Goal: Task Accomplishment & Management: Complete application form

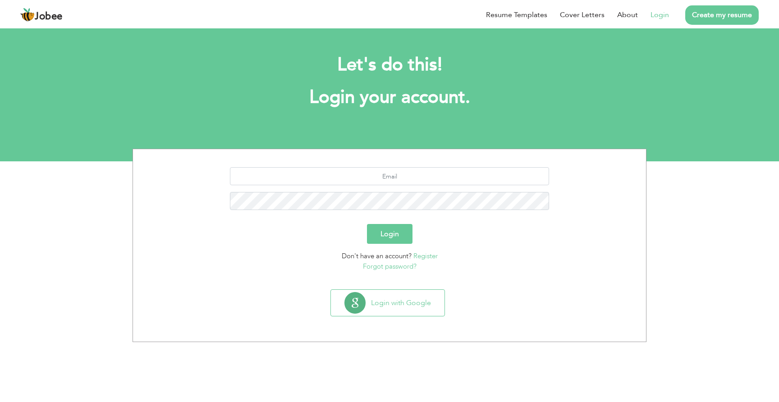
click at [659, 16] on link "Login" at bounding box center [660, 14] width 18 height 11
click at [458, 166] on section "Login Don't have an account? Register Forgot password?" at bounding box center [390, 217] width 500 height 137
click at [441, 172] on input "text" at bounding box center [390, 176] width 320 height 18
type input "roheelmustafa123@gmail.com"
click at [392, 324] on section "Login with Google" at bounding box center [390, 314] width 500 height 56
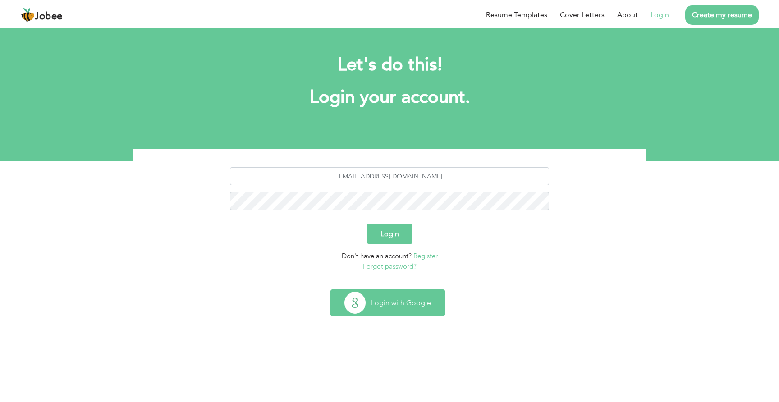
click at [392, 311] on button "Login with Google" at bounding box center [388, 303] width 114 height 26
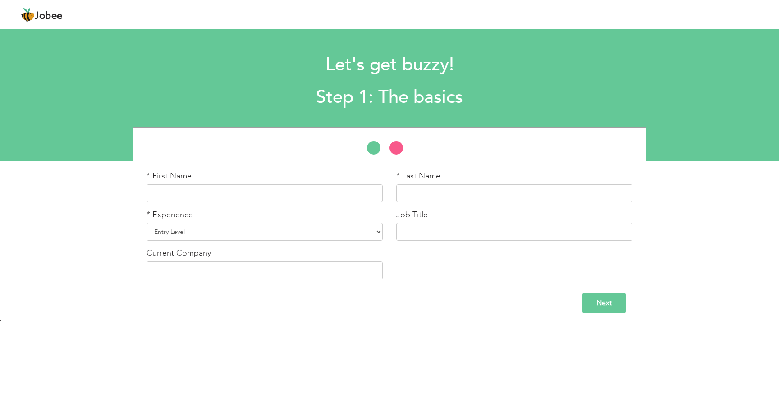
click at [51, 9] on link "Jobee" at bounding box center [41, 15] width 42 height 14
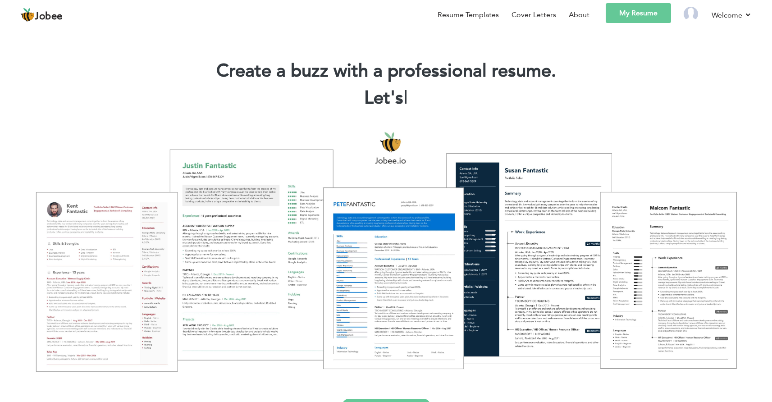
click at [645, 16] on link "My Resume" at bounding box center [638, 13] width 65 height 20
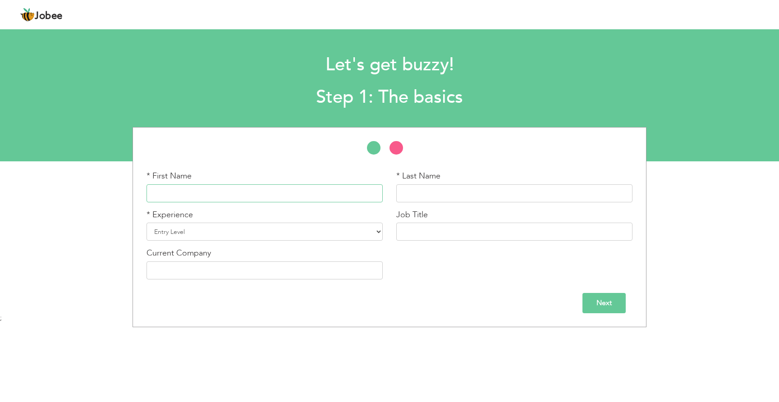
click at [239, 192] on input "text" at bounding box center [265, 193] width 236 height 18
type input "[PERSON_NAME]"
click at [259, 240] on select "Entry Level Less than 1 Year 1 Year 2 Years 3 Years 4 Years 5 Years 6 Years 7 Y…" at bounding box center [265, 232] width 236 height 18
select select "8"
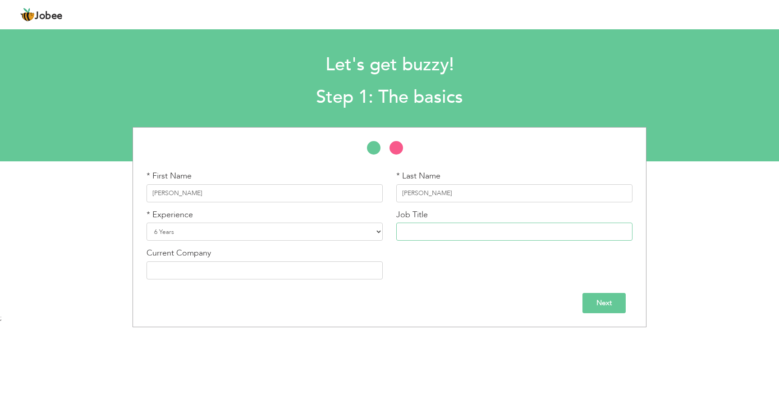
click at [422, 224] on input "text" at bounding box center [514, 232] width 236 height 18
type input "Principal Software Engineer"
click at [290, 271] on input "text" at bounding box center [265, 271] width 236 height 18
type input "Stratagic System International"
click at [598, 294] on input "Next" at bounding box center [604, 303] width 43 height 20
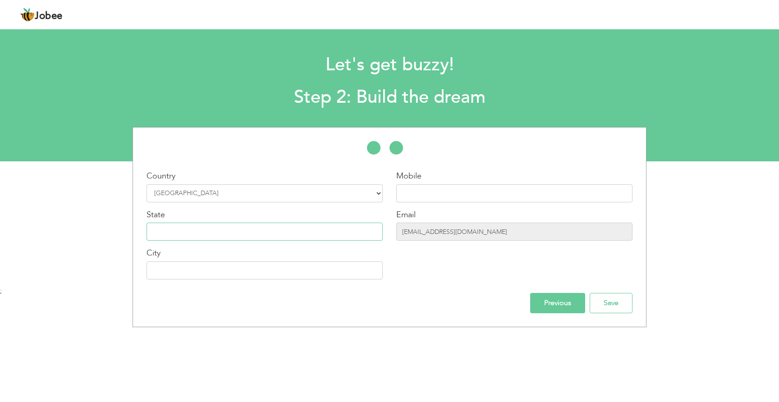
click at [203, 226] on input "text" at bounding box center [265, 232] width 236 height 18
type input "Punjab"
click at [218, 273] on input "text" at bounding box center [265, 271] width 236 height 18
type input "[GEOGRAPHIC_DATA]"
type input "03204689315"
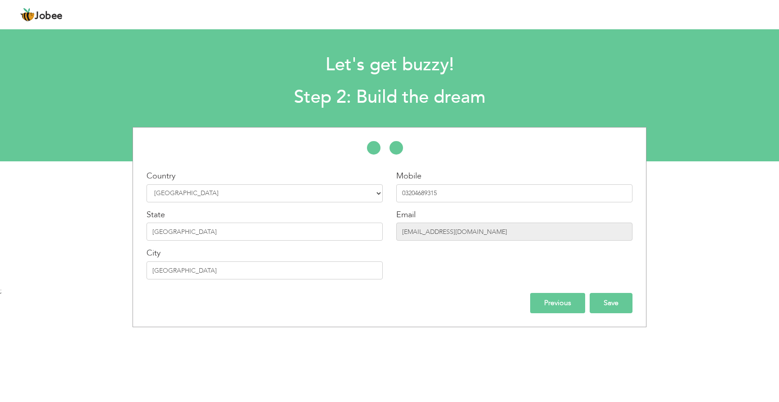
click at [619, 310] on input "Save" at bounding box center [611, 303] width 43 height 20
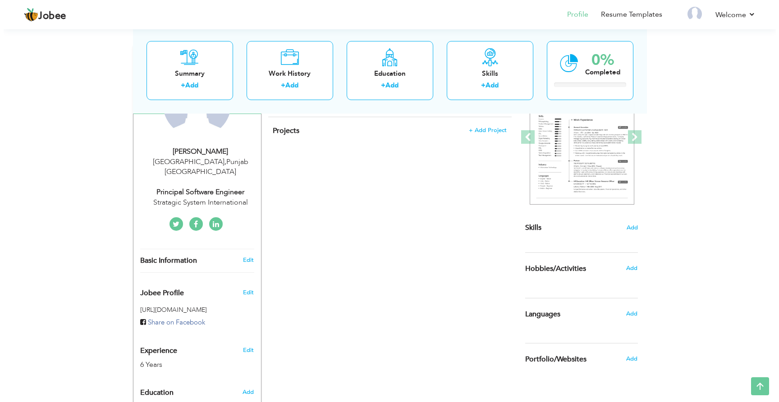
scroll to position [26, 0]
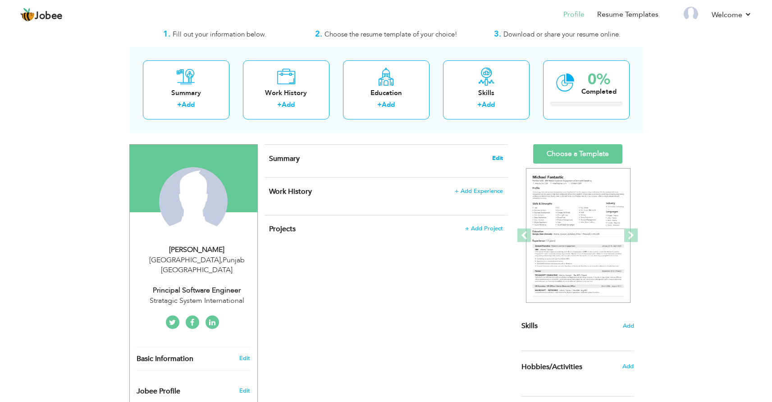
click at [496, 155] on span "Edit" at bounding box center [497, 158] width 11 height 6
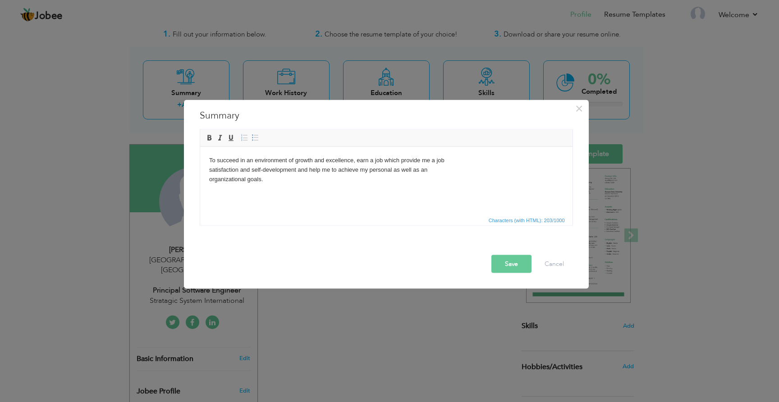
click at [517, 262] on button "Save" at bounding box center [512, 264] width 40 height 18
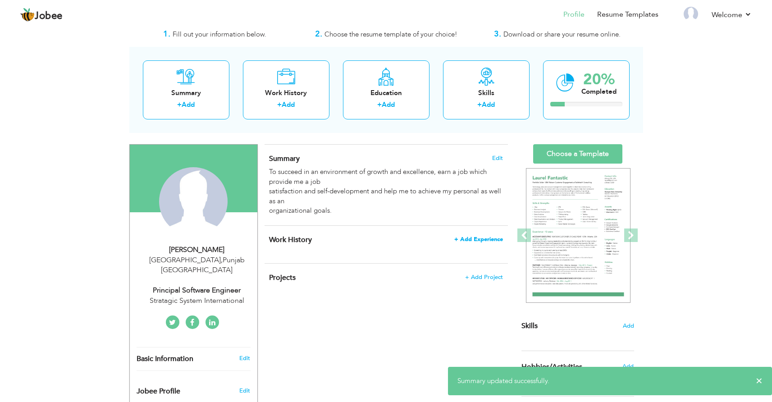
click at [489, 237] on span "+ Add Experience" at bounding box center [479, 239] width 49 height 6
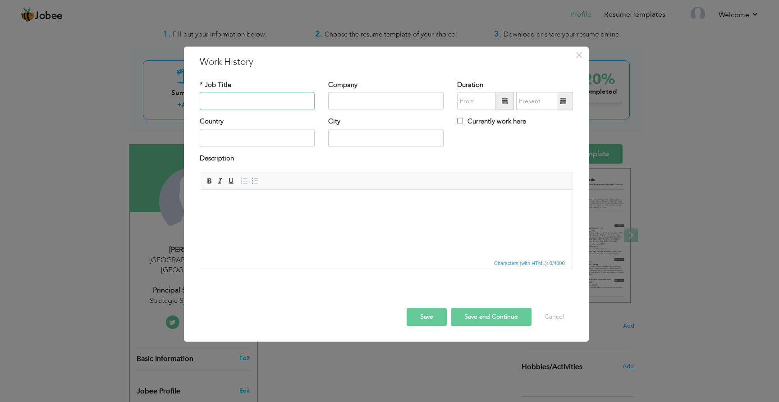
type input "O"
type input "Principal Software Engineer"
click at [351, 102] on input "text" at bounding box center [385, 101] width 115 height 18
type input "Stratagic System International"
click at [479, 98] on input "text" at bounding box center [476, 101] width 39 height 18
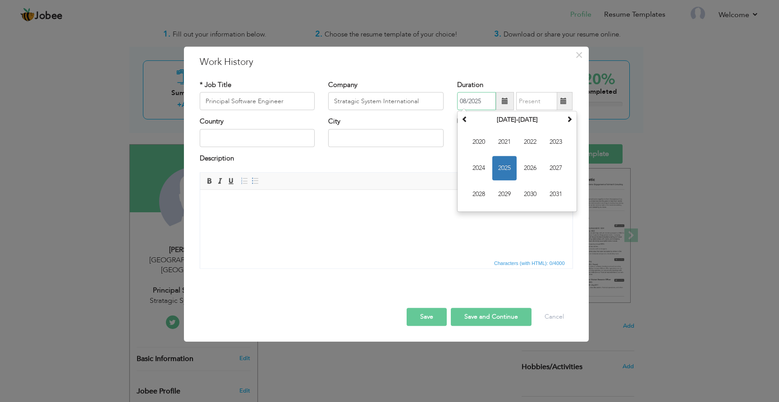
click at [495, 163] on span "2025" at bounding box center [504, 168] width 24 height 24
click at [529, 164] on span "Jul" at bounding box center [530, 168] width 24 height 24
type input "07/2025"
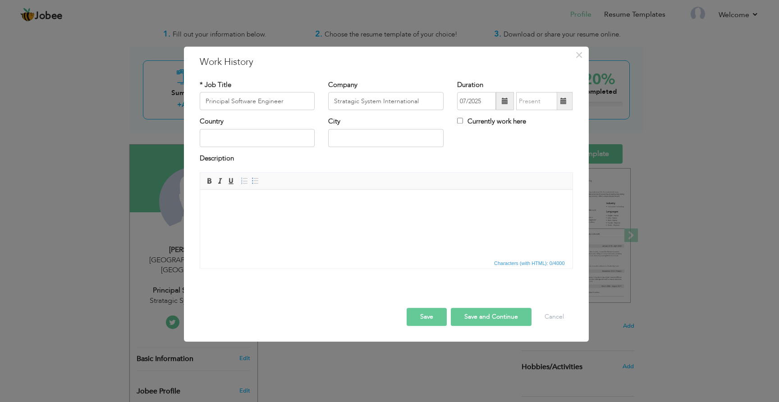
click at [475, 123] on label "Currently work here" at bounding box center [491, 121] width 69 height 9
click at [463, 123] on input "Currently work here" at bounding box center [460, 121] width 6 height 6
checkbox input "true"
click at [257, 142] on input "text" at bounding box center [257, 138] width 115 height 18
type input "[GEOGRAPHIC_DATA]"
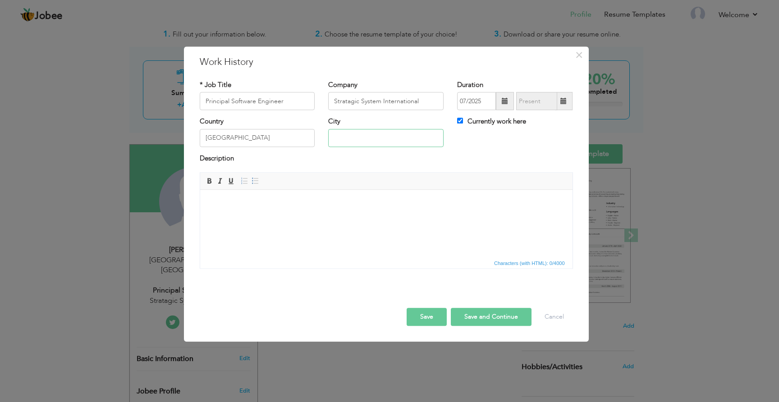
type input "Shahdara Town, Lahore"
click at [258, 203] on body at bounding box center [386, 203] width 354 height 9
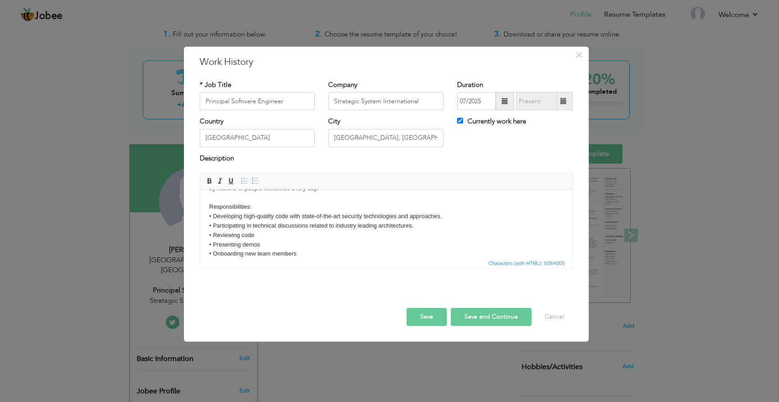
scroll to position [0, 0]
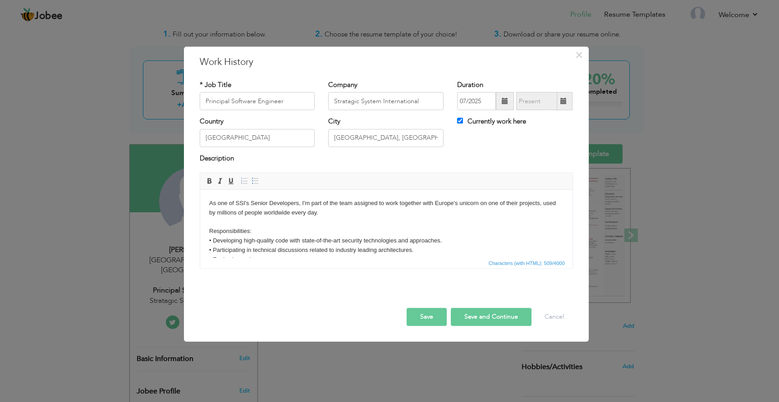
click at [257, 203] on body "As one of SSI's Senior Developers, I'm part of the team assigned to work togeth…" at bounding box center [386, 241] width 354 height 84
click at [324, 212] on body "As one of SSI's Senior Developers, I'm part of the team assigned to work togeth…" at bounding box center [386, 241] width 354 height 84
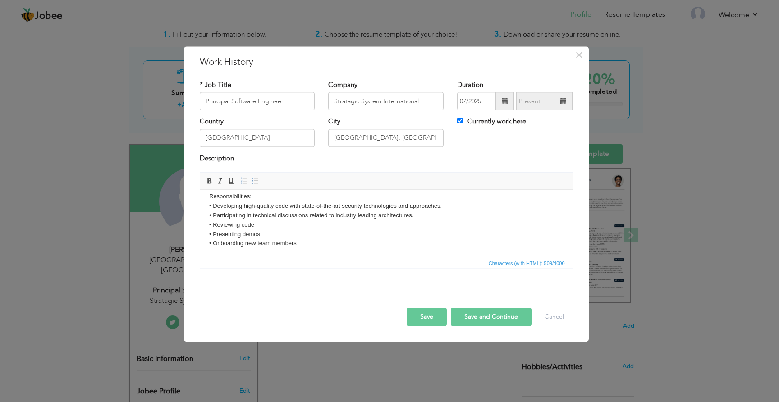
click at [460, 319] on button "Save and Continue" at bounding box center [491, 317] width 81 height 18
checkbox input "false"
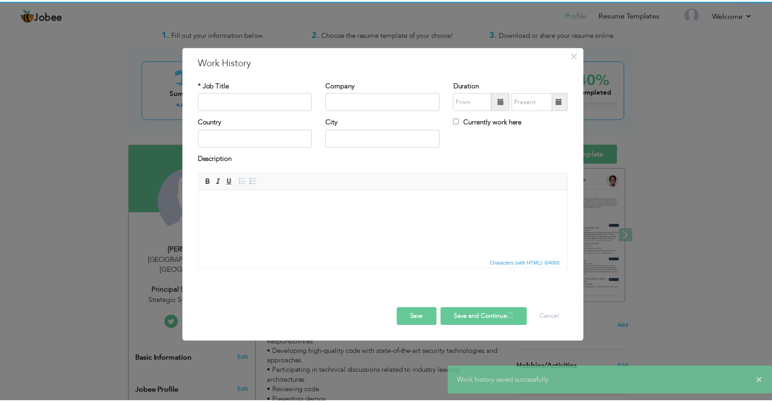
scroll to position [0, 0]
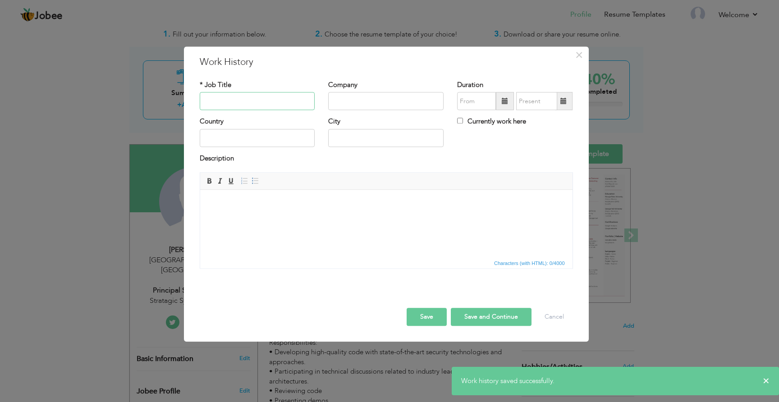
click at [285, 102] on input "text" at bounding box center [257, 101] width 115 height 18
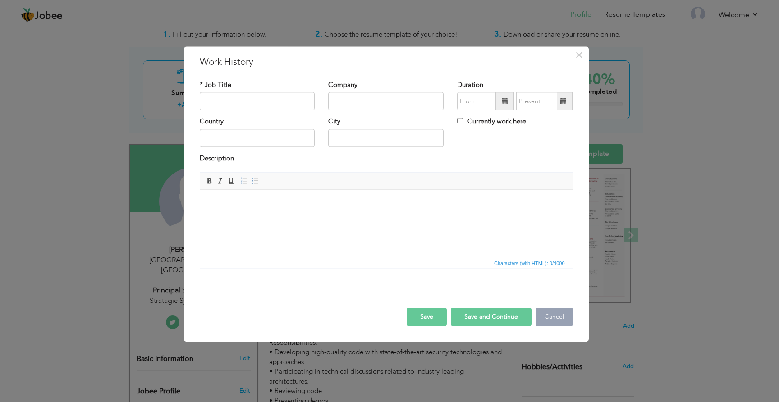
click at [545, 317] on button "Cancel" at bounding box center [554, 317] width 37 height 18
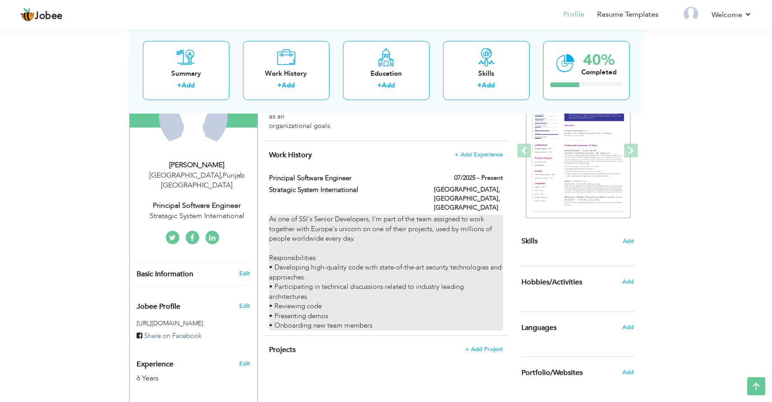
scroll to position [109, 0]
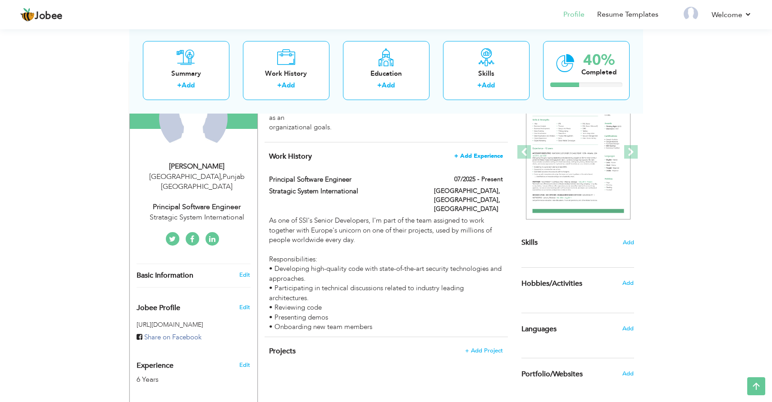
click at [486, 159] on span "+ Add Experience" at bounding box center [479, 156] width 49 height 6
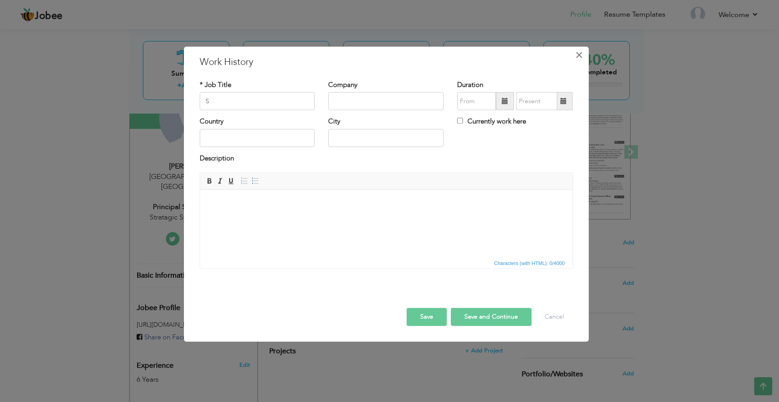
click at [582, 53] on span "×" at bounding box center [579, 55] width 8 height 16
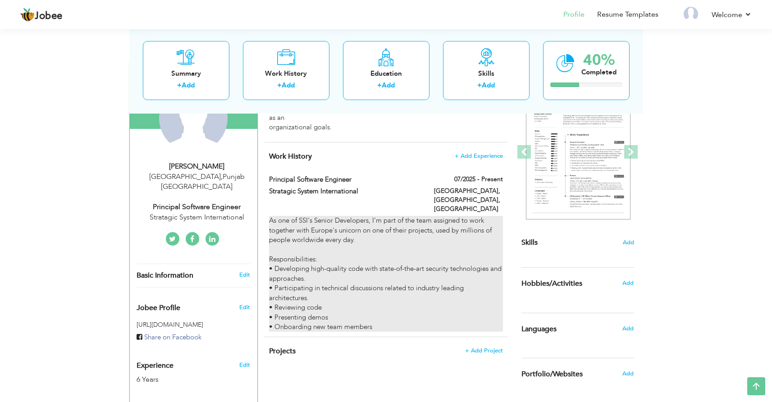
click at [391, 237] on div "As one of SSI's Senior Developers, I'm part of the team assigned to work togeth…" at bounding box center [386, 274] width 234 height 116
type input "Principal Software Engineer"
type input "Stratagic System International"
type input "07/2025"
type input "[GEOGRAPHIC_DATA]"
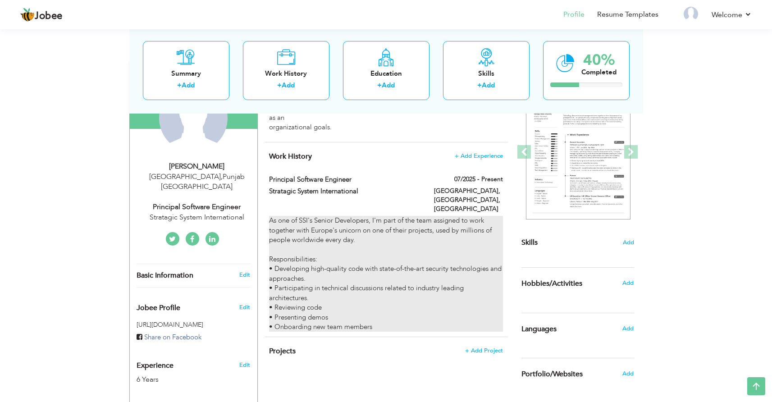
type input "Shahdara Town, Lahore"
checkbox input "true"
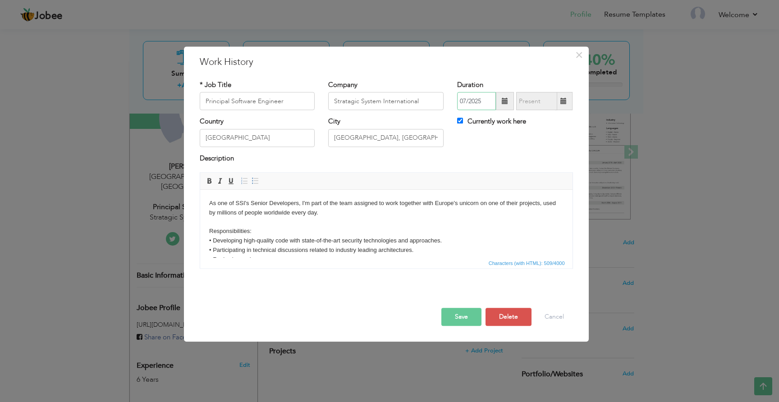
click at [479, 100] on input "07/2025" at bounding box center [476, 101] width 39 height 18
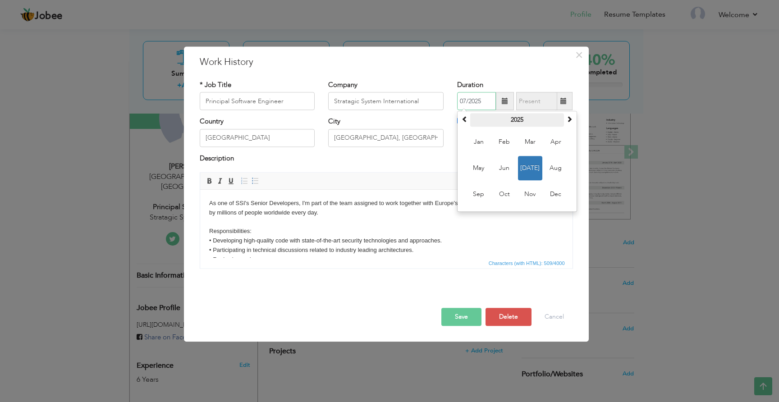
click at [522, 119] on th "2025" at bounding box center [517, 121] width 94 height 14
click at [522, 142] on span "2022" at bounding box center [530, 142] width 24 height 24
click at [546, 141] on span "Apr" at bounding box center [556, 142] width 24 height 24
type input "04/2022"
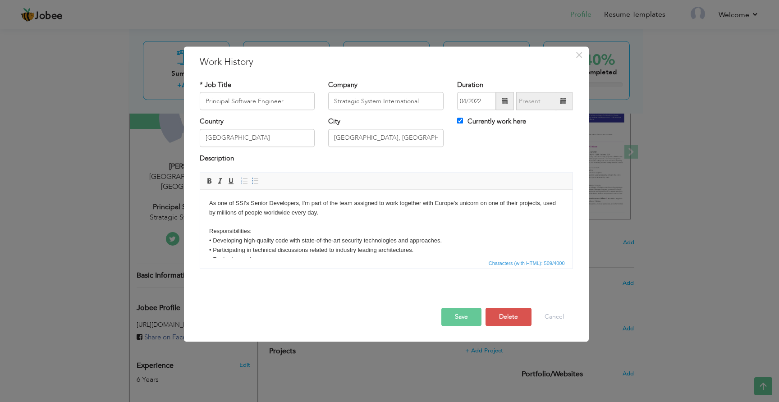
click at [460, 313] on button "Save" at bounding box center [461, 317] width 40 height 18
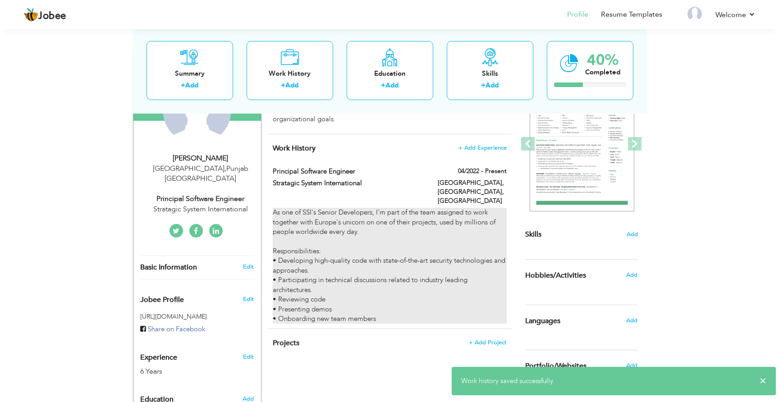
scroll to position [115, 0]
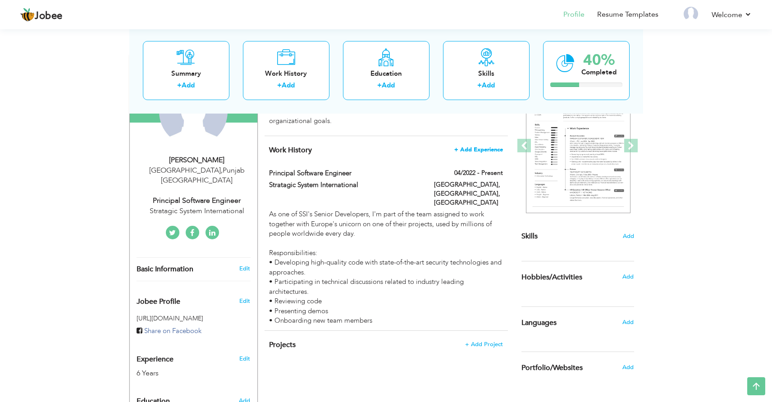
click at [490, 148] on span "+ Add Experience" at bounding box center [479, 150] width 49 height 6
checkbox input "false"
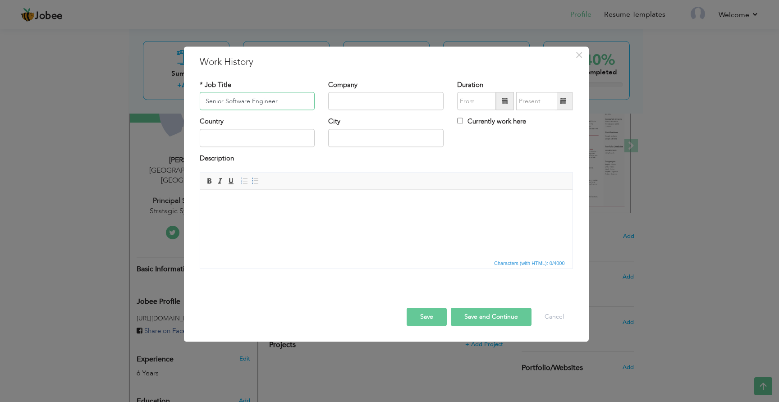
type input "Senior Software Engineer"
click at [356, 96] on input "text" at bounding box center [385, 101] width 115 height 18
type input "Stratagic System International"
click at [280, 141] on input "text" at bounding box center [257, 138] width 115 height 18
type input "[GEOGRAPHIC_DATA]"
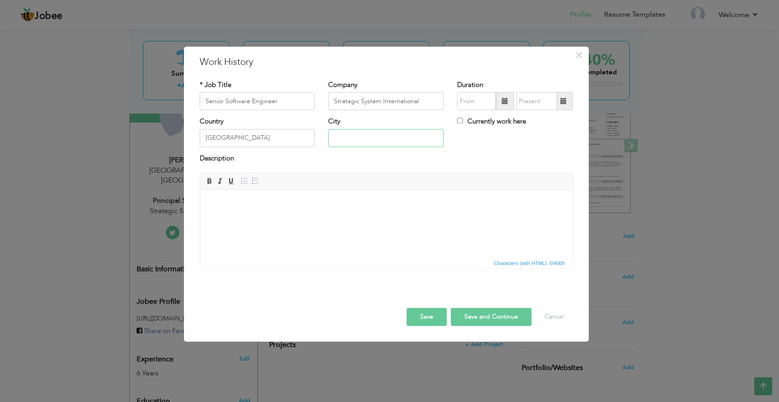
type input "[GEOGRAPHIC_DATA], [GEOGRAPHIC_DATA]"
click at [381, 135] on input "[GEOGRAPHIC_DATA], [GEOGRAPHIC_DATA]" at bounding box center [385, 138] width 115 height 18
type input "[GEOGRAPHIC_DATA]"
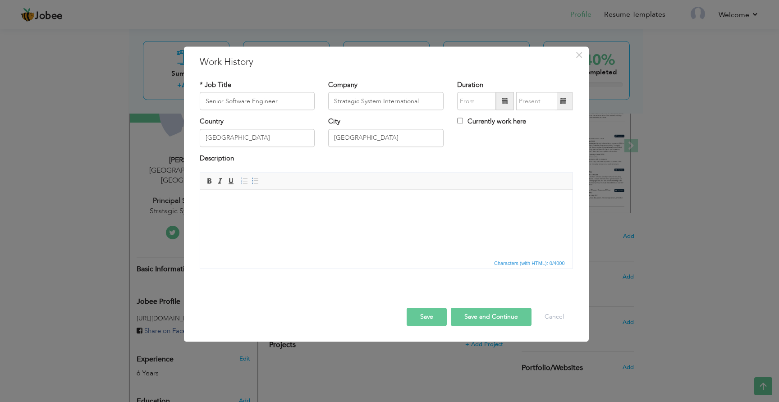
click at [487, 131] on div "Currently work here" at bounding box center [515, 126] width 129 height 18
click at [471, 99] on input "text" at bounding box center [476, 101] width 39 height 18
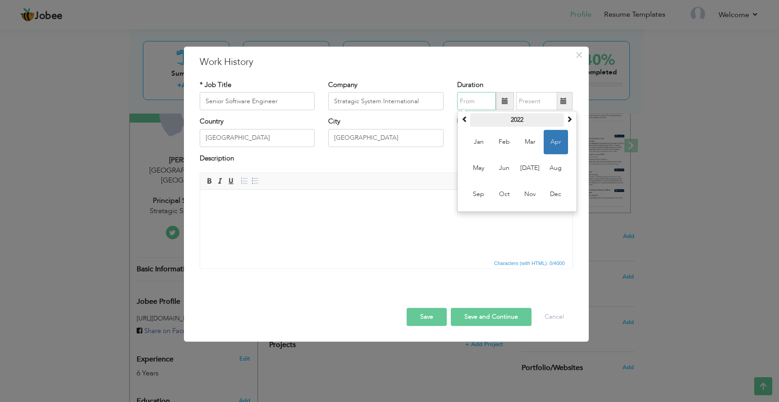
click at [520, 123] on th "2022" at bounding box center [517, 121] width 94 height 14
click at [477, 161] on span "2021" at bounding box center [479, 168] width 24 height 24
click at [535, 143] on span "Mar" at bounding box center [530, 142] width 24 height 24
type input "03/2021"
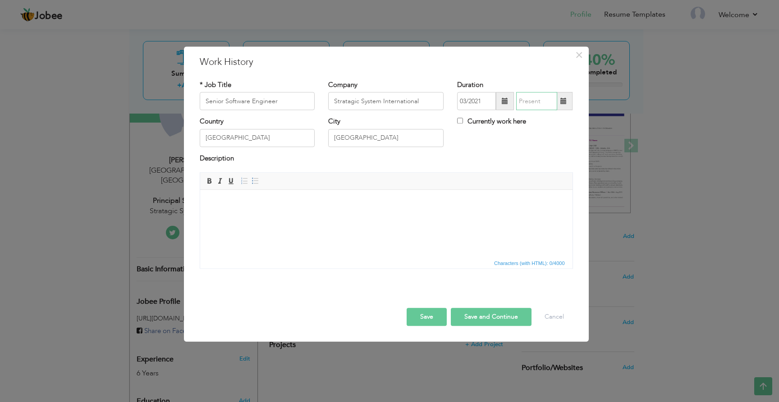
click at [540, 104] on input "text" at bounding box center [536, 101] width 41 height 18
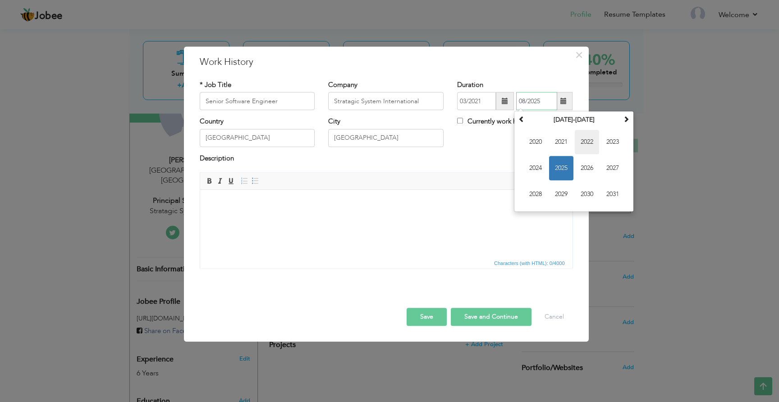
click at [587, 141] on span "2022" at bounding box center [587, 142] width 24 height 24
click at [591, 144] on span "Mar" at bounding box center [587, 142] width 24 height 24
type input "03/2022"
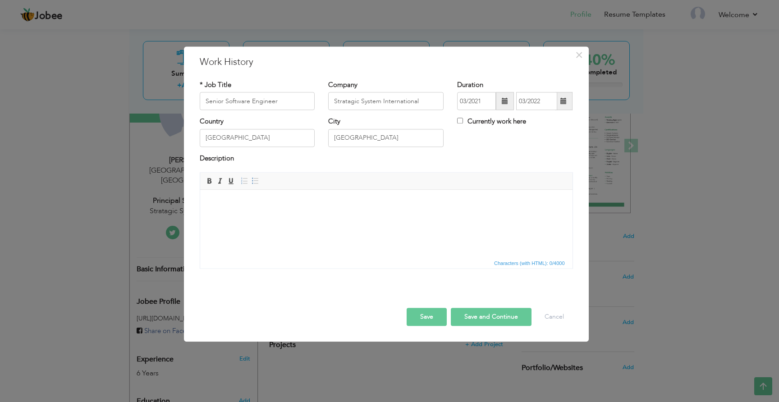
click at [276, 217] on html at bounding box center [386, 204] width 372 height 28
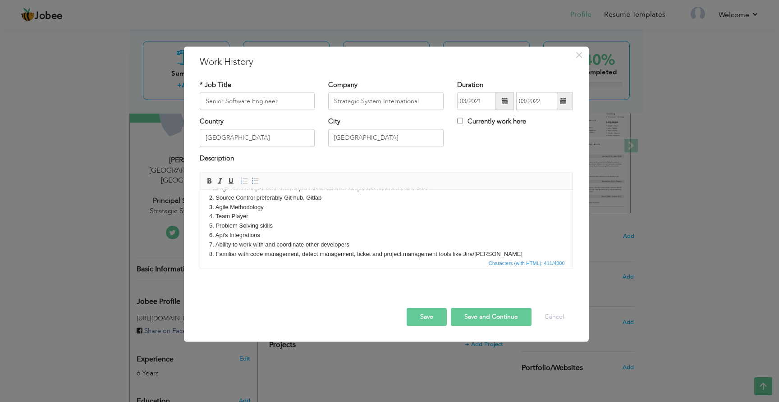
scroll to position [0, 0]
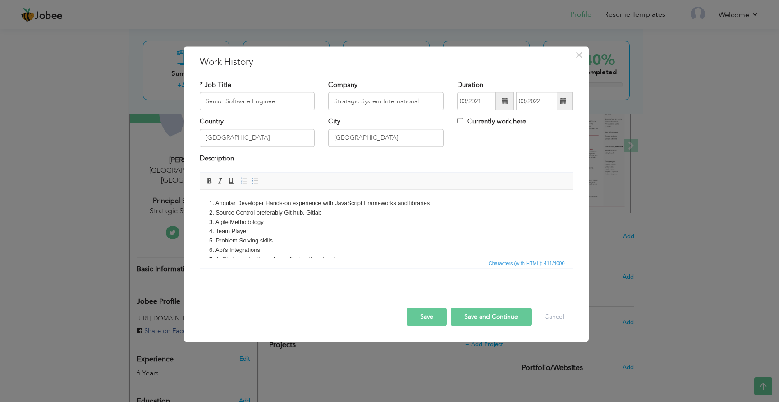
click at [425, 215] on body "1. Angular Developer Hands-on experience with JavaScript Frameworks and librari…" at bounding box center [386, 236] width 354 height 75
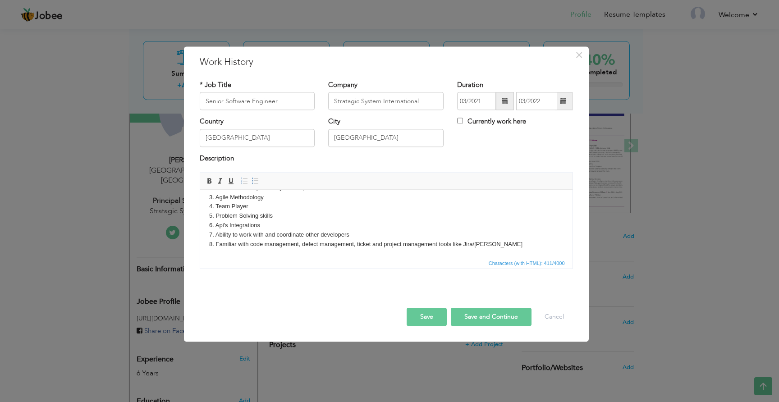
scroll to position [25, 0]
click at [482, 318] on button "Save and Continue" at bounding box center [491, 317] width 81 height 18
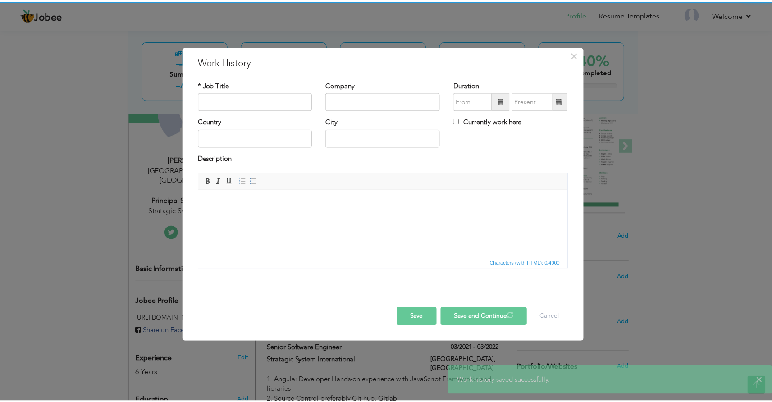
scroll to position [0, 0]
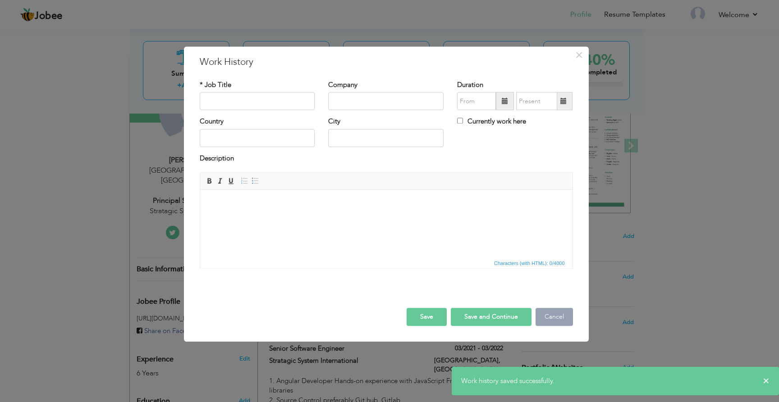
click at [544, 317] on button "Cancel" at bounding box center [554, 317] width 37 height 18
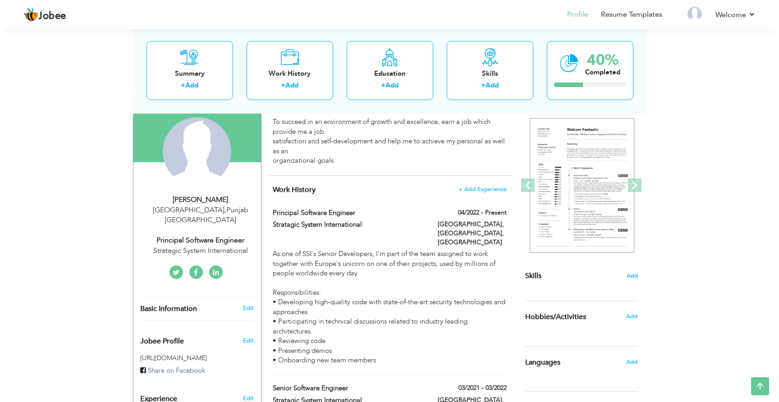
scroll to position [72, 0]
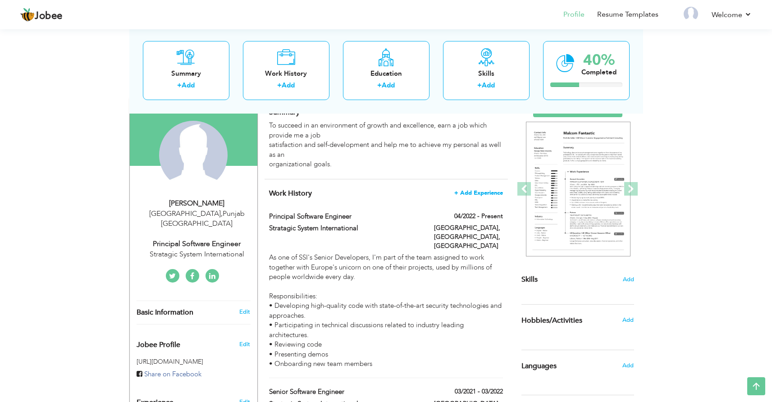
click at [483, 193] on span "+ Add Experience" at bounding box center [479, 193] width 49 height 6
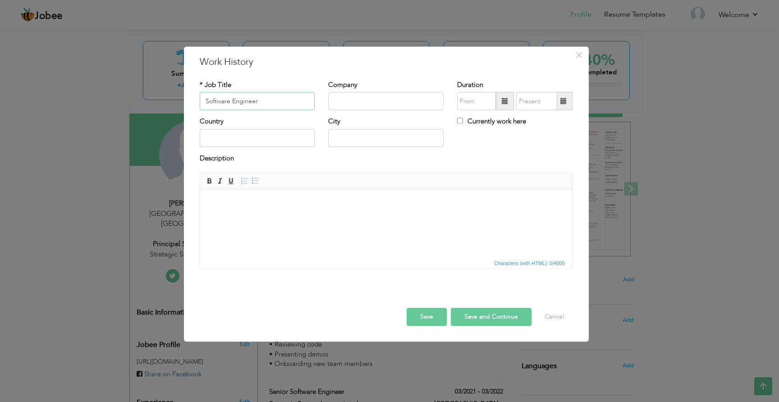
type input "Software Engineer"
click at [361, 99] on input "text" at bounding box center [385, 101] width 115 height 18
type input "Codexia Technologies"
click at [471, 100] on input "text" at bounding box center [476, 101] width 39 height 18
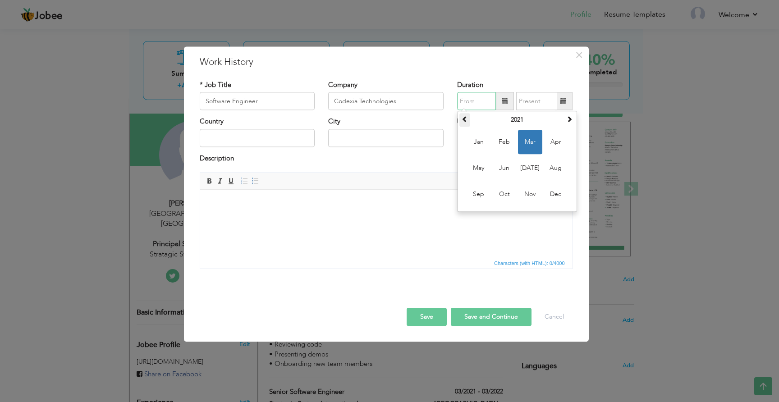
click at [469, 123] on th at bounding box center [465, 121] width 11 height 14
click at [529, 142] on span "Mar" at bounding box center [530, 142] width 24 height 24
type input "03/2019"
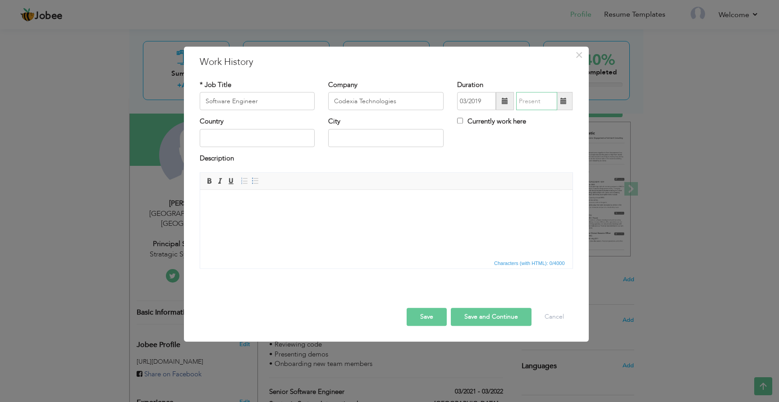
click at [533, 103] on input "text" at bounding box center [536, 101] width 41 height 18
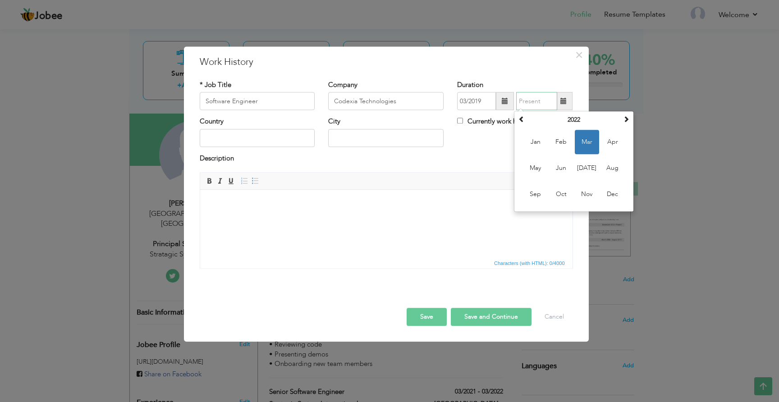
click at [587, 146] on span "Mar" at bounding box center [587, 142] width 24 height 24
type input "03/2022"
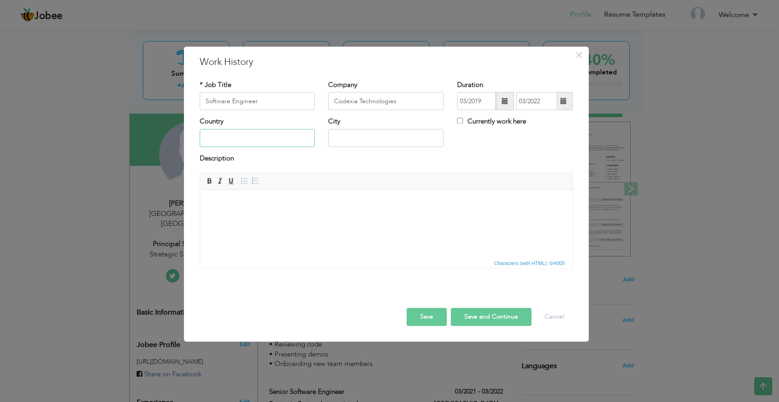
click at [234, 140] on input "text" at bounding box center [257, 138] width 115 height 18
type input "[GEOGRAPHIC_DATA]"
type input "[GEOGRAPHIC_DATA], [GEOGRAPHIC_DATA]"
click at [275, 206] on body at bounding box center [386, 203] width 354 height 9
click at [416, 201] on body at bounding box center [386, 203] width 354 height 9
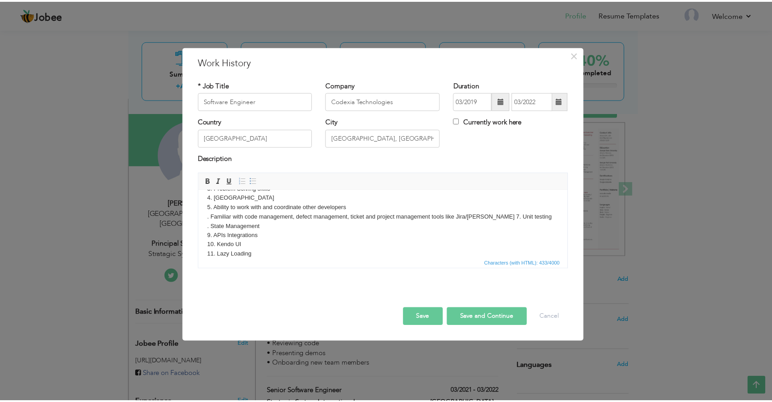
scroll to position [0, 0]
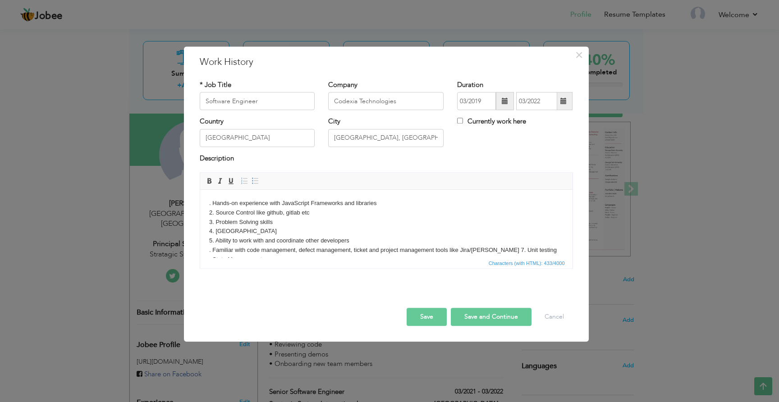
click at [473, 321] on button "Save and Continue" at bounding box center [491, 317] width 81 height 18
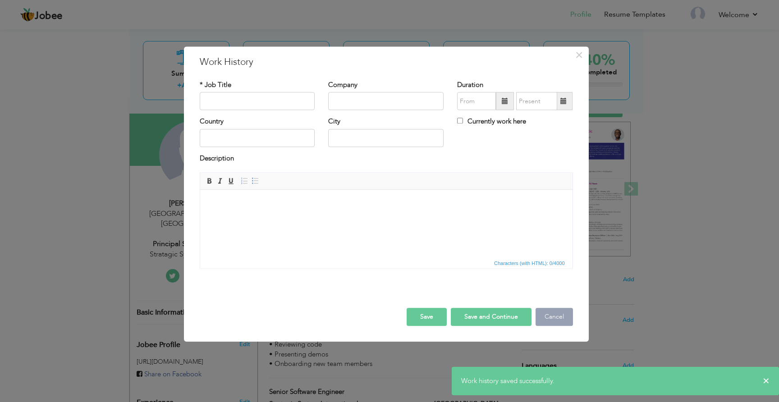
click at [545, 317] on button "Cancel" at bounding box center [554, 317] width 37 height 18
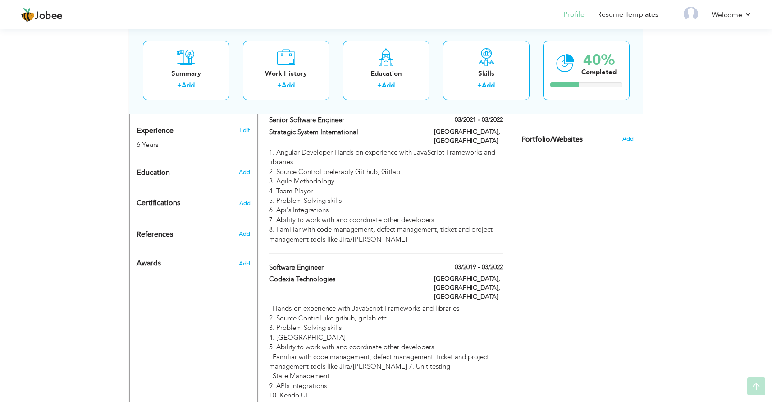
scroll to position [403, 0]
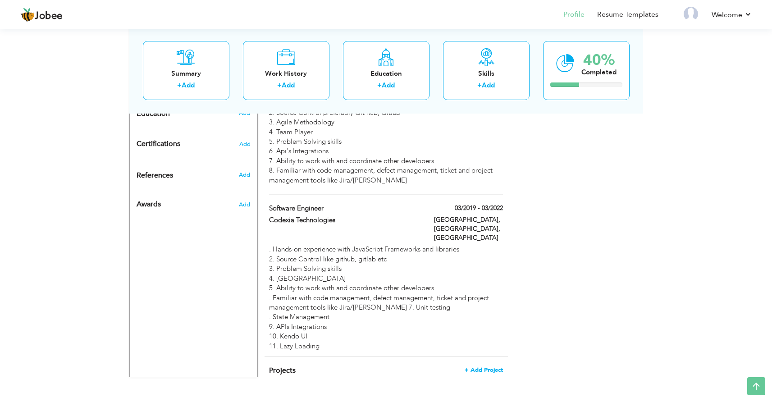
click at [498, 367] on span "+ Add Project" at bounding box center [484, 370] width 38 height 6
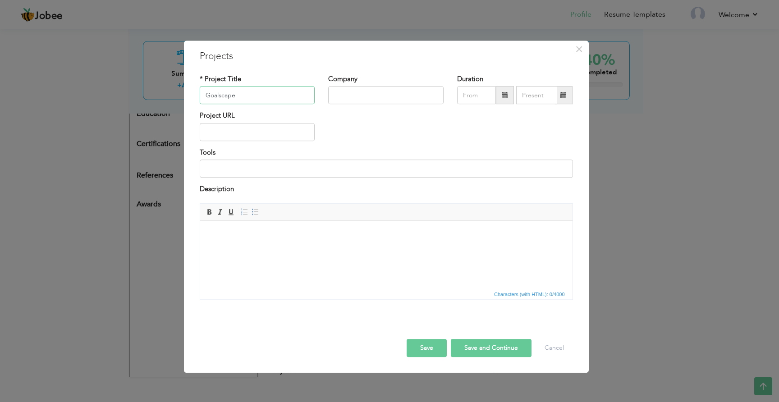
type input "Goalscape"
click at [384, 95] on input "text" at bounding box center [385, 96] width 115 height 18
type input "Stratagic System International"
click at [487, 97] on input "text" at bounding box center [476, 96] width 39 height 18
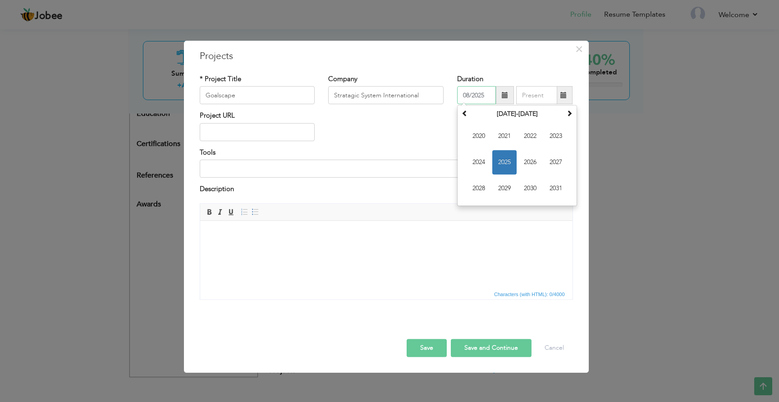
click at [498, 162] on span "2025" at bounding box center [504, 163] width 24 height 24
click at [486, 161] on span "May" at bounding box center [479, 163] width 24 height 24
type input "05/2025"
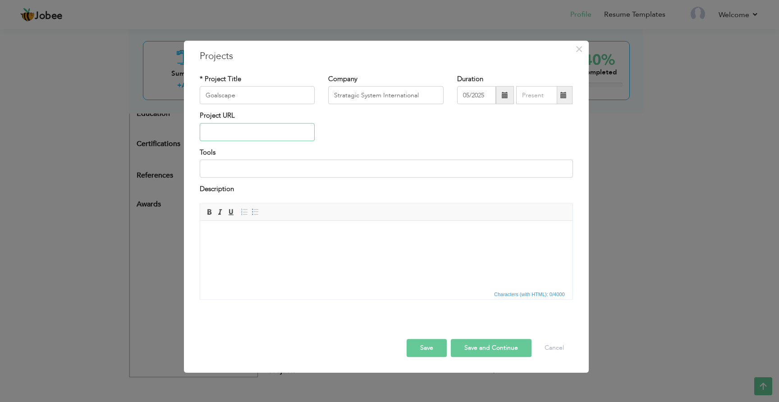
click at [225, 140] on input "text" at bounding box center [257, 132] width 115 height 18
paste input "https://goalscape.app/"
type input "h"
paste input "[URL][DOMAIN_NAME]"
type input "[URL][DOMAIN_NAME]"
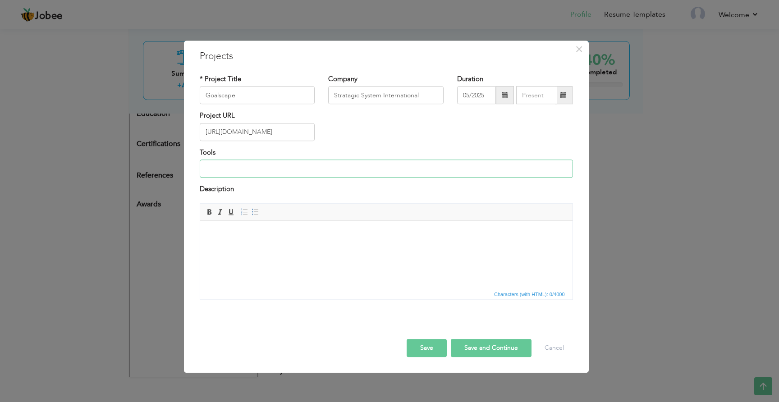
click at [271, 169] on input at bounding box center [386, 169] width 373 height 18
type input "Angular, [GEOGRAPHIC_DATA]"
click at [274, 248] on html at bounding box center [386, 235] width 372 height 28
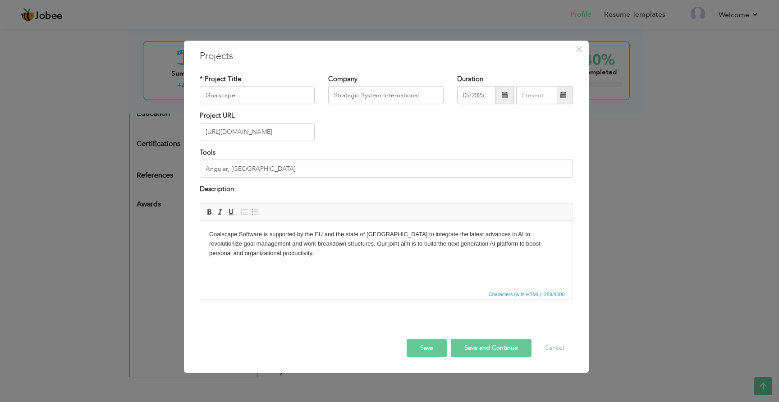
click at [484, 343] on button "Save and Continue" at bounding box center [491, 348] width 81 height 18
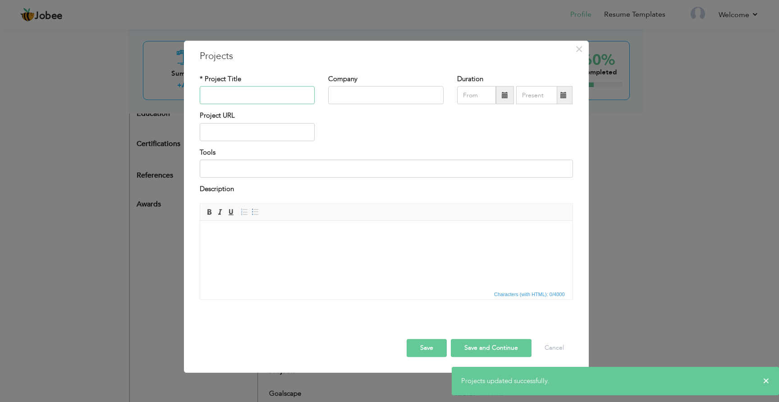
click at [273, 92] on input "text" at bounding box center [257, 96] width 115 height 18
type input "Cawaena"
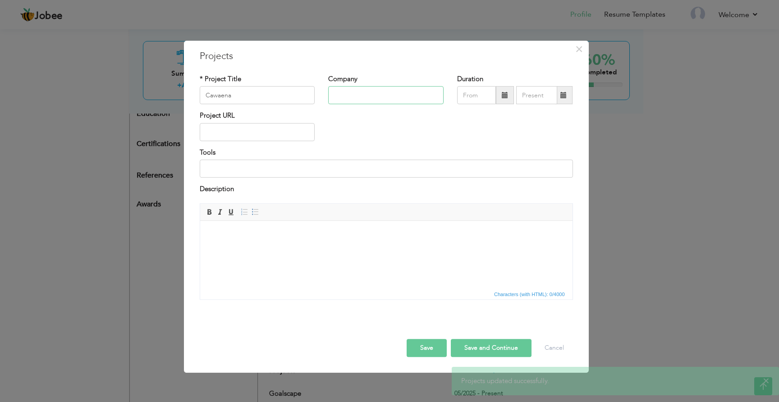
click at [373, 97] on input "text" at bounding box center [385, 96] width 115 height 18
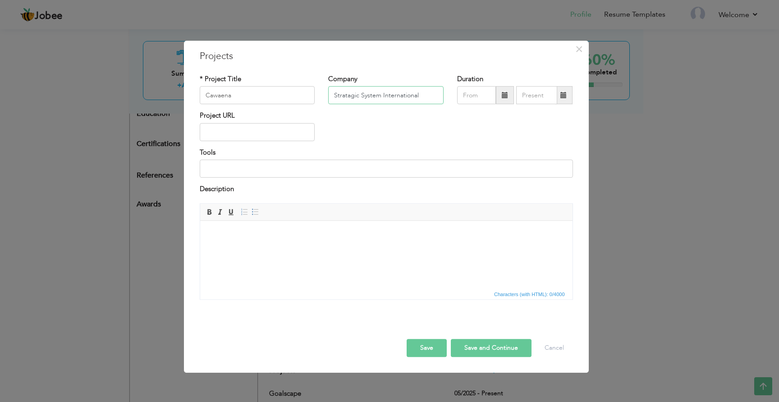
type input "Stratagic System International"
click at [473, 94] on input "text" at bounding box center [476, 96] width 39 height 18
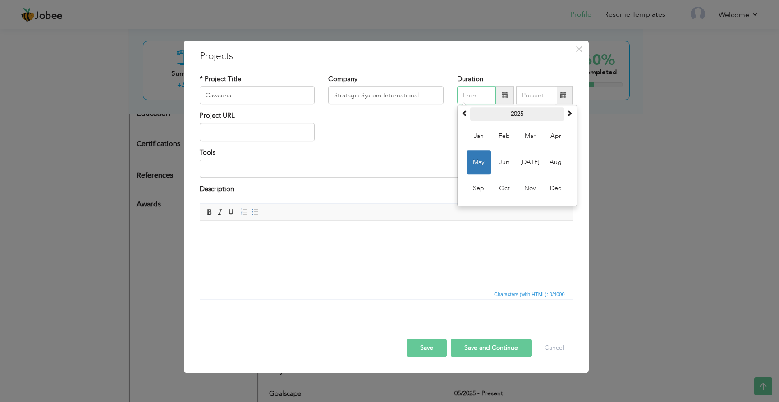
click at [521, 118] on th "2025" at bounding box center [517, 115] width 94 height 14
click at [533, 145] on span "2022" at bounding box center [530, 136] width 24 height 24
click at [533, 145] on span "Mar" at bounding box center [530, 136] width 24 height 24
type input "03/2022"
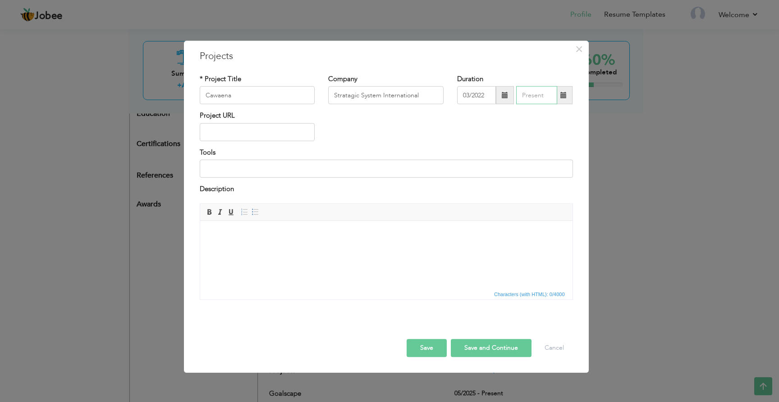
click at [541, 99] on input "text" at bounding box center [536, 96] width 41 height 18
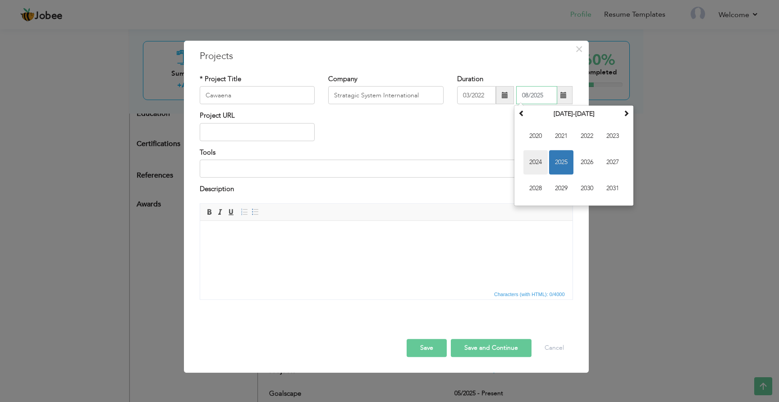
click at [540, 161] on span "2024" at bounding box center [536, 163] width 24 height 24
click at [575, 115] on th "2024" at bounding box center [574, 115] width 94 height 14
click at [594, 163] on span "2025" at bounding box center [587, 163] width 24 height 24
click at [544, 163] on span "May" at bounding box center [536, 163] width 24 height 24
type input "05/2025"
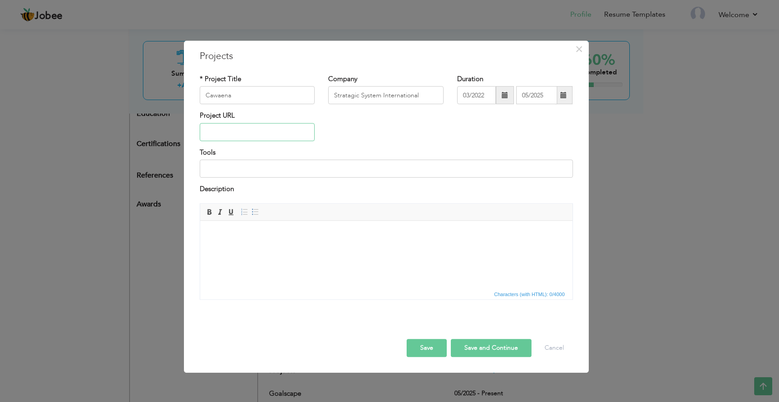
click at [250, 136] on input "text" at bounding box center [257, 132] width 115 height 18
paste input "[URL][DOMAIN_NAME]"
type input "[URL][DOMAIN_NAME]"
click at [253, 170] on input at bounding box center [386, 169] width 373 height 18
type input "Angular, NestJS, Ionic (Android and IOS), Postgres, Viviswap, Firefly, Cloudina…"
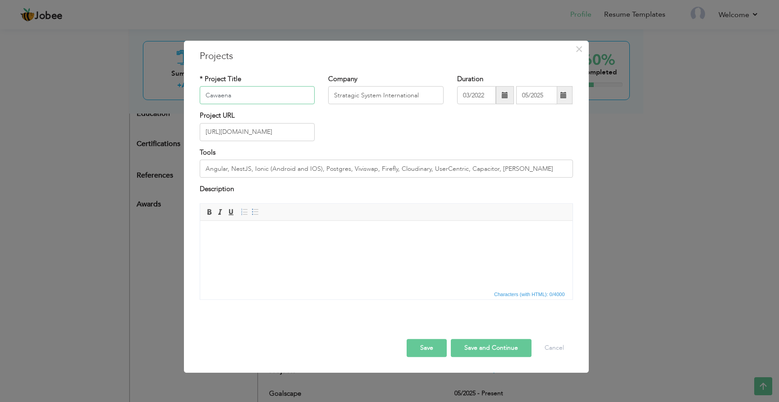
click at [247, 98] on input "Cawaena" at bounding box center [257, 96] width 115 height 18
type input "Cellpic"
click at [282, 239] on html at bounding box center [386, 235] width 372 height 28
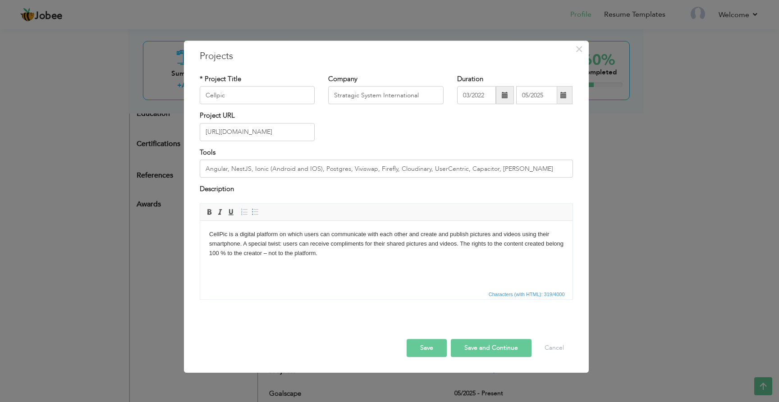
click at [475, 353] on button "Save and Continue" at bounding box center [491, 348] width 81 height 18
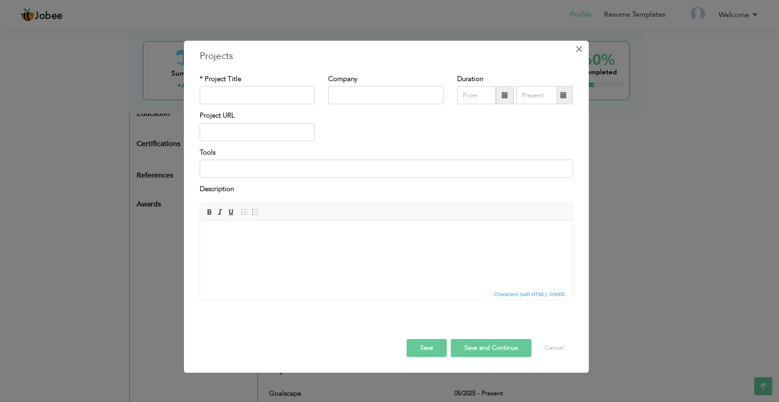
click at [580, 51] on span "×" at bounding box center [579, 49] width 8 height 16
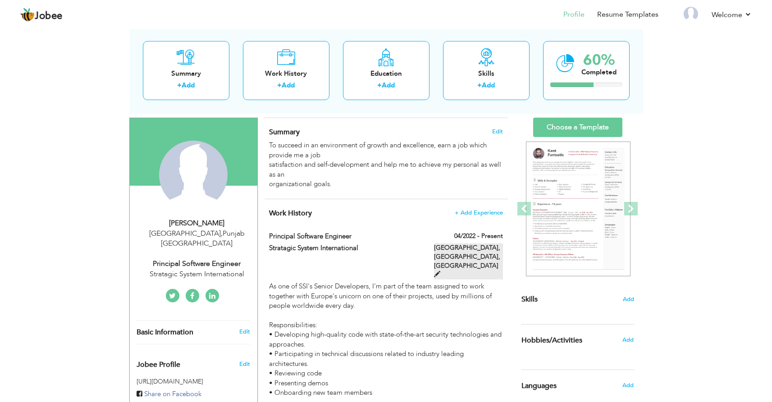
scroll to position [54, 0]
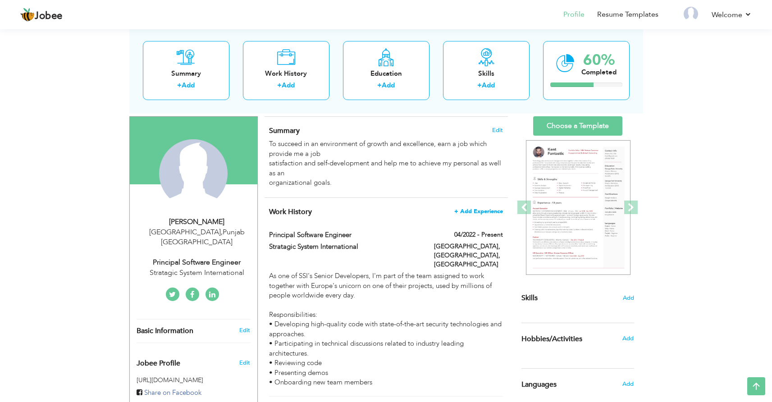
click at [487, 211] on span "+ Add Experience" at bounding box center [479, 211] width 49 height 6
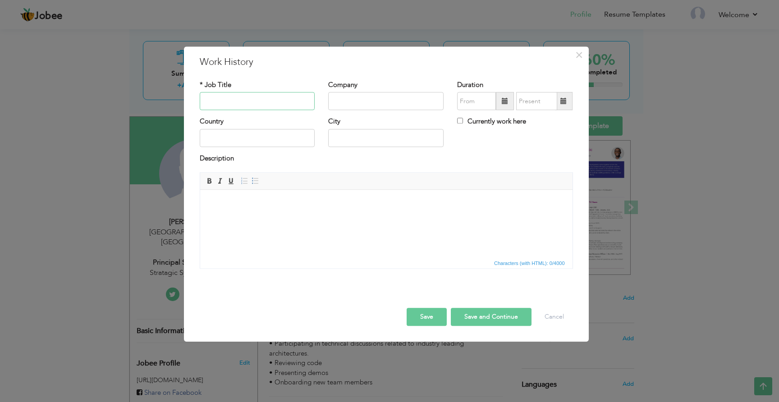
paste input "Website Developer Internee"
type input "Website Developer Internee"
click at [350, 97] on input "text" at bounding box center [385, 101] width 115 height 18
type input "S"
type input "Morosoft"
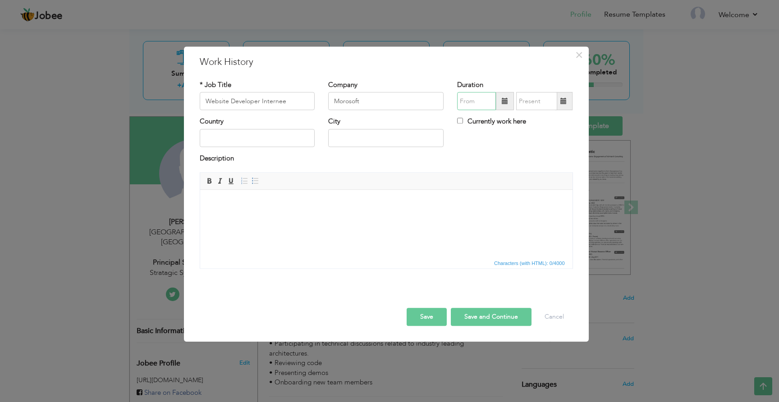
click at [468, 97] on input "text" at bounding box center [476, 101] width 39 height 18
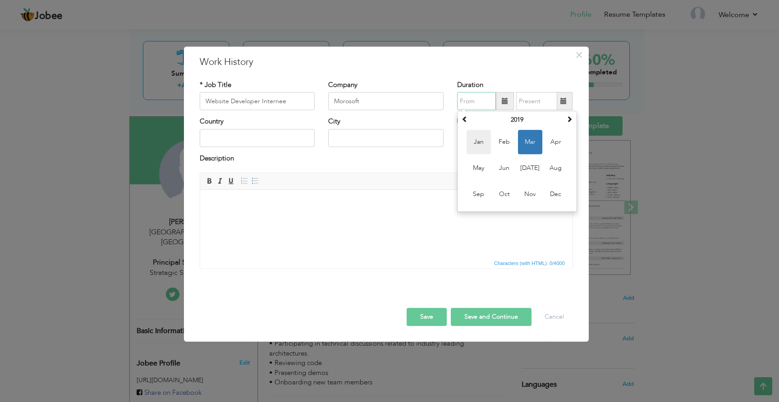
click at [470, 138] on span "Jan" at bounding box center [479, 142] width 24 height 24
type input "01/2019"
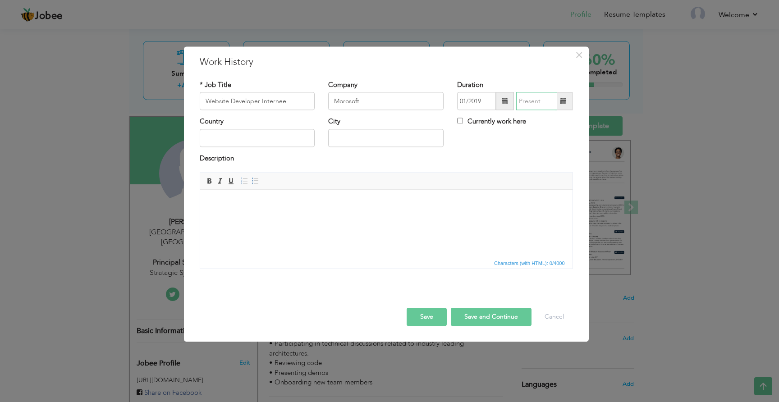
click at [538, 102] on input "text" at bounding box center [536, 101] width 41 height 18
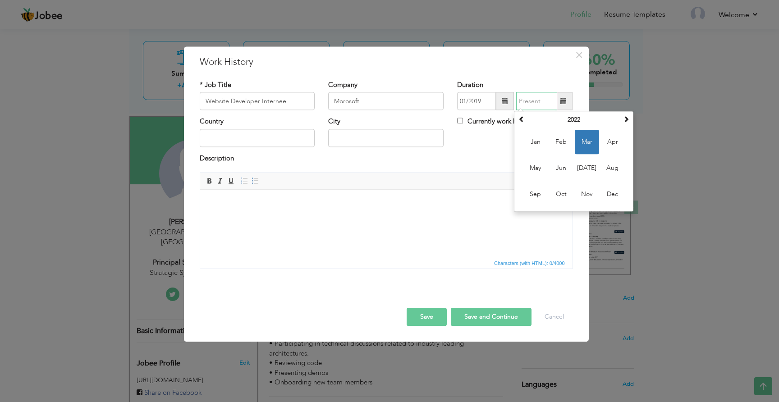
click at [587, 134] on span "Mar" at bounding box center [587, 142] width 24 height 24
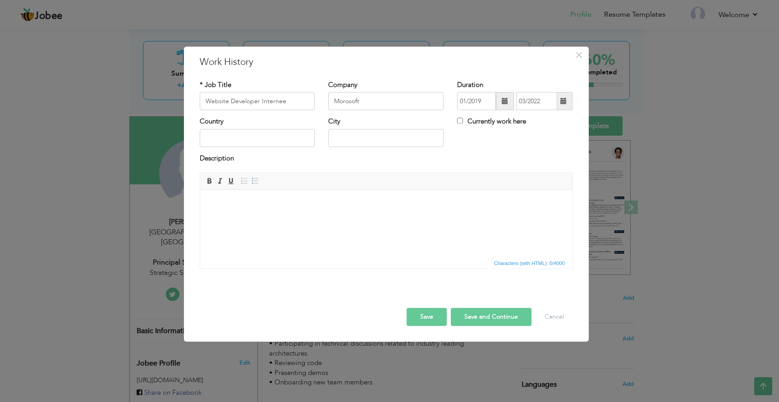
click at [564, 101] on span at bounding box center [564, 101] width 6 height 6
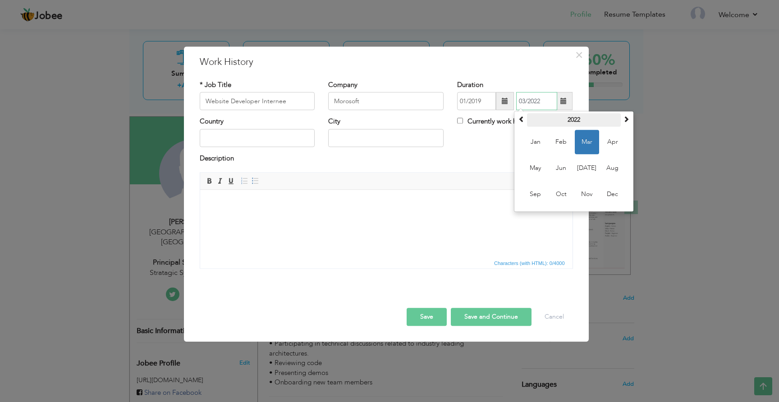
click at [570, 124] on th "2022" at bounding box center [574, 121] width 94 height 14
click at [584, 144] on span "2019" at bounding box center [587, 142] width 24 height 24
click at [584, 144] on span "Mar" at bounding box center [587, 142] width 24 height 24
type input "03/2019"
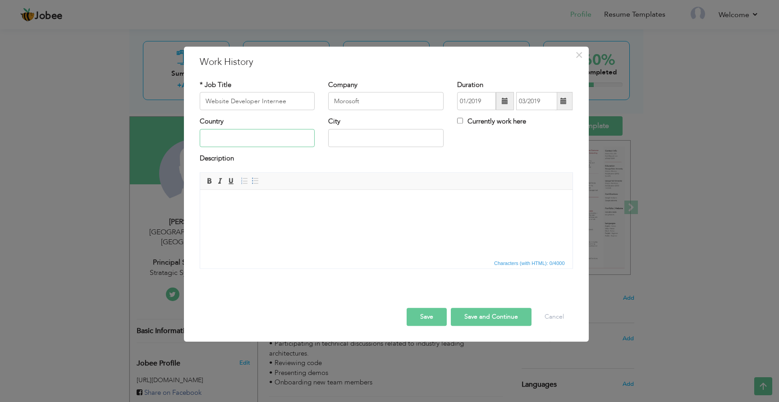
click at [268, 140] on input "text" at bounding box center [257, 138] width 115 height 18
type input "[GEOGRAPHIC_DATA]"
type input "[GEOGRAPHIC_DATA], [GEOGRAPHIC_DATA]"
click at [257, 210] on html at bounding box center [386, 204] width 372 height 28
click at [414, 313] on button "Save" at bounding box center [427, 317] width 40 height 18
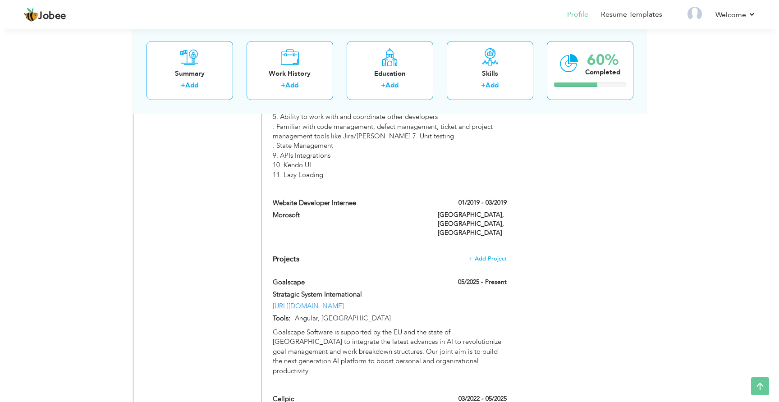
scroll to position [583, 0]
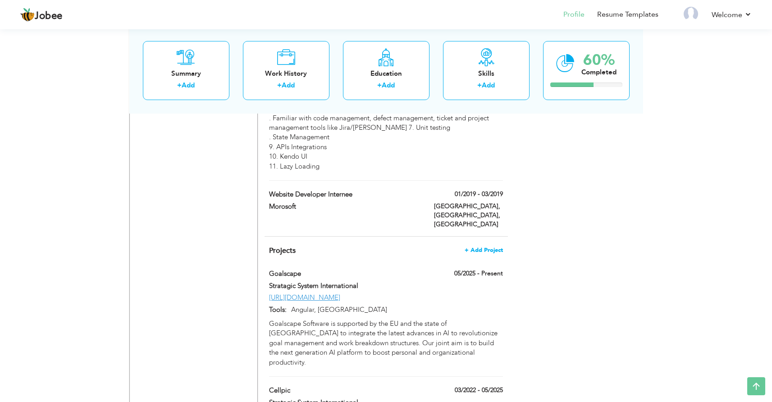
click at [497, 247] on span "+ Add Project" at bounding box center [484, 250] width 38 height 6
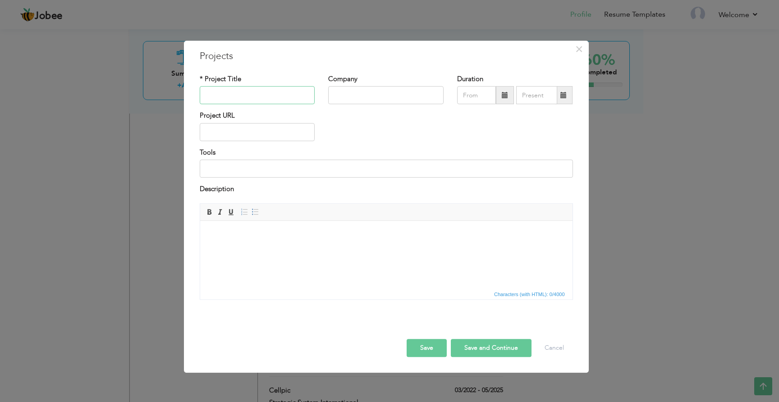
click at [250, 88] on input "text" at bounding box center [257, 96] width 115 height 18
paste input "Chiragh"
type input "Chiragh"
click at [362, 94] on input "text" at bounding box center [385, 96] width 115 height 18
type input "[PERSON_NAME] Capital Media"
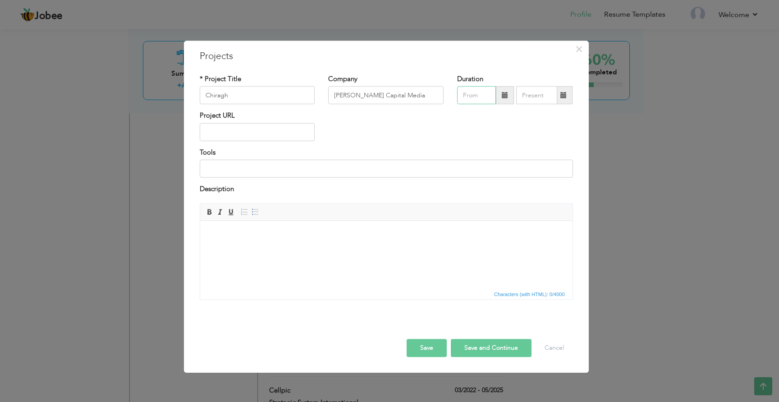
click at [484, 92] on input "text" at bounding box center [476, 96] width 39 height 18
click at [569, 114] on span at bounding box center [569, 113] width 6 height 6
click at [464, 117] on span at bounding box center [465, 113] width 6 height 6
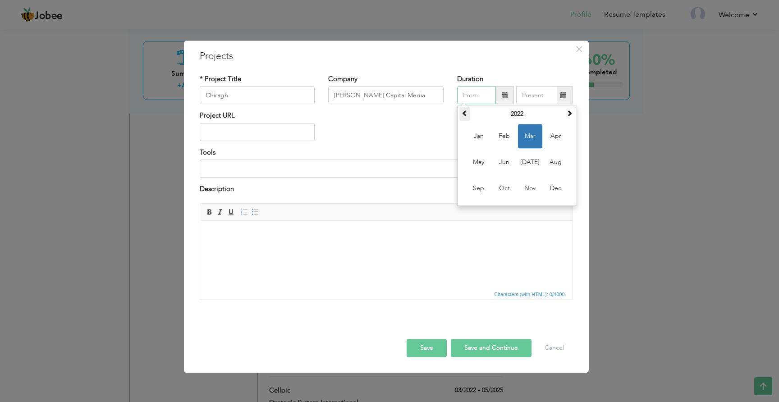
click at [464, 117] on span at bounding box center [465, 113] width 6 height 6
click at [528, 144] on span "Mar" at bounding box center [530, 136] width 24 height 24
type input "03/2021"
click at [561, 94] on span at bounding box center [564, 95] width 6 height 6
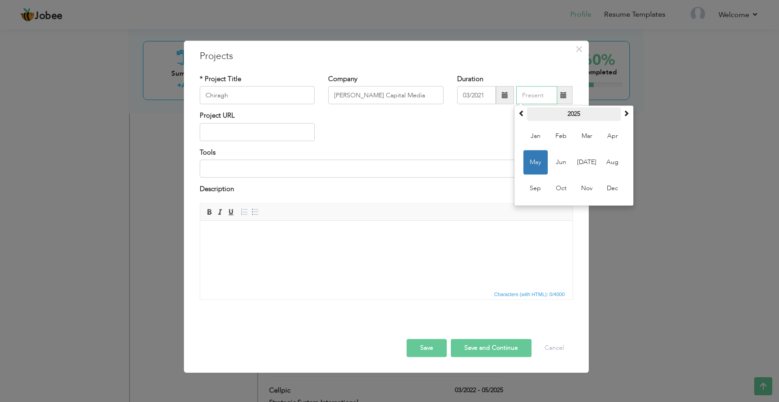
click at [582, 115] on th "2025" at bounding box center [574, 115] width 94 height 14
click at [583, 139] on span "2022" at bounding box center [587, 136] width 24 height 24
click at [583, 140] on span "Mar" at bounding box center [587, 136] width 24 height 24
type input "03/2022"
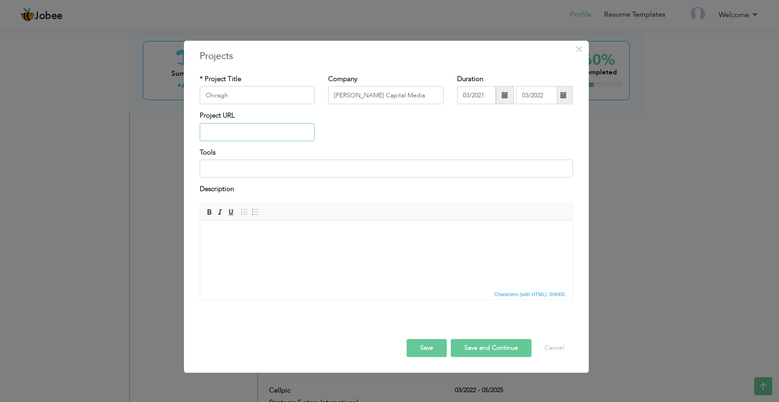
click at [229, 129] on input "text" at bounding box center [257, 132] width 115 height 18
type input "[DOMAIN_NAME]"
click at [233, 172] on input at bounding box center [386, 169] width 373 height 18
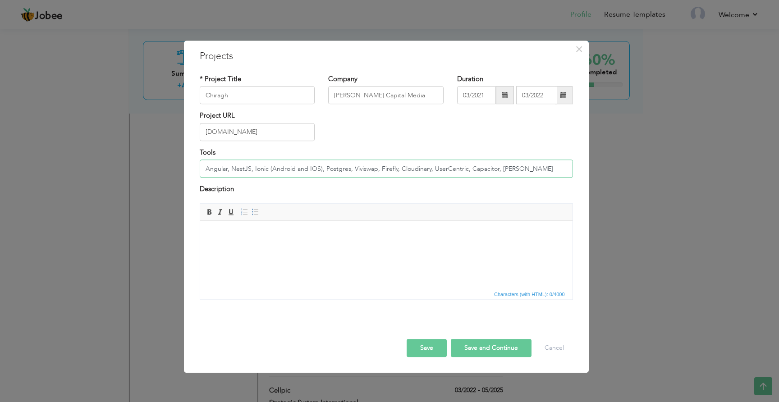
drag, startPoint x: 257, startPoint y: 168, endPoint x: 520, endPoint y: 170, distance: 263.4
click at [520, 170] on input "Angular, NestJS, Ionic (Android and IOS), Postgres, Viviswap, Firefly, Cloudina…" at bounding box center [386, 169] width 373 height 18
type input "Angular, NestJS"
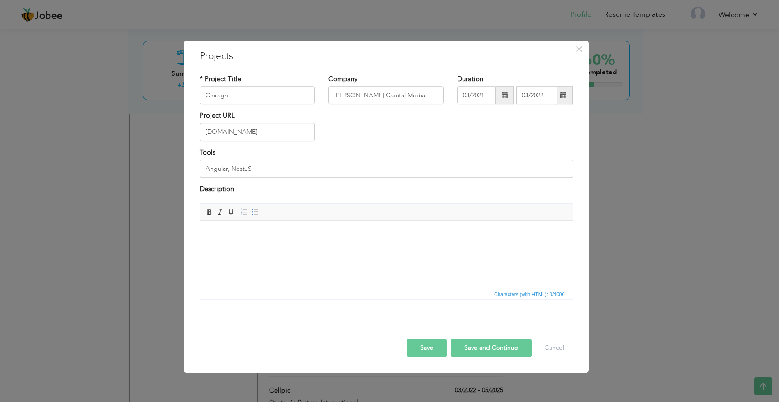
click at [342, 244] on html at bounding box center [386, 235] width 372 height 28
click at [253, 166] on input "Angular, NestJS" at bounding box center [386, 169] width 373 height 18
type input "Angular, Payment Gateways, API's Integration"
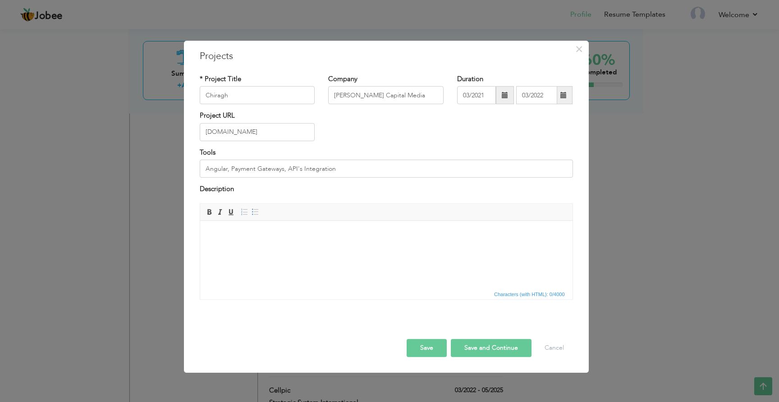
click at [266, 227] on html at bounding box center [386, 235] width 372 height 28
paste body
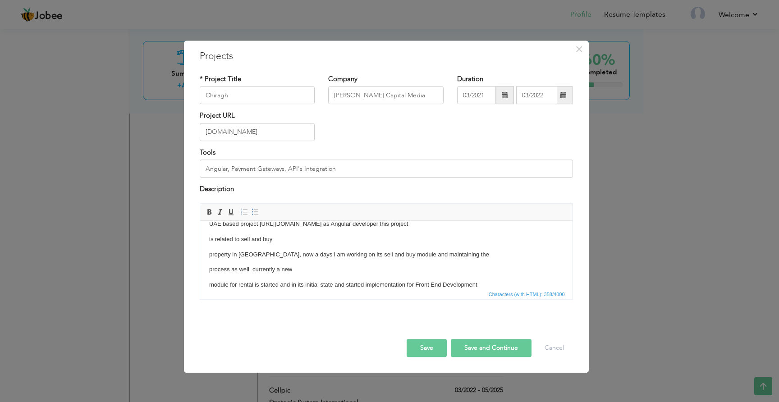
scroll to position [0, 0]
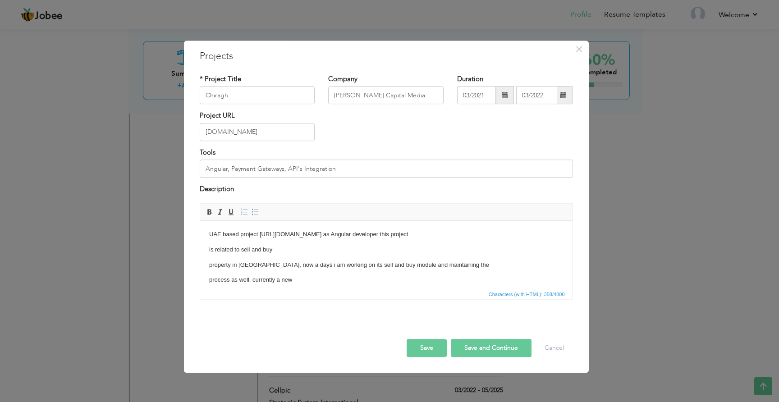
click at [208, 249] on html "UAE based project https://chiragh.com/ as Angular developer this project is rel…" at bounding box center [386, 265] width 372 height 88
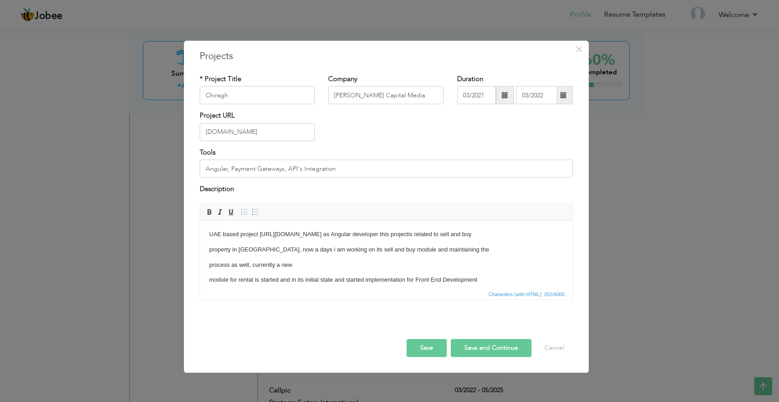
click at [210, 250] on p "property in UAE, now a days i am working on its sell and buy module and maintai…" at bounding box center [386, 249] width 354 height 9
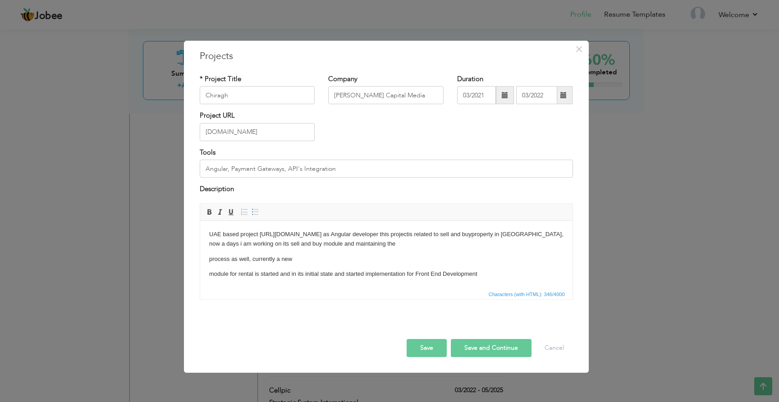
click at [208, 258] on html "UAE based project https://chiragh.com/ as Angular developer this project is rel…" at bounding box center [386, 254] width 372 height 67
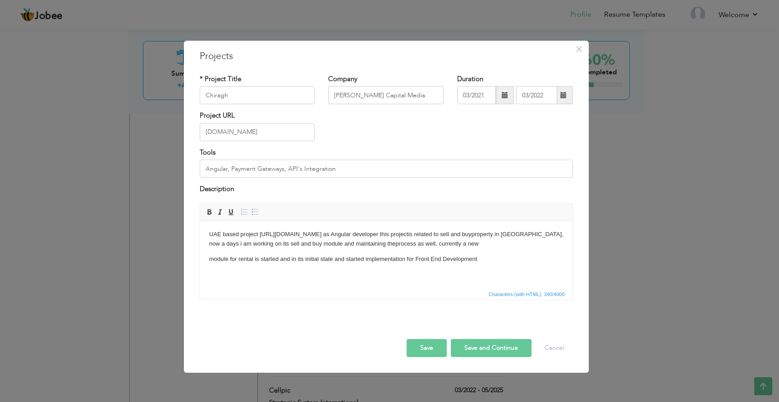
click at [208, 258] on html "UAE based project https://chiragh.com/ as Angular developer this project is rel…" at bounding box center [386, 247] width 372 height 52
click at [353, 251] on p "UAE based project https://chiragh.com/ as Angular developer this project is rel…" at bounding box center [386, 244] width 354 height 28
click at [483, 345] on button "Save and Continue" at bounding box center [491, 348] width 81 height 18
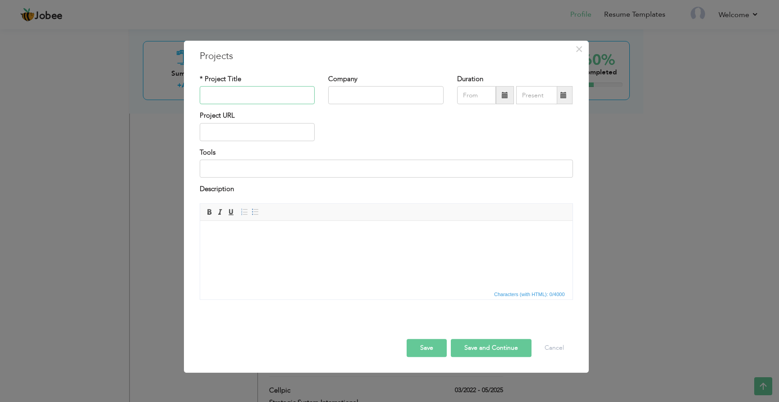
click at [233, 100] on input "text" at bounding box center [257, 96] width 115 height 18
paste input "Buy My Stuff"
type input "Buy My Stuff"
click at [374, 103] on input "text" at bounding box center [385, 96] width 115 height 18
type input "Codexia Technologies"
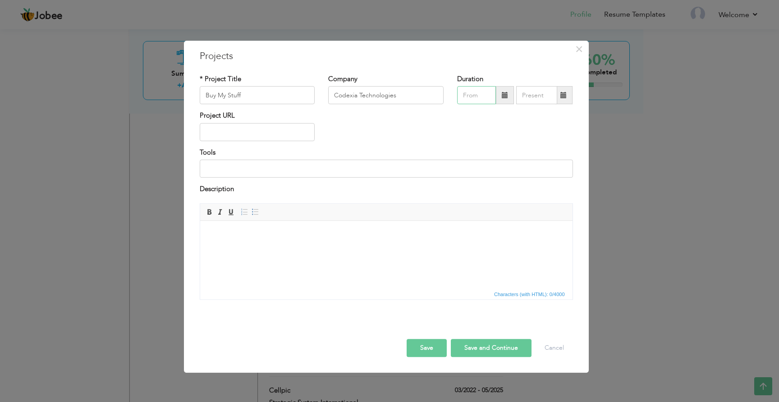
click at [478, 101] on input "text" at bounding box center [476, 96] width 39 height 18
click at [467, 116] on span at bounding box center [465, 113] width 6 height 6
click at [463, 117] on span at bounding box center [465, 113] width 6 height 6
click at [523, 133] on span "Mar" at bounding box center [530, 136] width 24 height 24
type input "03/2019"
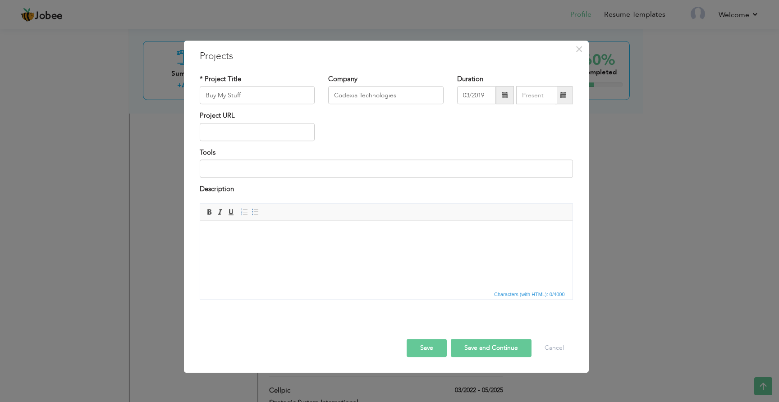
click at [566, 100] on span at bounding box center [564, 96] width 18 height 18
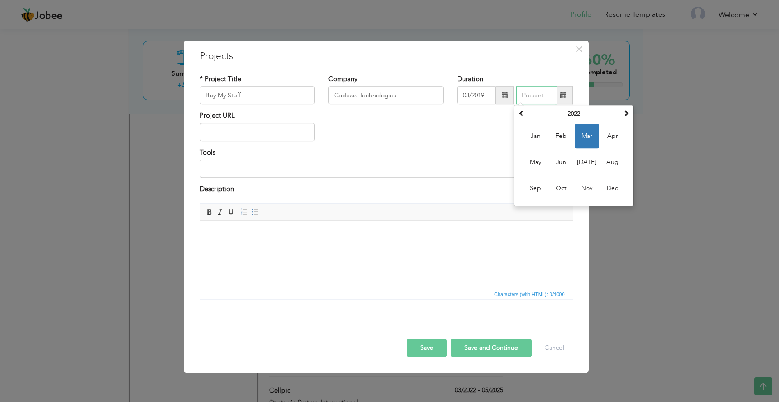
click at [587, 138] on span "Mar" at bounding box center [587, 136] width 24 height 24
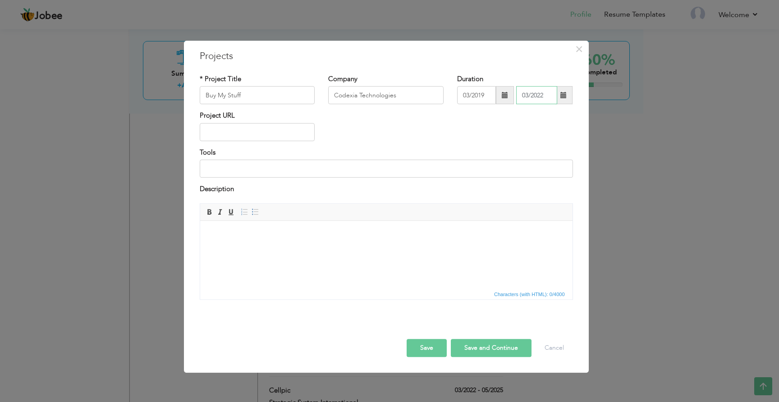
click at [546, 94] on input "03/2022" at bounding box center [536, 96] width 41 height 18
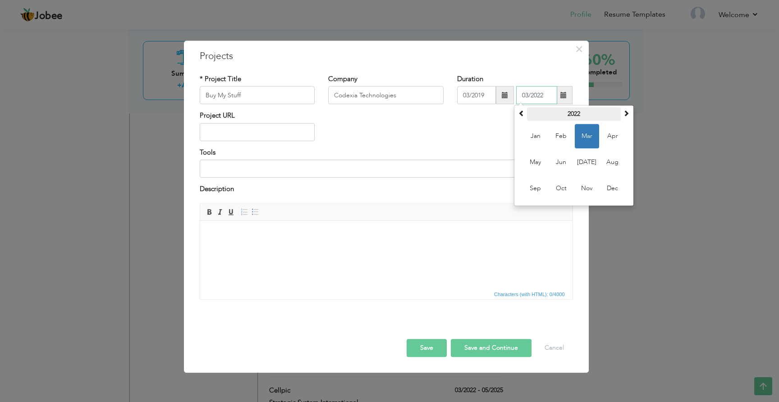
click at [576, 109] on th "2022" at bounding box center [574, 115] width 94 height 14
click at [539, 160] on span "2021" at bounding box center [536, 163] width 24 height 24
click at [589, 139] on span "Mar" at bounding box center [587, 136] width 24 height 24
type input "03/2021"
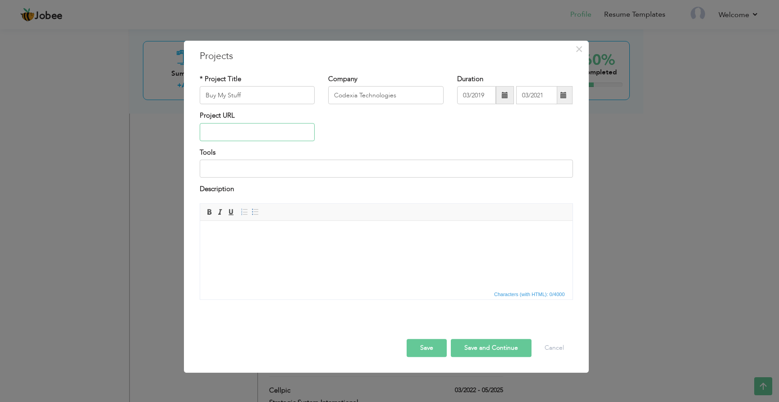
click at [247, 136] on input "text" at bounding box center [257, 132] width 115 height 18
paste input "[URL][DOMAIN_NAME][DOMAIN_NAME]"
type input "[URL][DOMAIN_NAME][DOMAIN_NAME]"
click at [251, 174] on input at bounding box center [386, 169] width 373 height 18
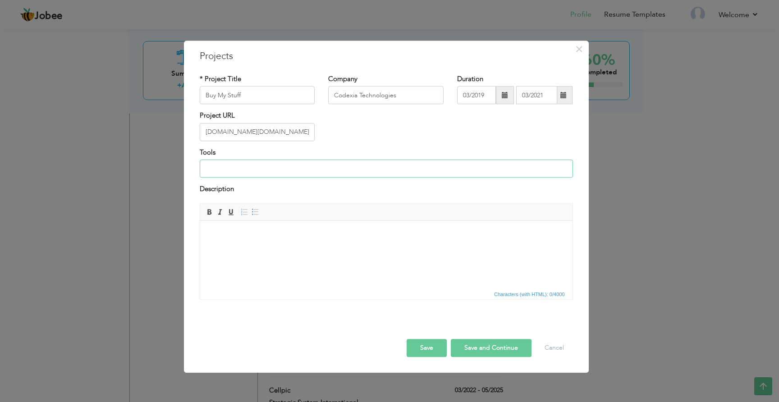
scroll to position [0, 0]
click at [251, 174] on input at bounding box center [386, 169] width 373 height 18
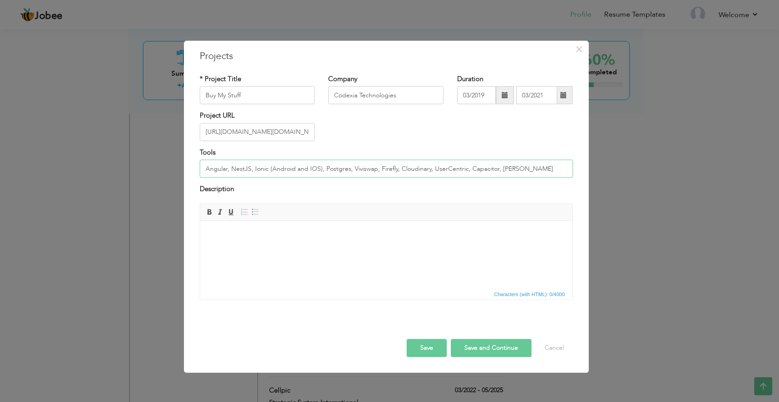
drag, startPoint x: 273, startPoint y: 168, endPoint x: 461, endPoint y: 167, distance: 188.0
click at [461, 167] on input "Angular, NestJS, Ionic (Android and IOS), Postgres, Viviswap, Firefly, Cloudina…" at bounding box center [386, 169] width 373 height 18
click at [420, 248] on html at bounding box center [386, 235] width 372 height 28
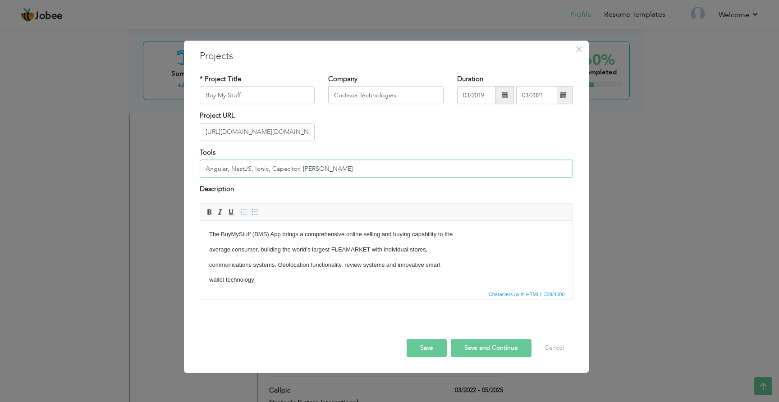
click at [334, 172] on input "Angular, NestJS, Ionic, Capacitor, Cordova" at bounding box center [386, 169] width 373 height 18
type input "Angular, NestJS, Ionic, Capacitor, [PERSON_NAME], Firebase, Cloud Functions"
click at [209, 248] on p "average consumer, building the world’s largest FLEAMARKET with individual store…" at bounding box center [386, 249] width 354 height 9
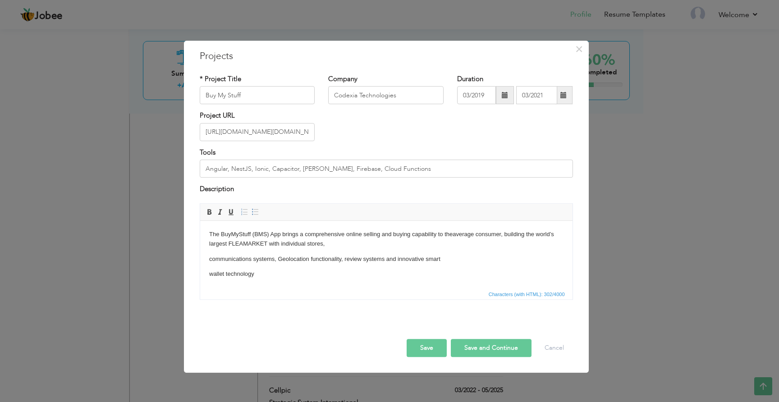
click at [208, 244] on html "The BuyMyStuff (BMS) App brings a comprehensive online selling and buying capab…" at bounding box center [386, 254] width 372 height 67
click at [209, 256] on p "communications systems, Geolocation functionality, review systems and innovativ…" at bounding box center [386, 258] width 354 height 9
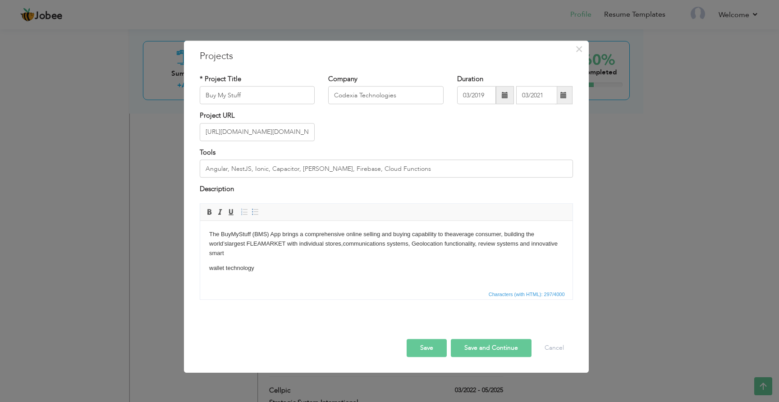
click at [209, 263] on p "wallet technology" at bounding box center [386, 267] width 354 height 9
click at [259, 255] on p "The BuyMyStuff (BMS) App brings a comprehensive online selling and buying capab…" at bounding box center [386, 244] width 354 height 28
click at [496, 349] on button "Save and Continue" at bounding box center [491, 348] width 81 height 18
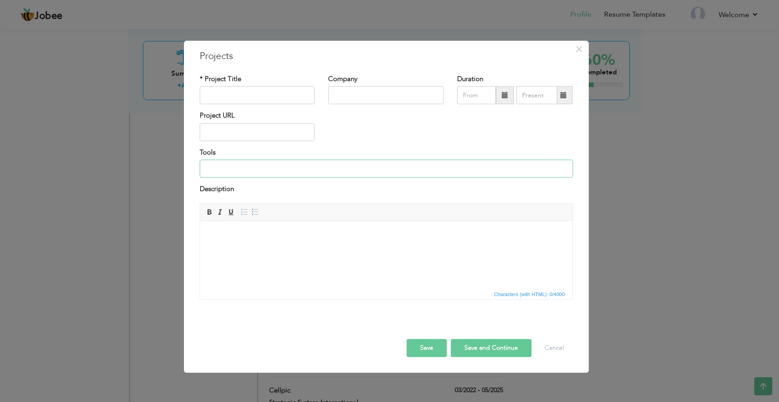
click at [238, 164] on input at bounding box center [386, 169] width 373 height 18
paste input "GMT app Developed Using Angular. Where admin can upload the upcoming matches. F…"
type input "GMT app Developed Using Angular. Where admin can upload the upcoming matches. F…"
click at [260, 248] on html at bounding box center [386, 235] width 372 height 28
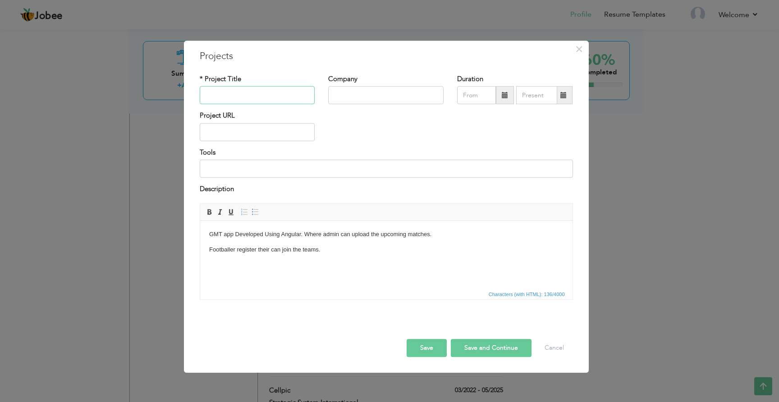
click at [226, 90] on input "text" at bounding box center [257, 96] width 115 height 18
type input "GMT APP"
click at [363, 94] on input "text" at bounding box center [385, 96] width 115 height 18
type input "Codexia Technologies"
click at [483, 91] on input "text" at bounding box center [476, 96] width 39 height 18
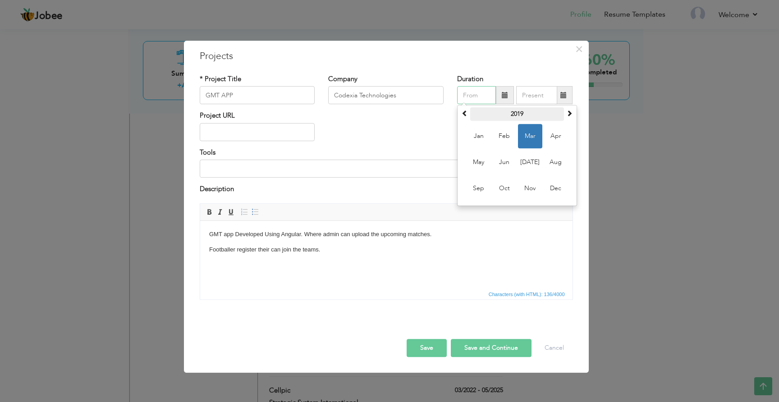
click at [529, 110] on th "2019" at bounding box center [517, 115] width 94 height 14
click at [538, 160] on span "2020" at bounding box center [530, 163] width 24 height 24
click at [478, 141] on span "Jan" at bounding box center [479, 136] width 24 height 24
type input "01/2020"
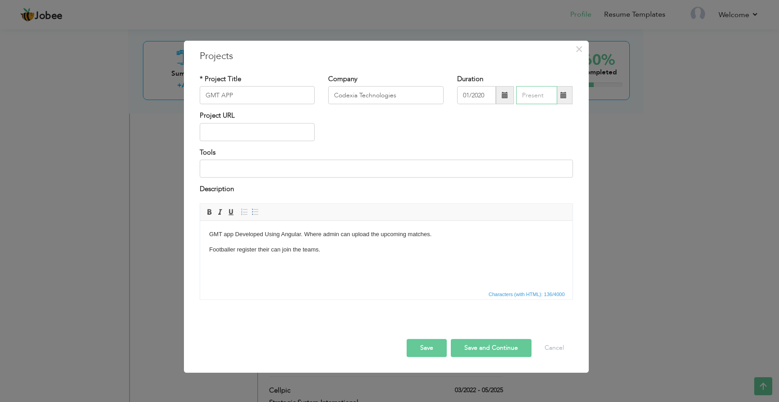
click at [533, 100] on input "text" at bounding box center [536, 96] width 41 height 18
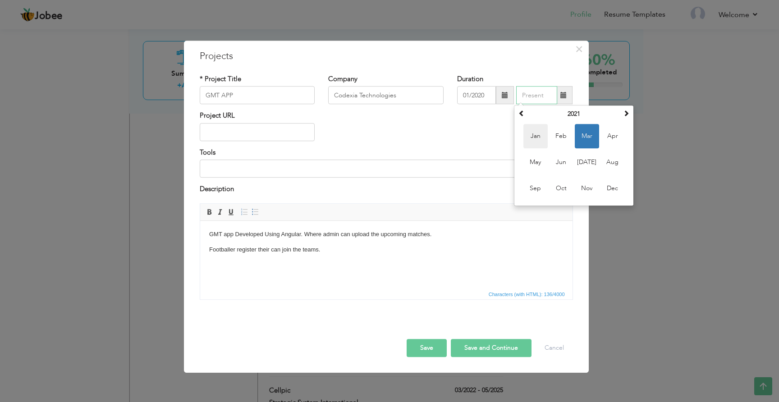
click at [540, 136] on span "Jan" at bounding box center [536, 136] width 24 height 24
type input "01/2021"
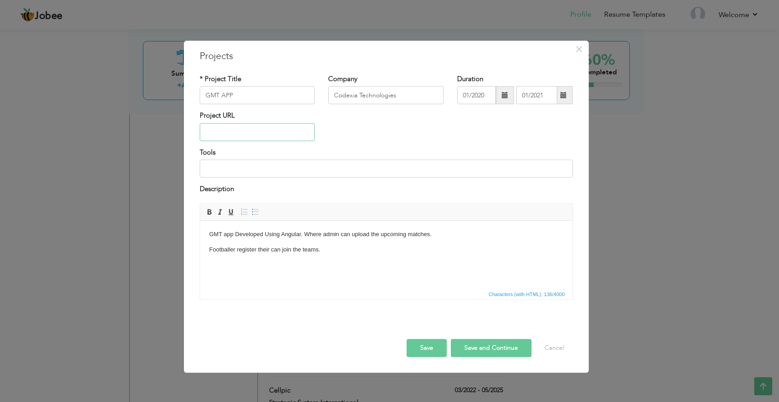
click at [276, 126] on input "text" at bounding box center [257, 132] width 115 height 18
paste input "[URL][DOMAIN_NAME]"
type input "[URL][DOMAIN_NAME]"
click at [240, 163] on input at bounding box center [386, 169] width 373 height 18
paste input "Angular, JavaScript, Firebase"
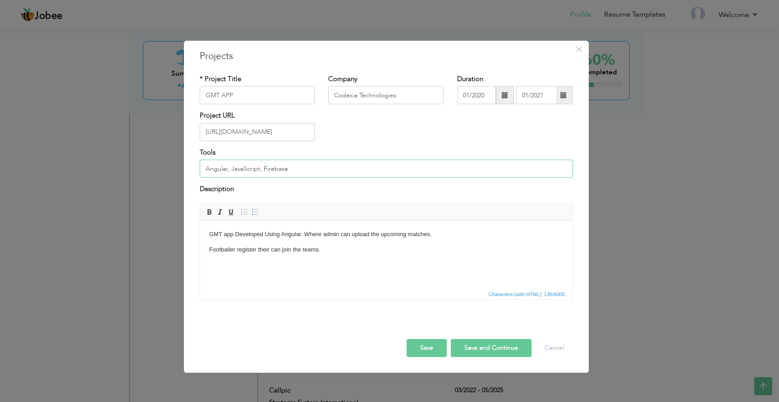
type input "Angular, JavaScript, Firebase"
click at [209, 249] on p "Footballer register their can join the teams." at bounding box center [386, 249] width 354 height 9
click at [495, 351] on button "Save and Continue" at bounding box center [491, 348] width 81 height 18
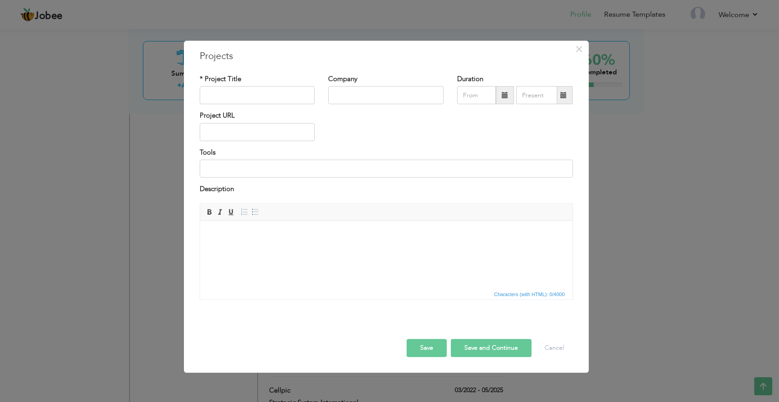
click at [280, 248] on html at bounding box center [386, 235] width 372 height 28
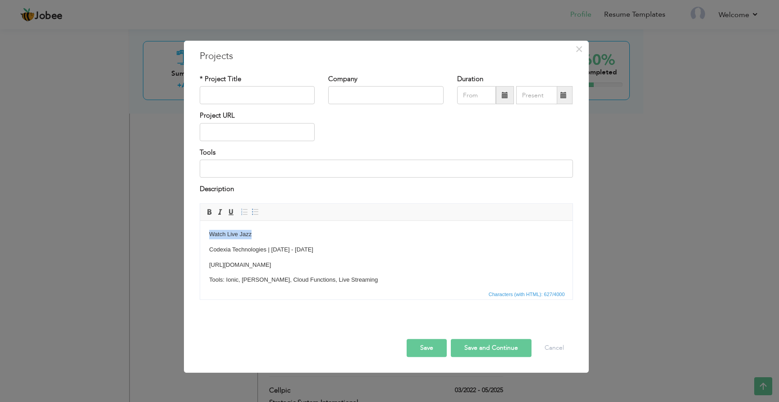
drag, startPoint x: 209, startPoint y: 235, endPoint x: 276, endPoint y: 235, distance: 66.7
click at [276, 235] on p "Watch Live Jazz" at bounding box center [386, 234] width 354 height 9
click at [276, 234] on p "Watch Live Jazz" at bounding box center [386, 234] width 354 height 9
drag, startPoint x: 209, startPoint y: 234, endPoint x: 265, endPoint y: 234, distance: 55.9
click at [265, 234] on p "Watch Live Jazz" at bounding box center [386, 234] width 354 height 9
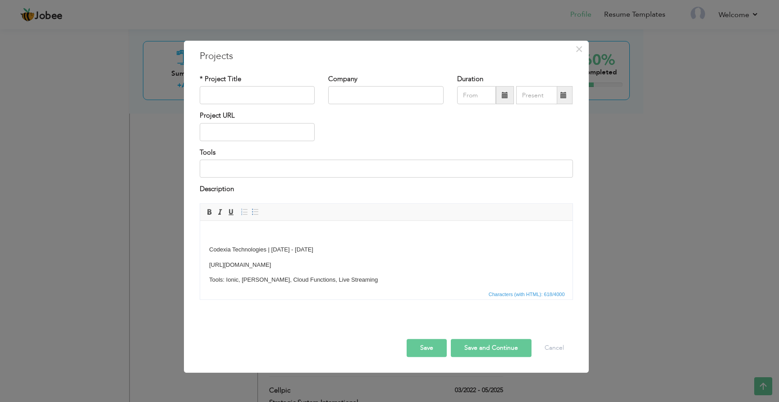
click at [225, 99] on input "text" at bounding box center [257, 96] width 115 height 18
paste input "Watch Live Jazz"
type input "Watch Live Jazz"
drag, startPoint x: 207, startPoint y: 249, endPoint x: 267, endPoint y: 249, distance: 59.5
click at [267, 249] on html "Codexia Technologies | Nov 2020 - Mar 2021 https://play.google.com/store/apps/d…" at bounding box center [386, 295] width 372 height 149
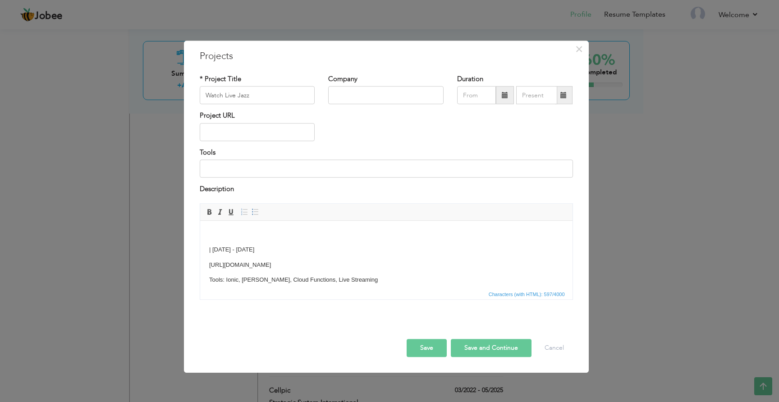
click at [387, 96] on input "text" at bounding box center [385, 96] width 115 height 18
type input "Codexia Technologies"
click at [474, 100] on input "text" at bounding box center [476, 96] width 39 height 18
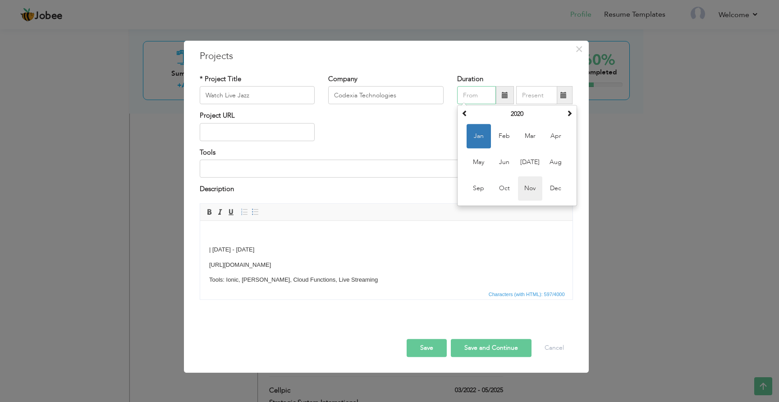
click at [538, 188] on span "Nov" at bounding box center [530, 189] width 24 height 24
type input "11/2020"
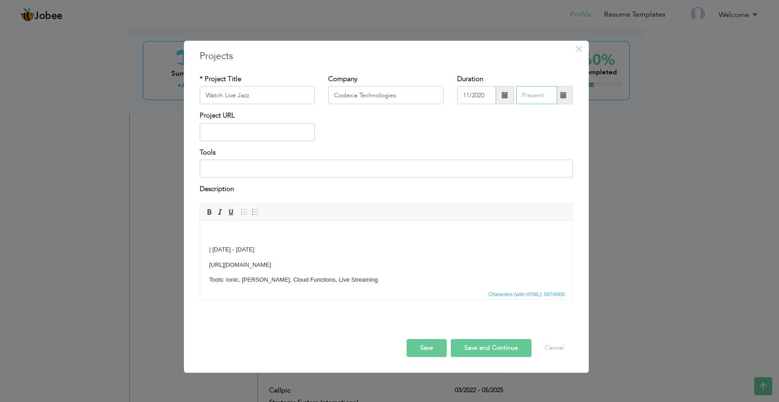
click at [538, 99] on input "text" at bounding box center [536, 96] width 41 height 18
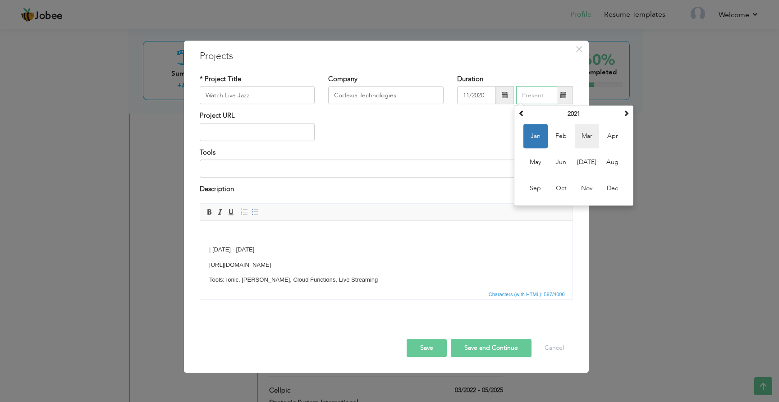
click at [585, 137] on span "Mar" at bounding box center [587, 136] width 24 height 24
type input "03/2021"
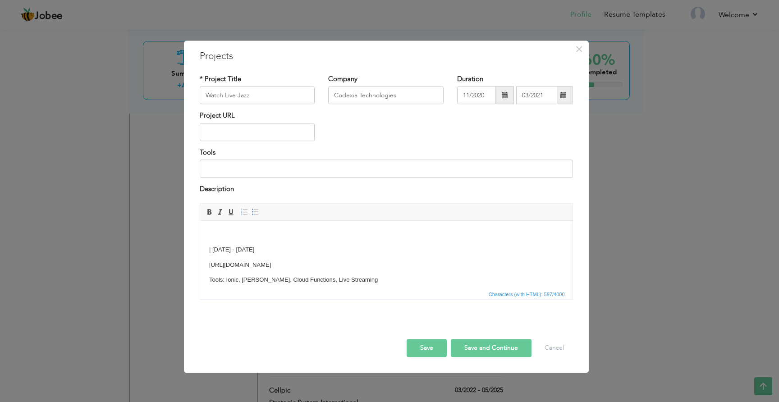
drag, startPoint x: 222, startPoint y: 267, endPoint x: 405, endPoint y: 263, distance: 182.7
click at [405, 263] on p "[URL][DOMAIN_NAME]" at bounding box center [386, 264] width 354 height 9
click at [227, 136] on input "text" at bounding box center [257, 132] width 115 height 18
type input "[URL][DOMAIN_NAME]"
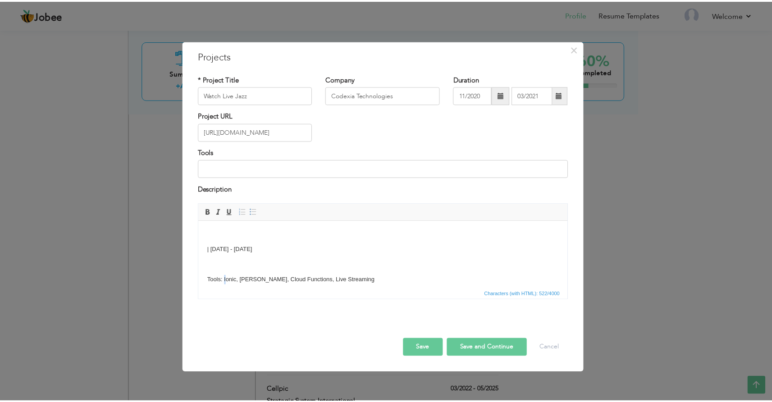
scroll to position [0, 0]
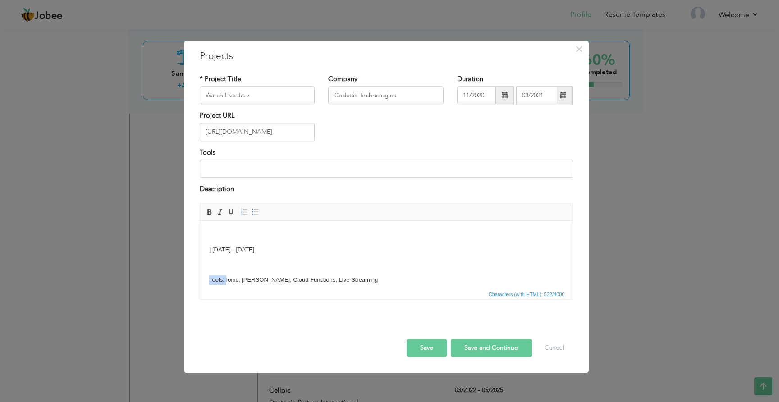
drag, startPoint x: 226, startPoint y: 279, endPoint x: 367, endPoint y: 275, distance: 140.3
click at [367, 275] on p "Tools: Ionic, Cordova, Cloud Functions, Live Streaming" at bounding box center [386, 279] width 354 height 9
drag, startPoint x: 350, startPoint y: 281, endPoint x: 225, endPoint y: 280, distance: 125.8
click at [225, 280] on p "Tools: Ionic, Cordova, Cloud Functions, Live Streaming" at bounding box center [386, 279] width 354 height 9
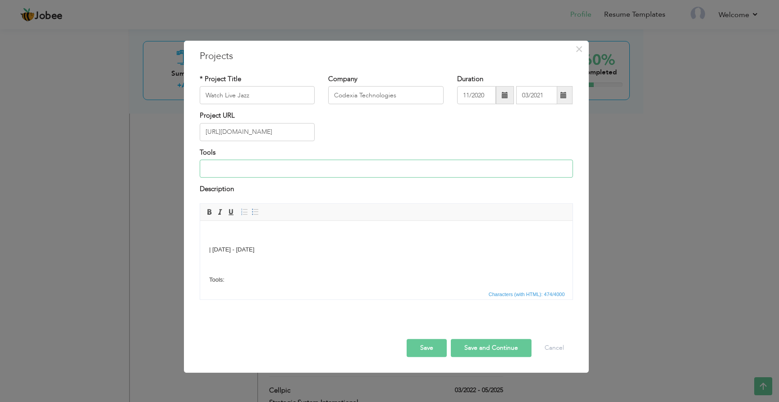
click at [243, 166] on input at bounding box center [386, 169] width 373 height 18
type input "Ionic, [PERSON_NAME], Cloud Functions, Live Streaming"
drag, startPoint x: 238, startPoint y: 281, endPoint x: 211, endPoint y: 242, distance: 48.0
click at [211, 242] on body "| Nov 2020 - Mar 2021 Tools: Watch Live Jazz is a streaming service that offers…" at bounding box center [386, 295] width 354 height 131
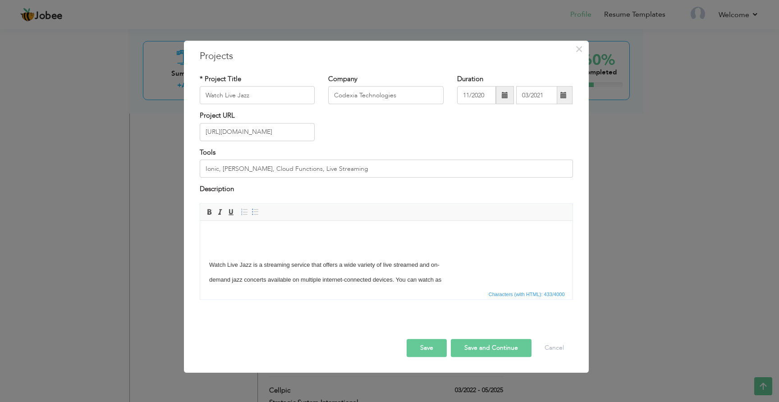
click at [209, 264] on p "Watch Live Jazz is a streaming service that offers a wide variety of live strea…" at bounding box center [386, 264] width 354 height 9
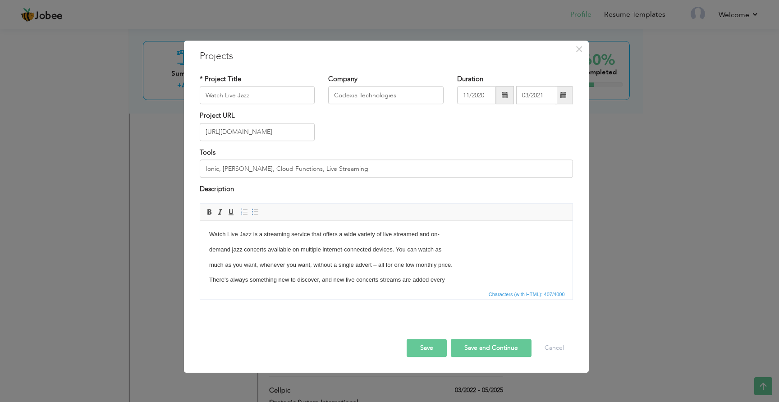
click at [210, 252] on p "demand jazz concerts available on multiple internet-connected devices. You can …" at bounding box center [386, 249] width 354 height 9
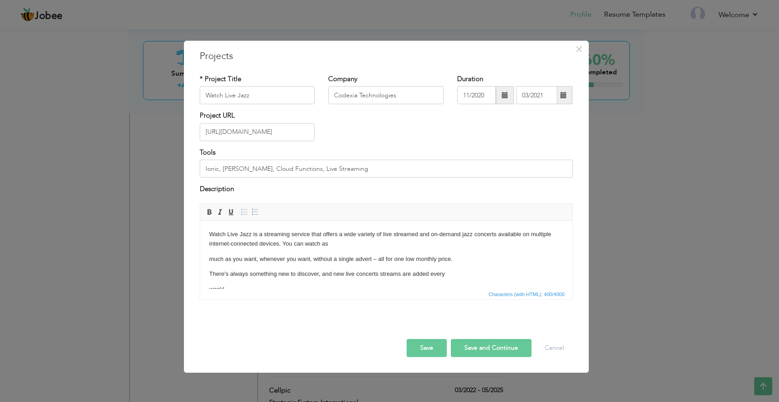
click at [209, 258] on p "much as you want, whenever you want, without a single advert – all for one low …" at bounding box center [386, 258] width 354 height 9
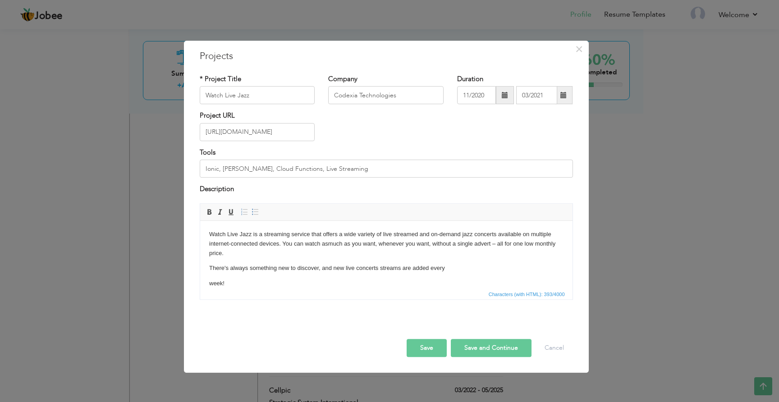
click at [209, 267] on p "There's always something new to discover, and new live concerts streams are add…" at bounding box center [386, 267] width 354 height 9
click at [209, 268] on p "week!" at bounding box center [386, 267] width 354 height 9
click at [440, 344] on button "Save" at bounding box center [427, 348] width 40 height 18
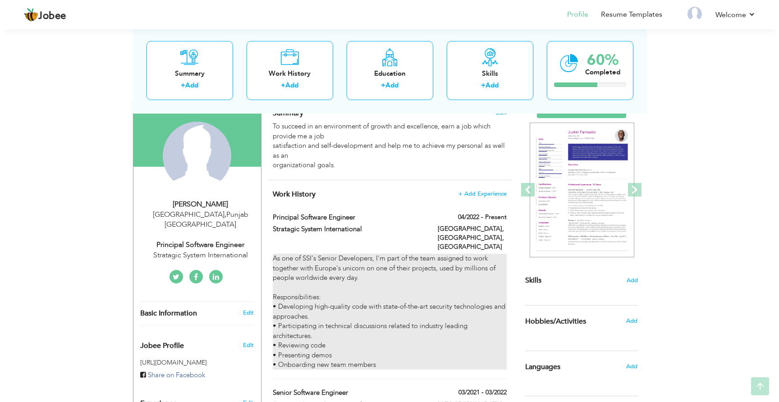
scroll to position [88, 0]
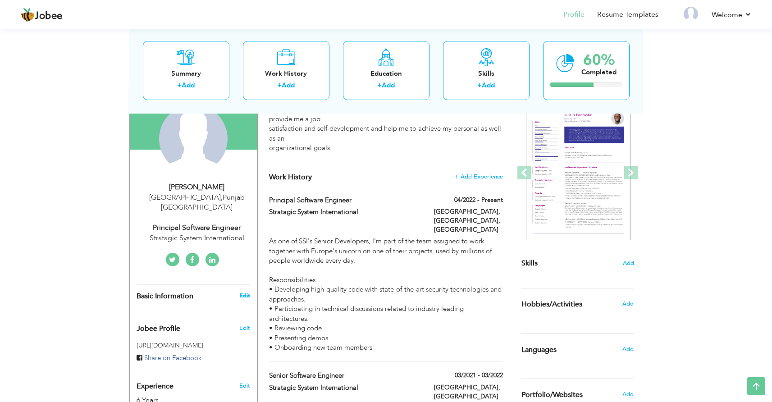
click at [249, 292] on link "Edit" at bounding box center [244, 296] width 11 height 8
type input "[PERSON_NAME]"
type input "03204689315"
select select "number:166"
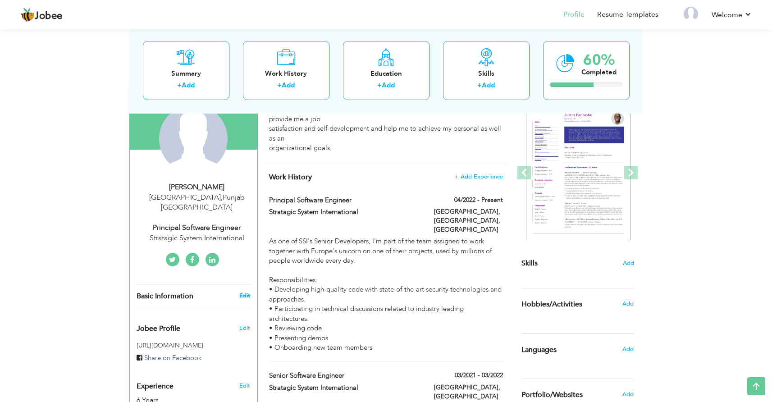
type input "[GEOGRAPHIC_DATA]"
select select "number:8"
type input "Stratagic System International"
type input "Principal Software Engineer"
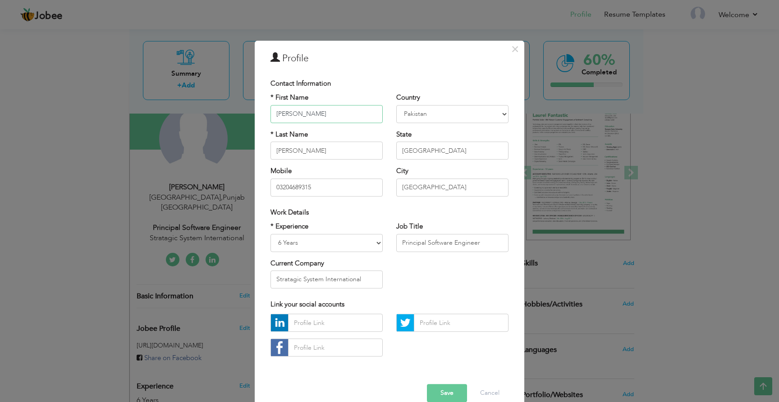
scroll to position [16, 0]
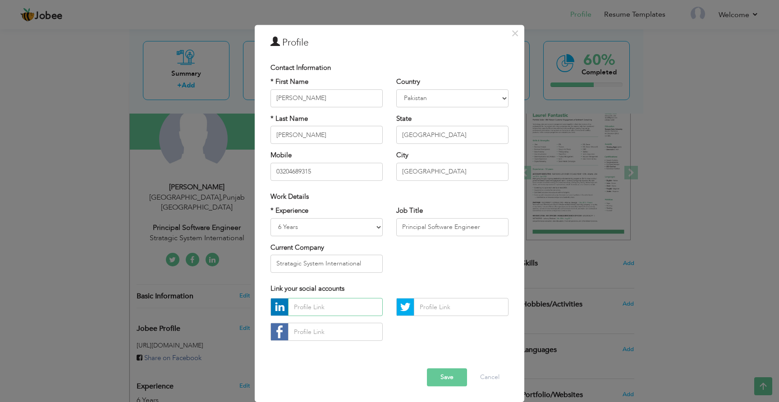
click at [326, 310] on input "text" at bounding box center [335, 308] width 95 height 18
paste input "https://www.linkedin.com/in/roheel-mustafa-799708178/"
type input "https://www.linkedin.com/in/roheel-mustafa-799708178/"
click at [439, 372] on button "Save" at bounding box center [447, 378] width 40 height 18
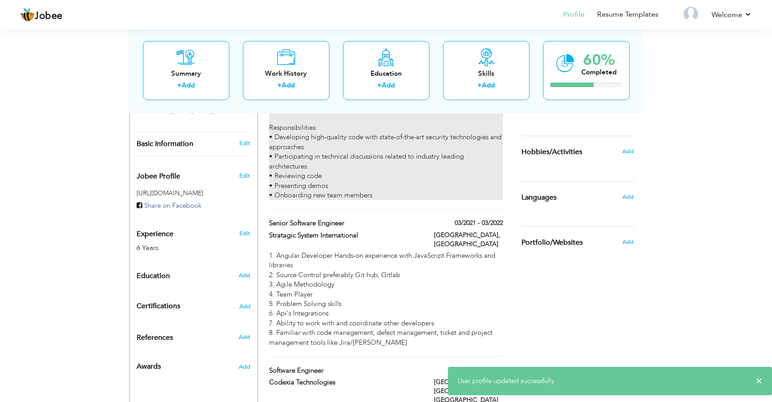
scroll to position [245, 0]
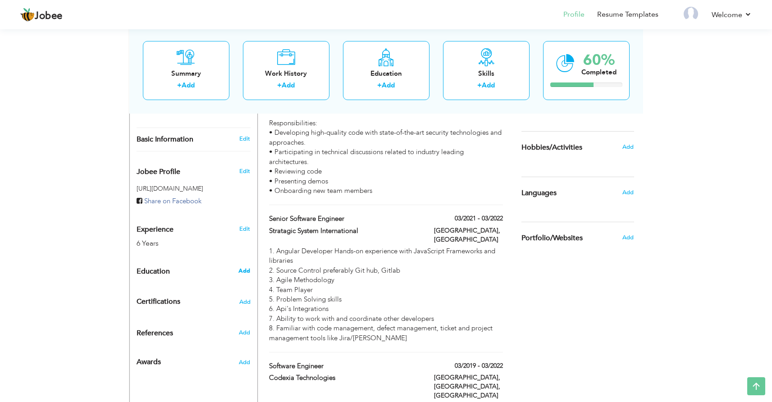
click at [244, 267] on span "Add" at bounding box center [245, 271] width 12 height 8
radio input "true"
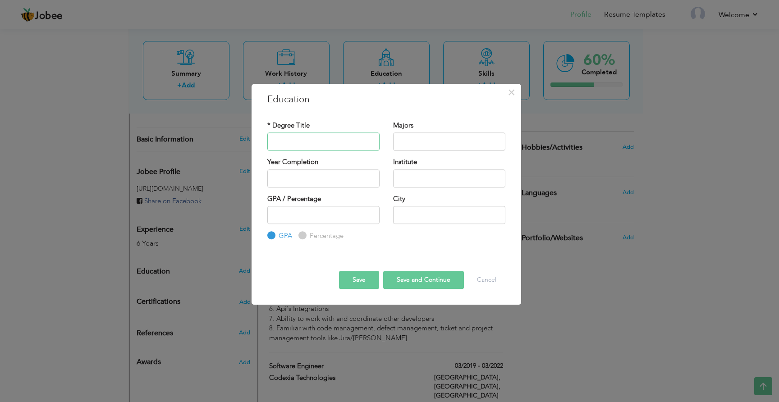
click at [306, 141] on input "text" at bounding box center [323, 142] width 112 height 18
type input "Bachelor's in Computer Science"
click at [408, 146] on input "text" at bounding box center [449, 142] width 112 height 18
type input "Computer Science"
click at [326, 179] on input "text" at bounding box center [323, 179] width 112 height 18
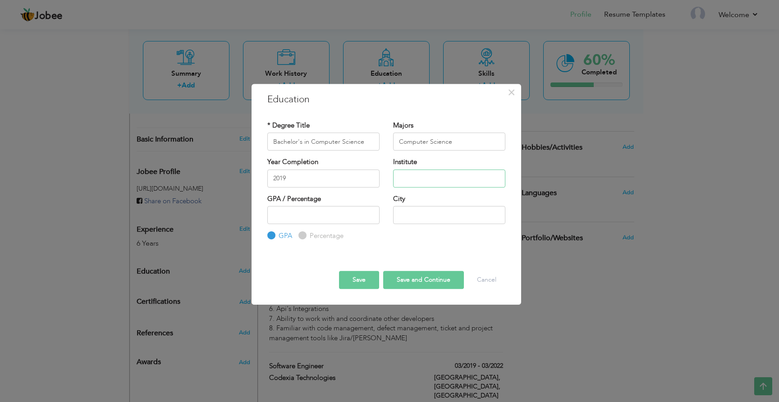
click at [414, 176] on input "text" at bounding box center [449, 179] width 112 height 18
click at [314, 183] on input "2019" at bounding box center [323, 179] width 112 height 18
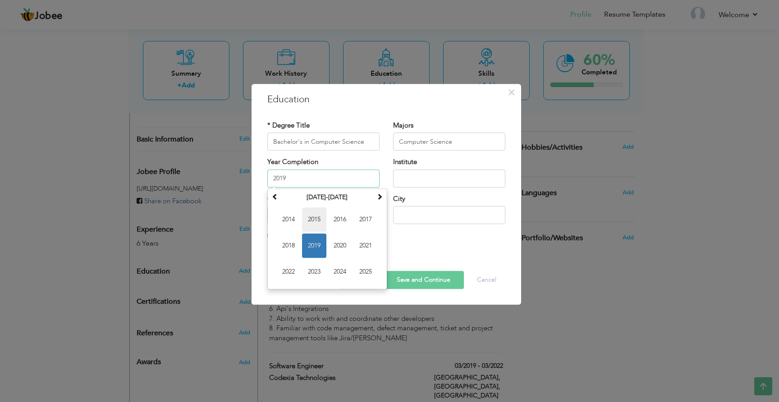
click at [313, 218] on span "2015" at bounding box center [314, 219] width 24 height 24
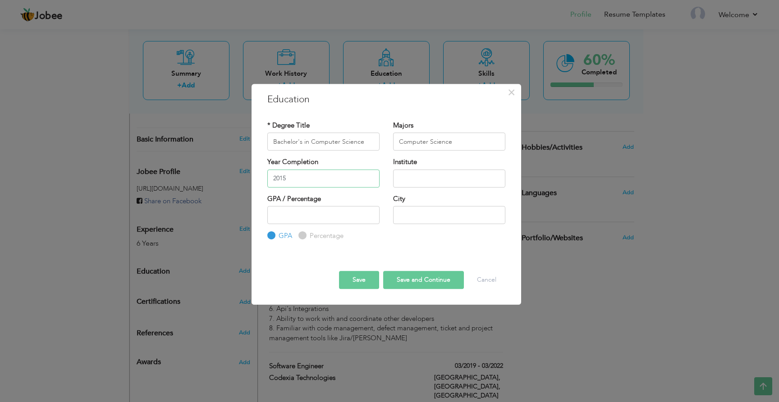
click at [299, 175] on input "2015" at bounding box center [323, 179] width 112 height 18
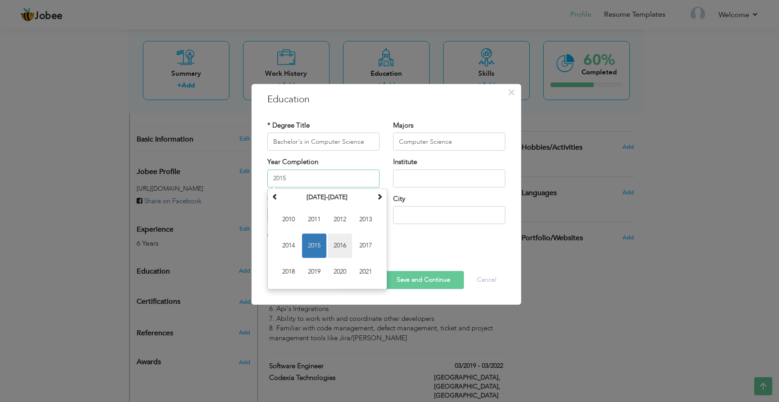
click at [345, 253] on span "2016" at bounding box center [340, 246] width 24 height 24
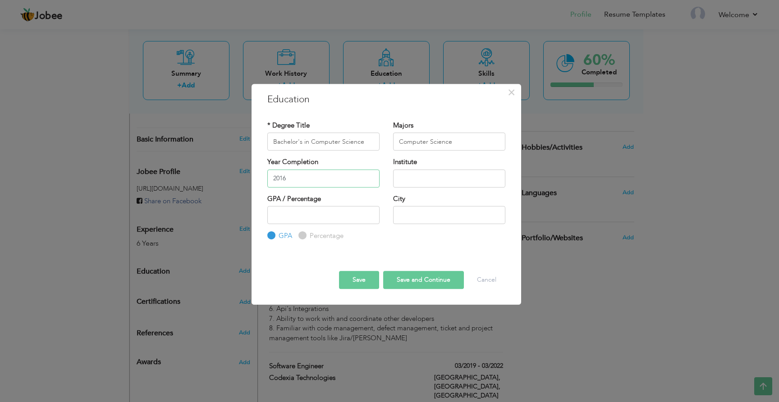
click at [314, 180] on input "2016" at bounding box center [323, 179] width 112 height 18
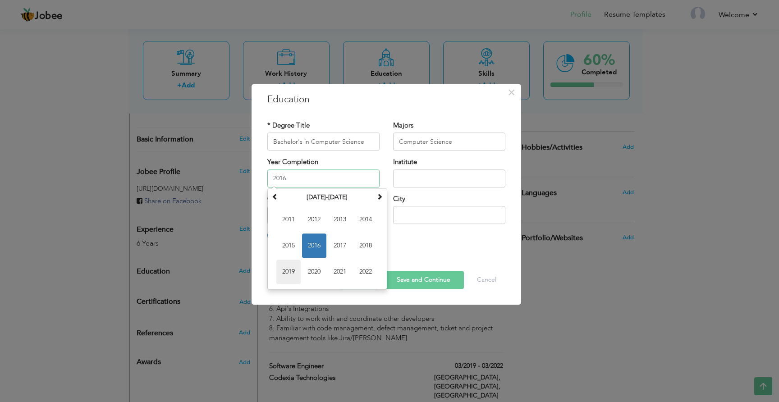
click at [286, 268] on span "2019" at bounding box center [288, 272] width 24 height 24
type input "2019"
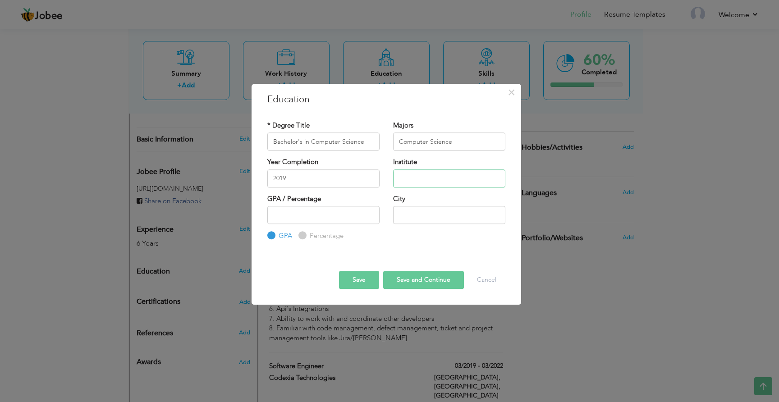
click at [434, 173] on input "text" at bounding box center [449, 179] width 112 height 18
type input "[GEOGRAPHIC_DATA], [GEOGRAPHIC_DATA]"
click at [336, 212] on input "number" at bounding box center [323, 215] width 112 height 18
click at [303, 233] on input "Percentage" at bounding box center [302, 236] width 6 height 6
radio input "true"
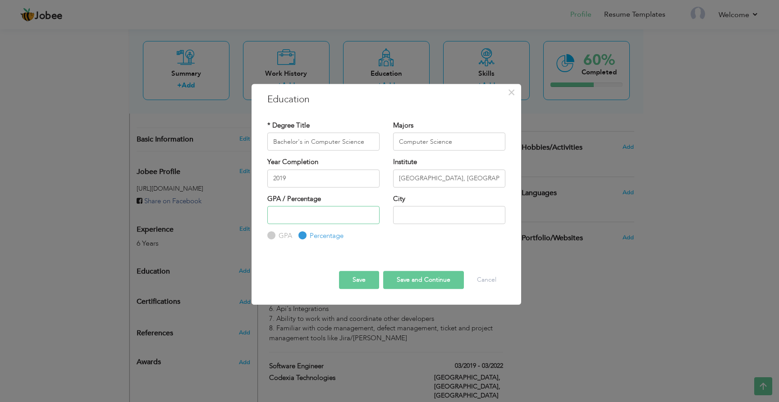
click at [292, 214] on input "number" at bounding box center [323, 215] width 112 height 18
type input "74"
click at [405, 214] on input "text" at bounding box center [449, 215] width 112 height 18
type input "a"
click at [271, 234] on input "GPA" at bounding box center [270, 236] width 6 height 6
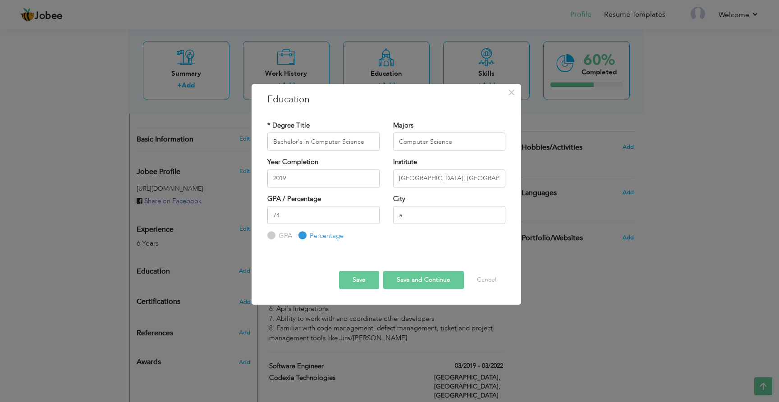
radio input "true"
click at [294, 215] on input "74" at bounding box center [323, 215] width 112 height 18
type input "7"
type input "2.97"
click at [424, 213] on input "a" at bounding box center [449, 215] width 112 height 18
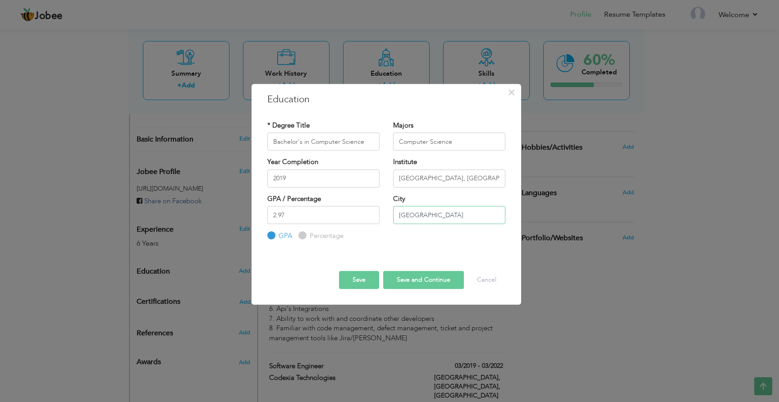
type input "[GEOGRAPHIC_DATA]"
click at [407, 278] on button "Save and Continue" at bounding box center [423, 280] width 81 height 18
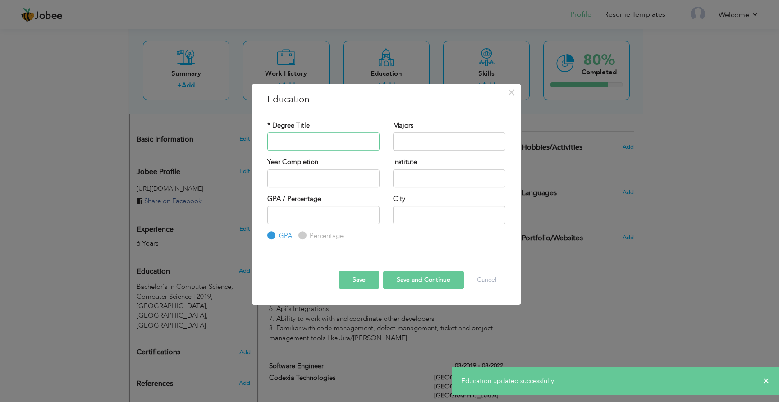
click at [325, 142] on input "text" at bounding box center [323, 142] width 112 height 18
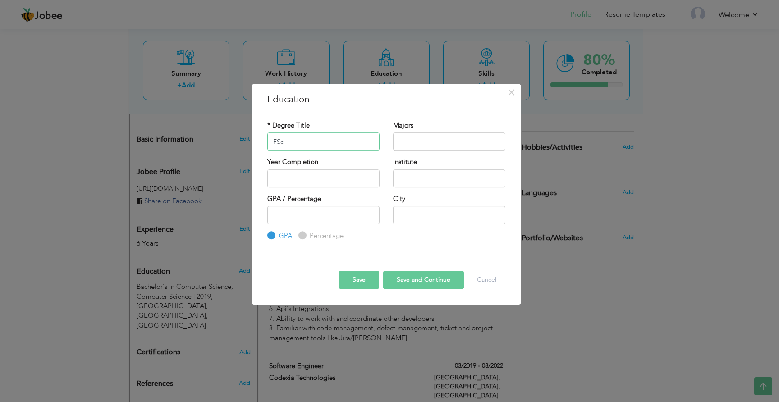
type input "FSc"
click at [429, 138] on input "text" at bounding box center [449, 142] width 112 height 18
click at [332, 181] on input "text" at bounding box center [323, 179] width 112 height 18
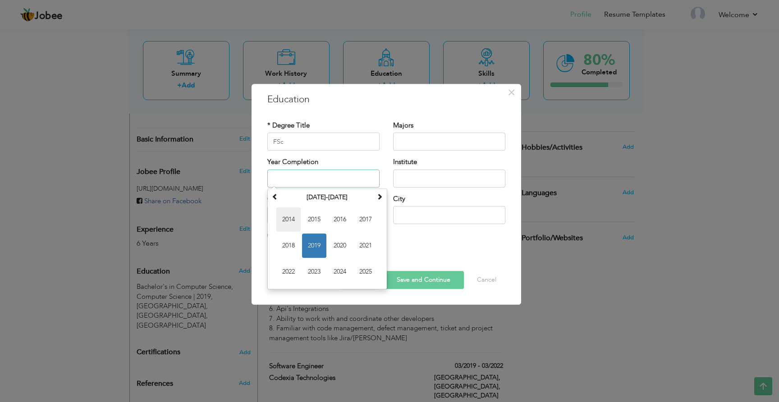
click at [299, 216] on span "2014" at bounding box center [288, 219] width 24 height 24
type input "2014"
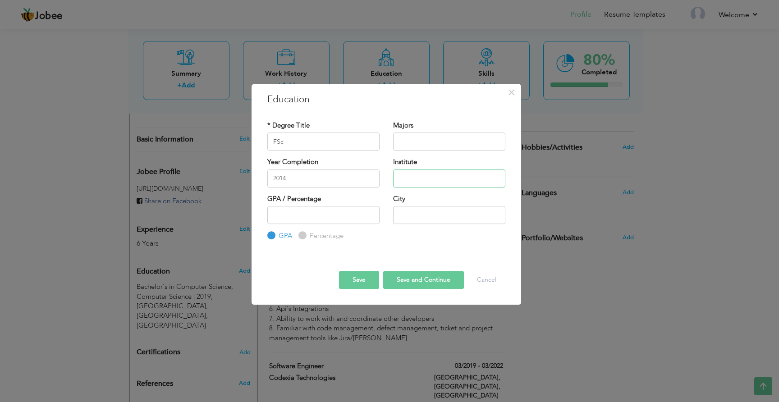
click at [419, 175] on input "text" at bounding box center [449, 179] width 112 height 18
type input "Civil Lines College"
click at [339, 212] on input "number" at bounding box center [323, 215] width 112 height 18
click at [487, 285] on button "Cancel" at bounding box center [486, 280] width 37 height 18
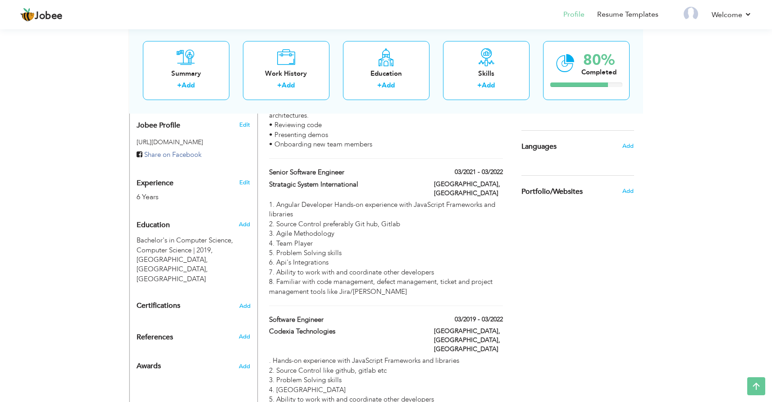
scroll to position [280, 0]
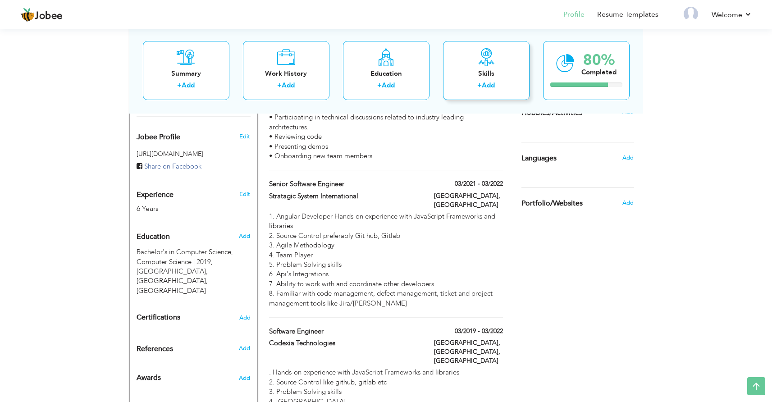
click at [480, 86] on label "+" at bounding box center [480, 85] width 5 height 9
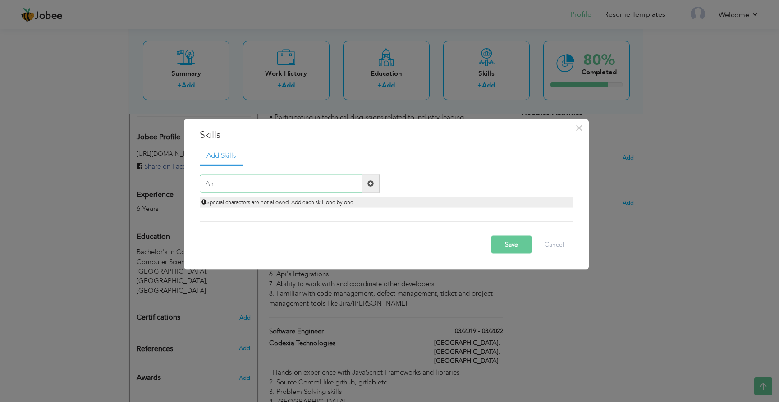
type input "A"
type input "Javascript"
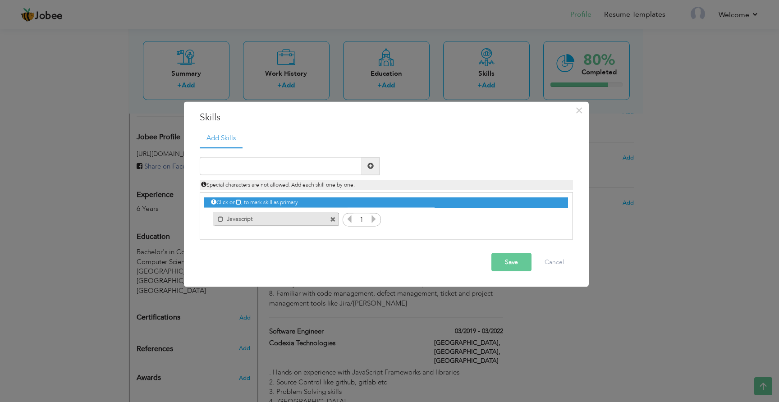
click at [376, 220] on icon at bounding box center [374, 219] width 8 height 8
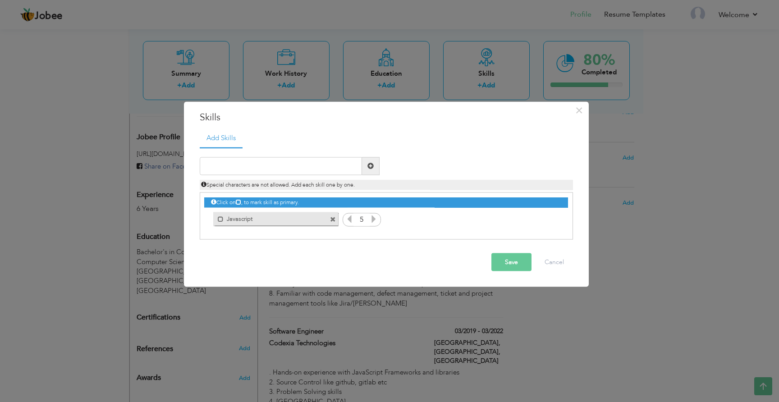
click at [376, 220] on icon at bounding box center [374, 219] width 8 height 8
click at [262, 164] on input "text" at bounding box center [281, 166] width 162 height 18
type input "Angular"
click at [549, 216] on icon at bounding box center [551, 219] width 8 height 8
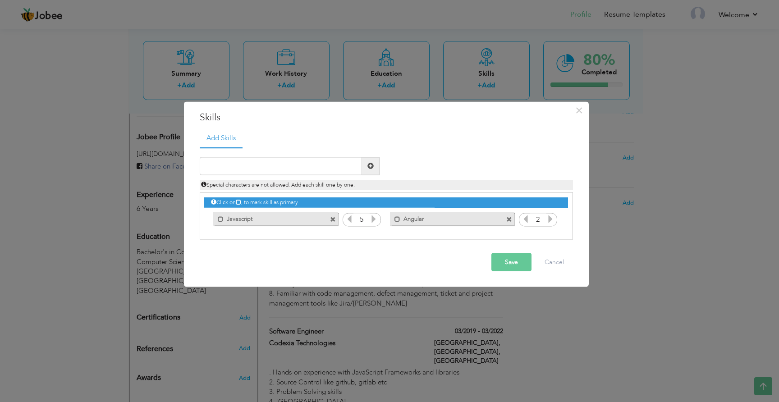
click at [549, 216] on icon at bounding box center [551, 219] width 8 height 8
click at [309, 166] on input "text" at bounding box center [281, 166] width 162 height 18
click at [399, 219] on span at bounding box center [398, 219] width 6 height 6
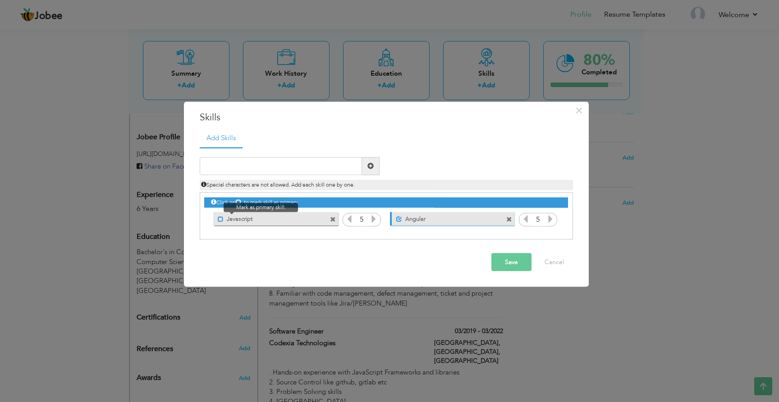
click at [221, 218] on span at bounding box center [221, 219] width 6 height 6
click at [258, 170] on input "text" at bounding box center [281, 166] width 162 height 18
type input "Ionic"
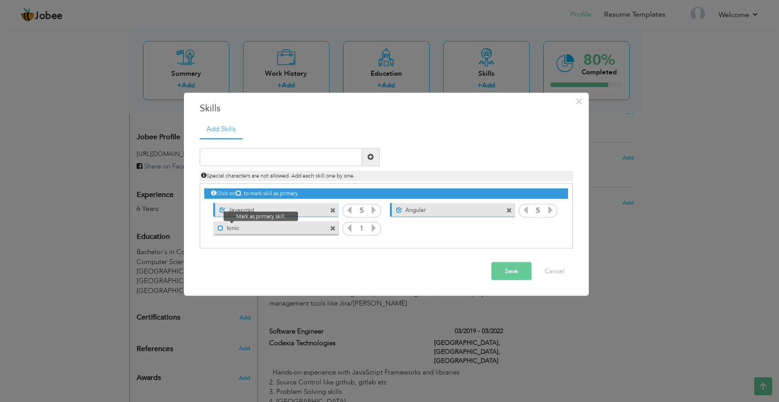
click at [221, 226] on span at bounding box center [221, 228] width 6 height 6
click at [374, 228] on icon at bounding box center [374, 228] width 8 height 8
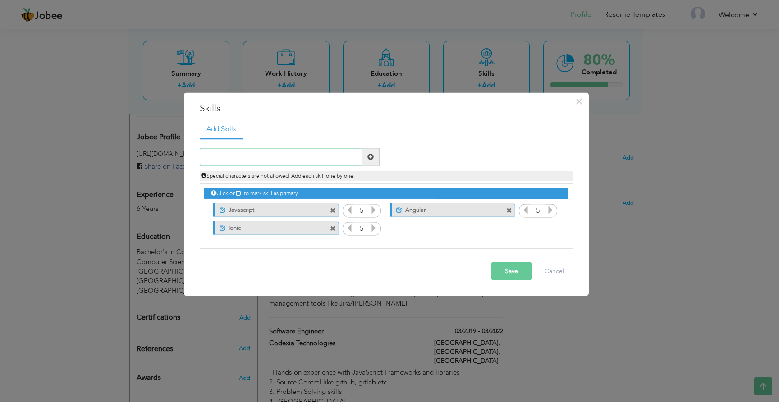
click at [254, 154] on input "text" at bounding box center [281, 157] width 162 height 18
type input "Node"
click at [398, 226] on span at bounding box center [398, 228] width 6 height 6
click at [552, 227] on icon at bounding box center [551, 228] width 8 height 8
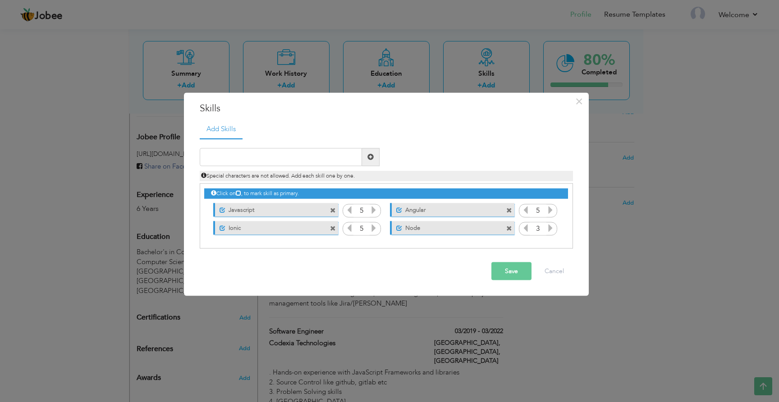
click at [552, 227] on icon at bounding box center [551, 228] width 8 height 8
click at [262, 153] on input "text" at bounding box center [281, 157] width 162 height 18
type input "Typescript"
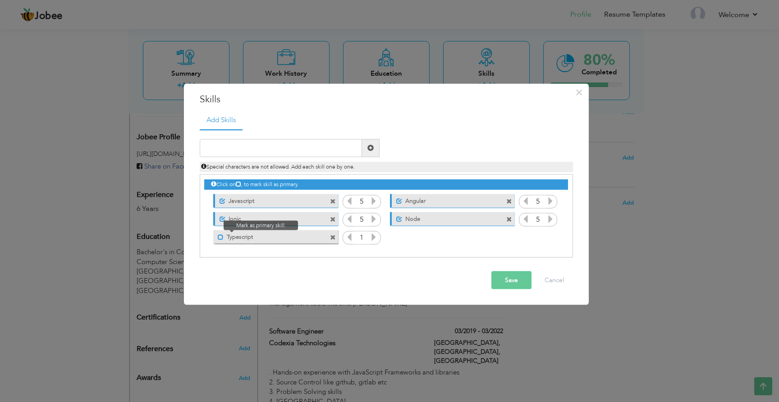
click at [221, 239] on span at bounding box center [221, 237] width 6 height 6
click at [377, 237] on icon at bounding box center [374, 237] width 8 height 8
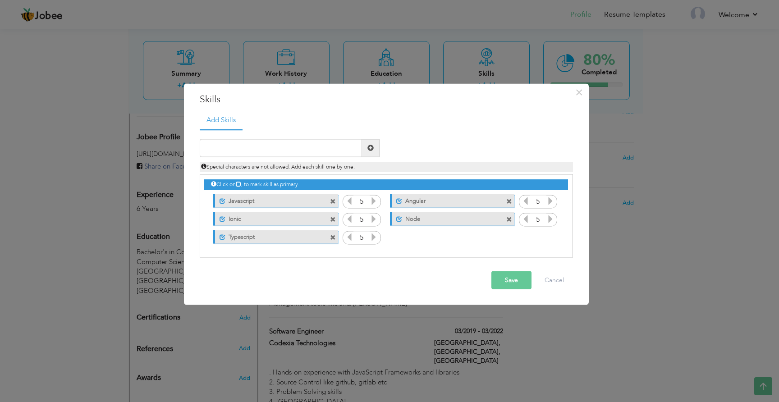
click at [377, 237] on icon at bounding box center [374, 237] width 8 height 8
click at [234, 152] on input "text" at bounding box center [281, 148] width 162 height 18
type input "Androud"
click at [509, 236] on span at bounding box center [509, 238] width 6 height 6
click at [249, 144] on input "text" at bounding box center [281, 148] width 162 height 18
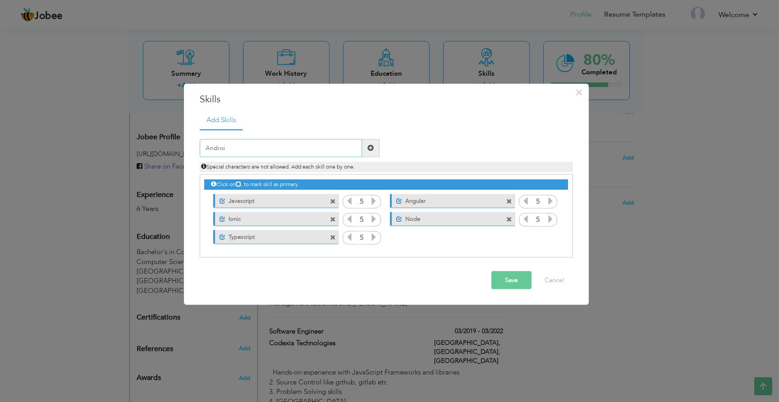
type input "Android"
click at [550, 235] on icon at bounding box center [551, 237] width 8 height 8
click at [278, 142] on input "text" at bounding box center [281, 148] width 162 height 18
type input "Swift"
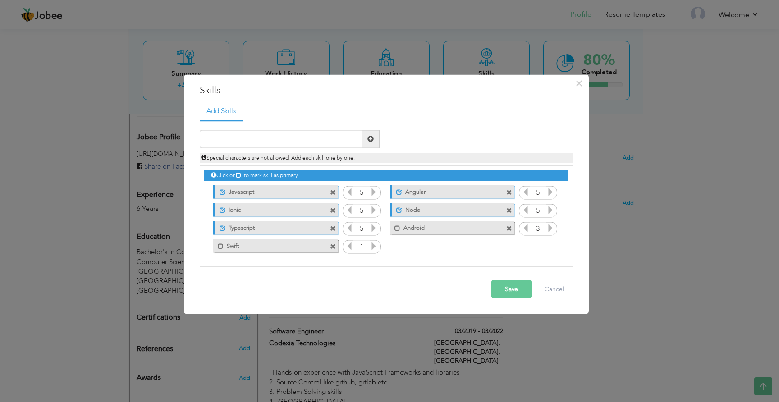
click at [375, 247] on icon at bounding box center [374, 246] width 8 height 8
click at [259, 132] on input "text" at bounding box center [281, 139] width 162 height 18
type input "Firebase"
click at [550, 252] on span at bounding box center [551, 247] width 8 height 12
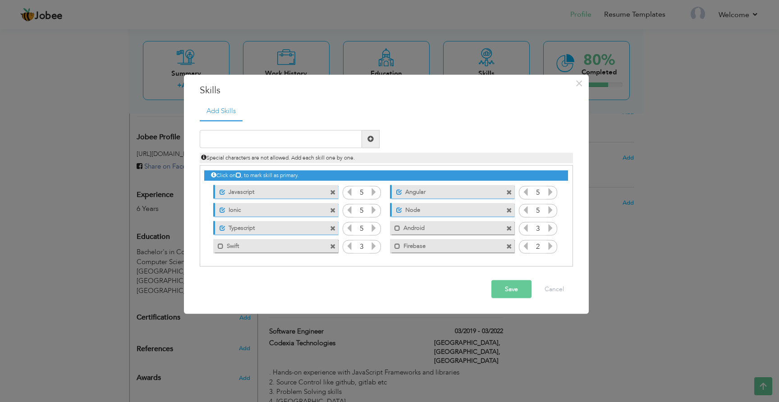
click at [550, 252] on span at bounding box center [551, 247] width 8 height 12
click at [525, 250] on icon at bounding box center [526, 246] width 8 height 8
click at [252, 141] on input "text" at bounding box center [281, 139] width 162 height 18
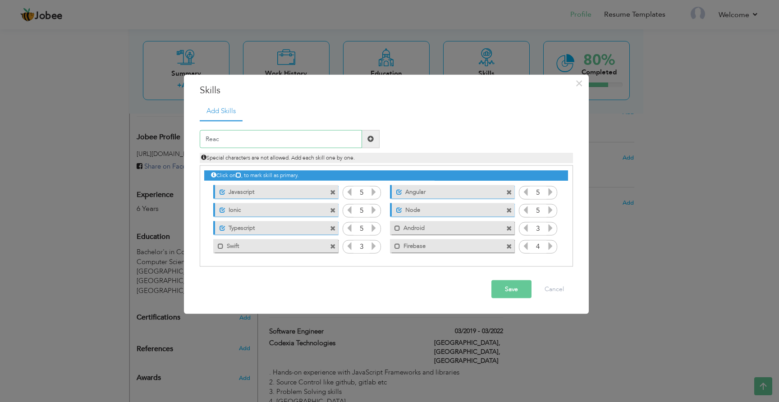
type input "React"
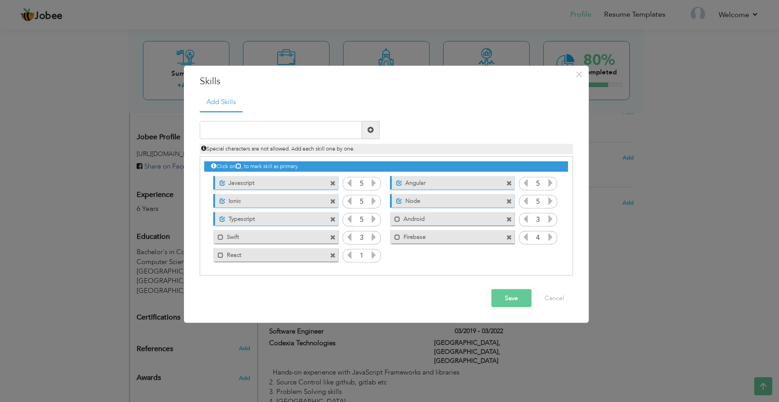
click at [373, 255] on icon at bounding box center [374, 255] width 8 height 8
click at [504, 299] on button "Save" at bounding box center [512, 298] width 40 height 18
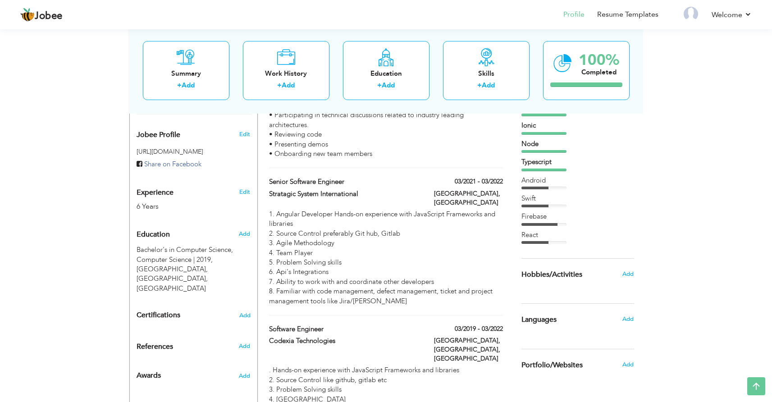
scroll to position [304, 0]
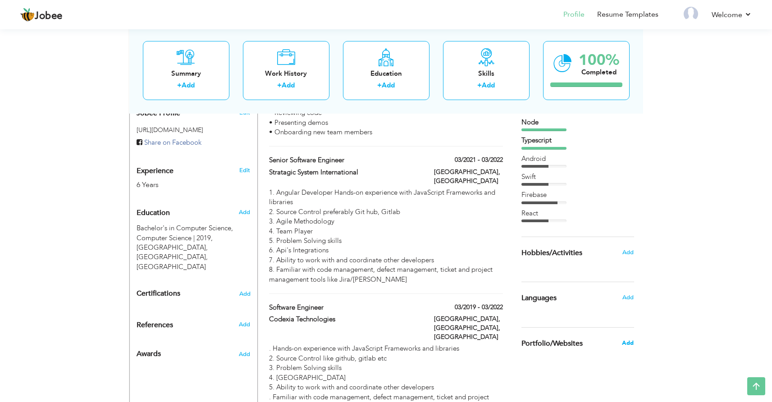
click at [633, 343] on span "Add" at bounding box center [628, 343] width 12 height 8
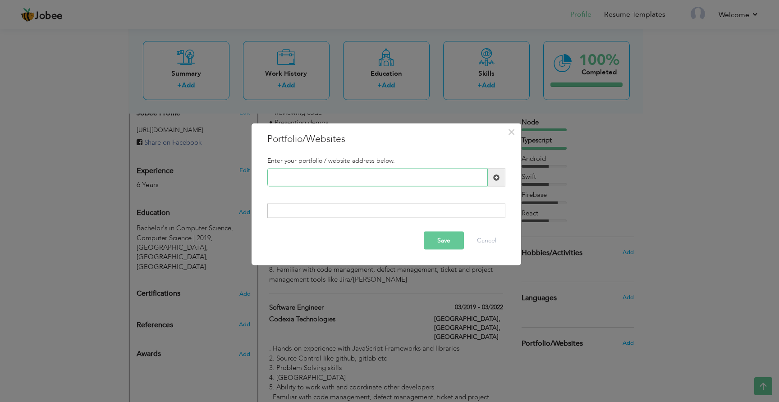
paste input "[URL][PERSON_NAME][DOMAIN_NAME]"
type input "[URL][PERSON_NAME][DOMAIN_NAME]"
click at [453, 242] on button "Save" at bounding box center [444, 240] width 40 height 18
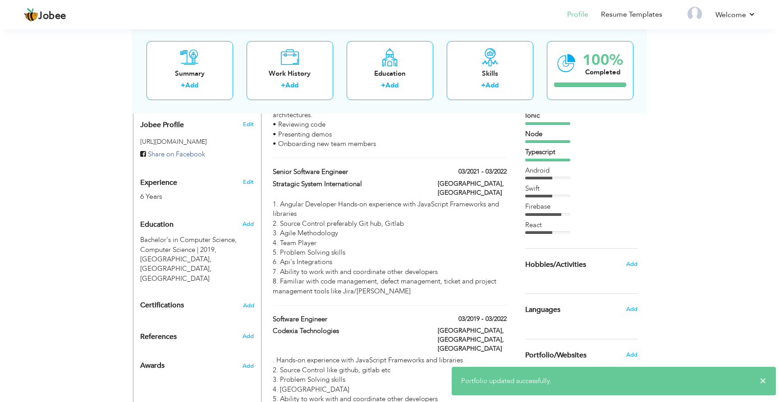
scroll to position [289, 0]
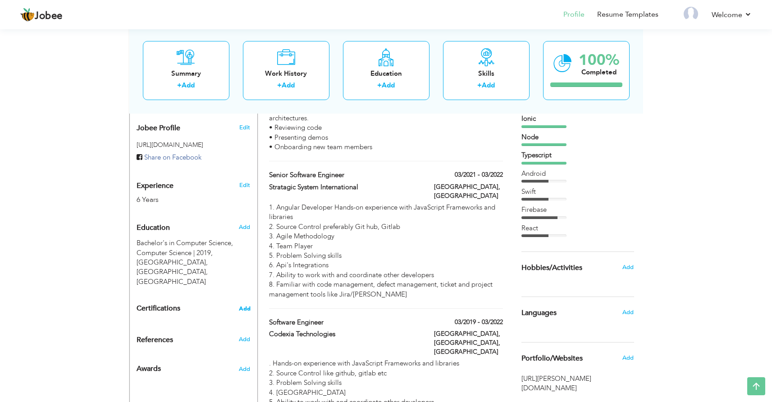
click at [242, 306] on span "Add" at bounding box center [245, 309] width 12 height 6
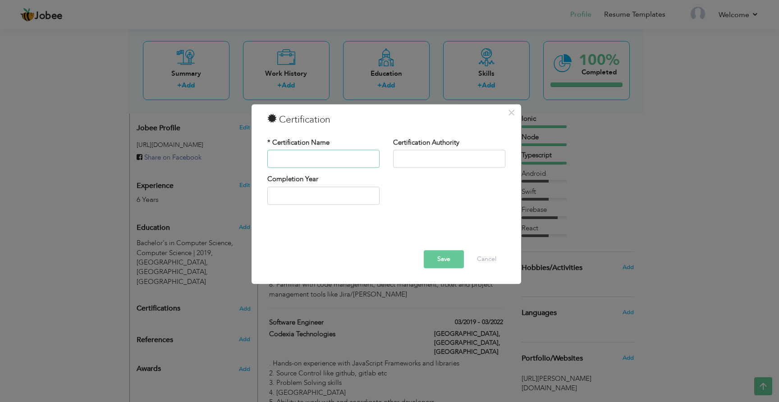
paste input "Front-End Web UI Frameworks and Tools: Bootstrap 4"
type input "Front-End Web UI Frameworks and Tools: Bootstrap 4"
click at [439, 154] on input "text" at bounding box center [449, 159] width 112 height 18
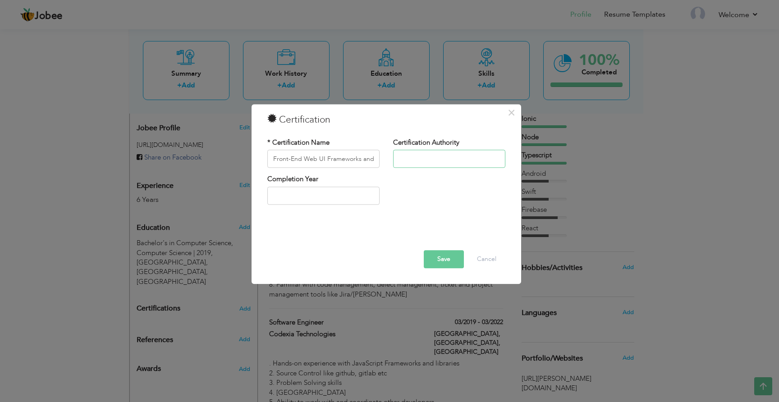
paste input "The [GEOGRAPHIC_DATA]"
type input "The [GEOGRAPHIC_DATA]"
click at [310, 191] on input "text" at bounding box center [323, 196] width 112 height 18
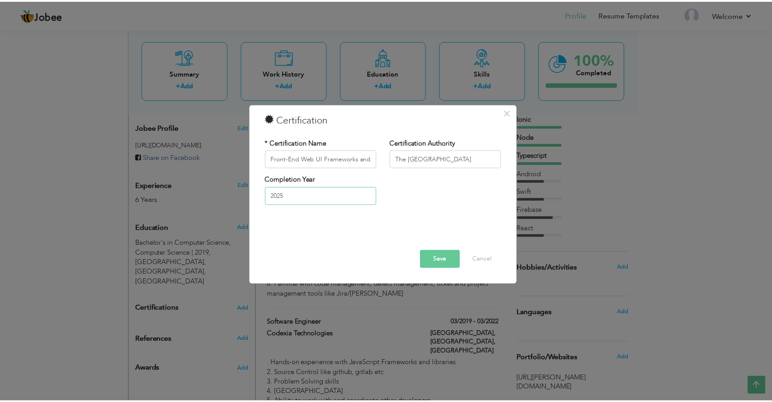
scroll to position [0, 0]
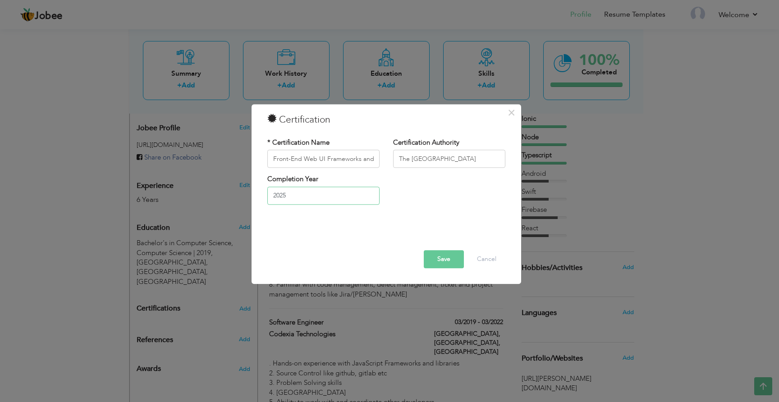
click at [331, 196] on input "2025" at bounding box center [323, 196] width 112 height 18
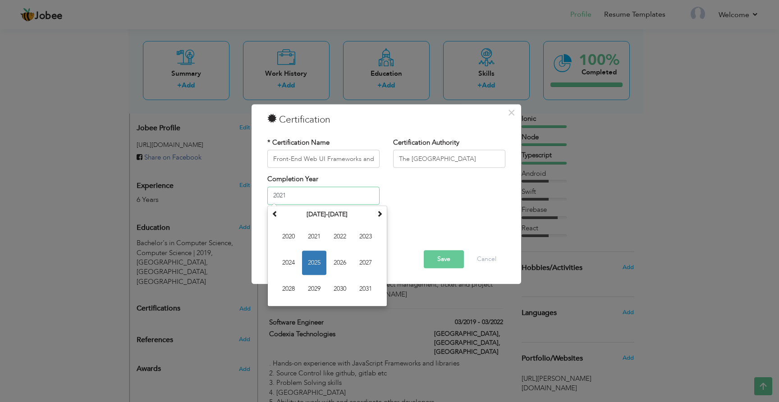
type input "2021"
click at [431, 232] on div at bounding box center [387, 231] width 252 height 12
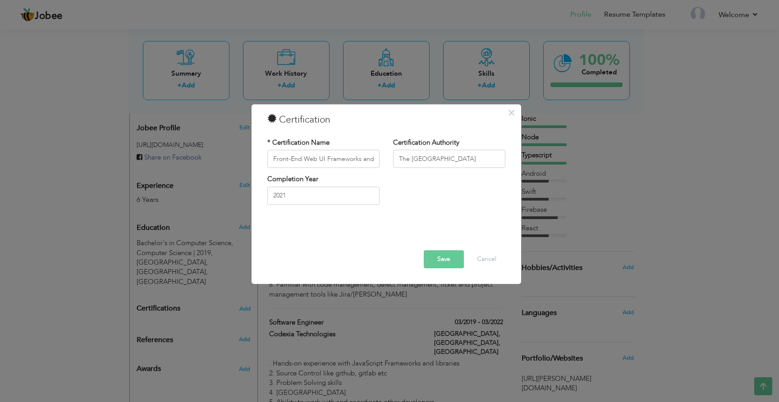
click at [446, 253] on button "Save" at bounding box center [444, 260] width 40 height 18
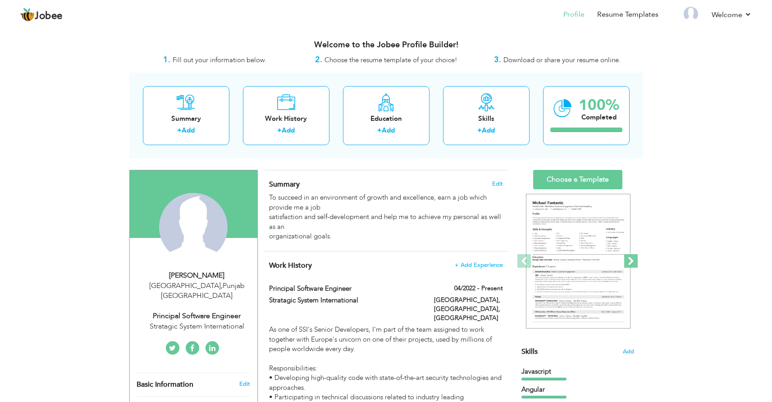
click at [632, 259] on span at bounding box center [632, 261] width 14 height 14
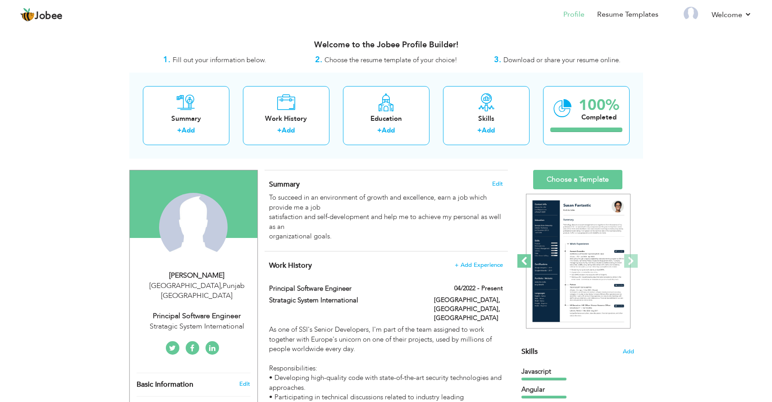
click at [529, 260] on span at bounding box center [525, 261] width 14 height 14
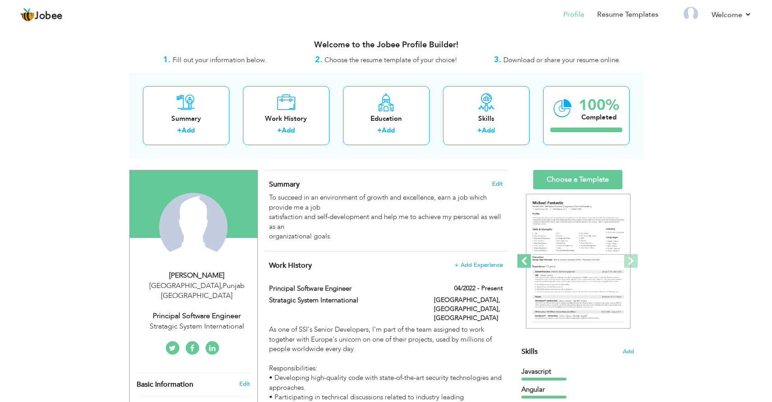
click at [529, 260] on span at bounding box center [525, 261] width 14 height 14
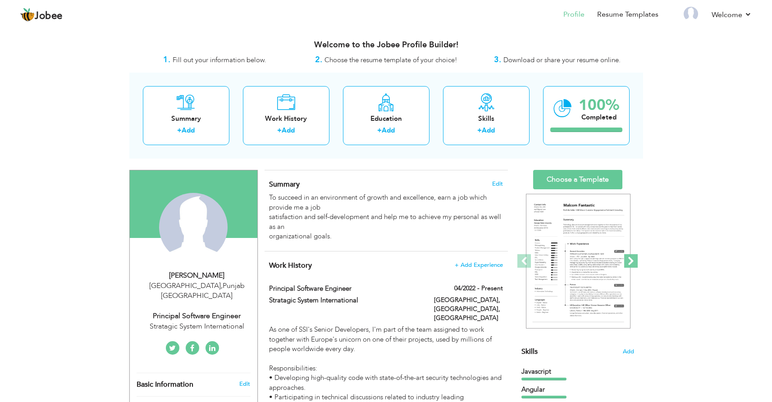
click at [629, 259] on span at bounding box center [632, 261] width 14 height 14
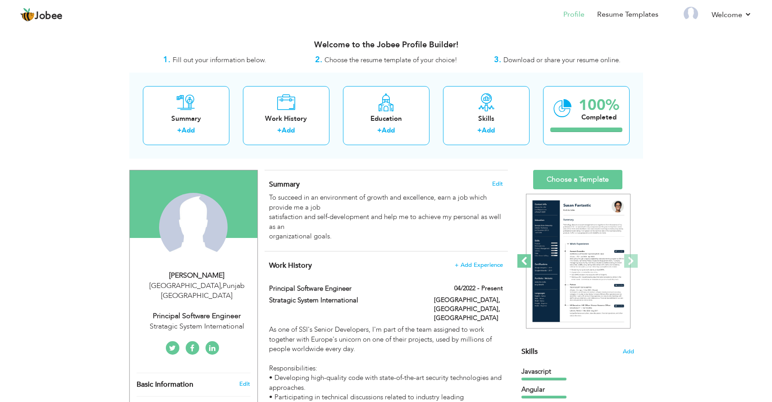
click at [528, 264] on span at bounding box center [525, 261] width 14 height 14
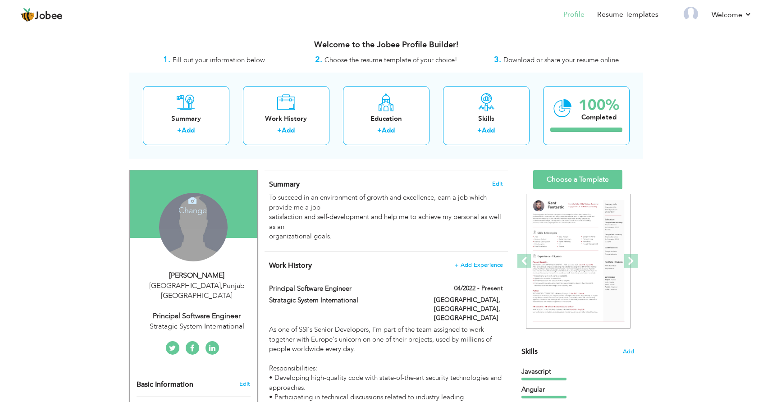
click at [198, 240] on div "Change Remove" at bounding box center [193, 227] width 69 height 69
click at [196, 213] on h4 "Change" at bounding box center [193, 205] width 64 height 22
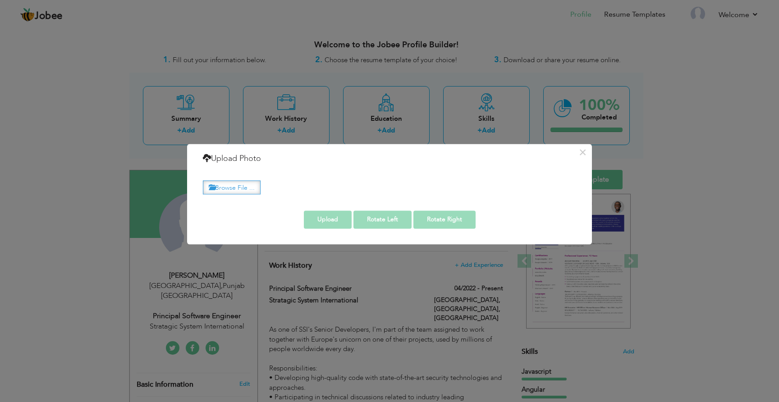
click at [243, 187] on label "Browse File ..." at bounding box center [232, 187] width 58 height 14
click at [0, 0] on input "Browse File ..." at bounding box center [0, 0] width 0 height 0
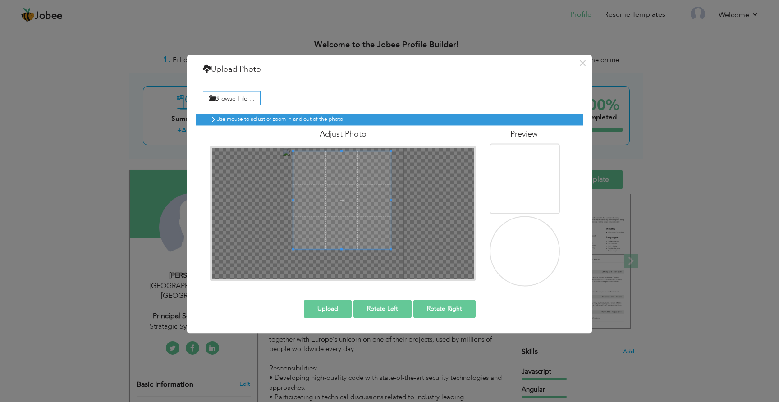
click at [364, 195] on span at bounding box center [342, 201] width 98 height 98
click at [327, 310] on button "Upload" at bounding box center [328, 309] width 48 height 18
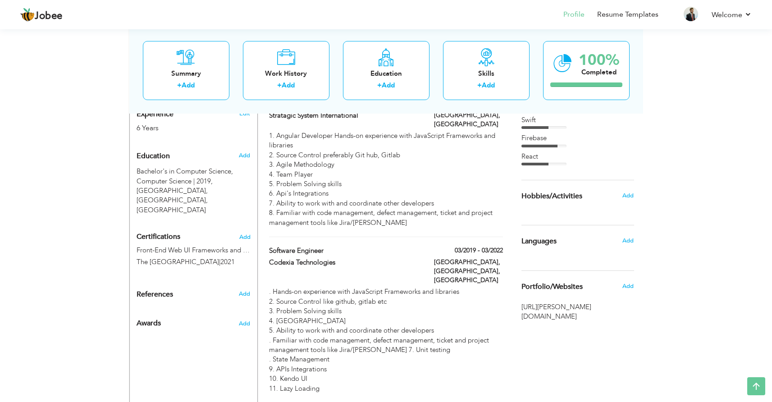
scroll to position [360, 0]
click at [248, 235] on span "Add" at bounding box center [245, 238] width 12 height 6
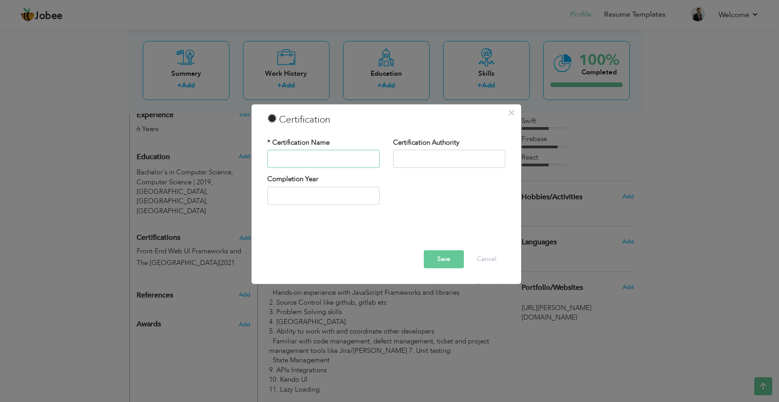
click at [322, 157] on input "text" at bounding box center [323, 159] width 112 height 18
paste input "Version Control With Git"
type input "Version Control With Git"
click at [430, 163] on input "text" at bounding box center [449, 159] width 112 height 18
paste input "[GEOGRAPHIC_DATA]"
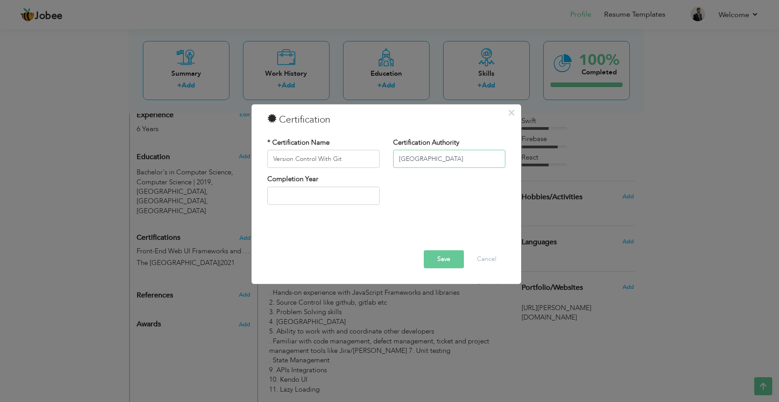
type input "[GEOGRAPHIC_DATA]"
click at [288, 201] on input "text" at bounding box center [323, 196] width 112 height 18
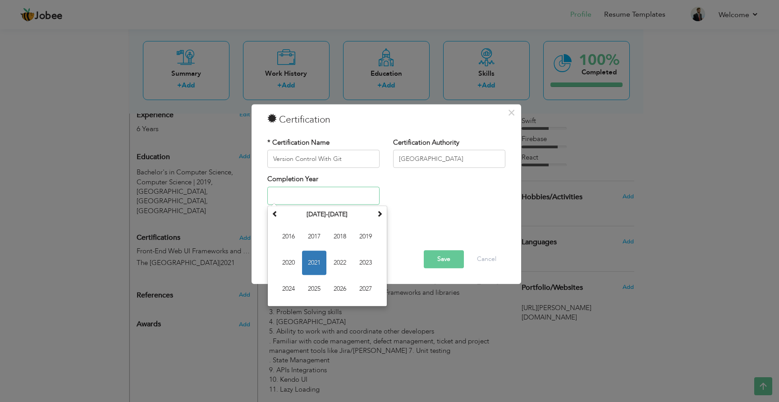
type input "2021"
click at [436, 261] on button "Save" at bounding box center [444, 260] width 40 height 18
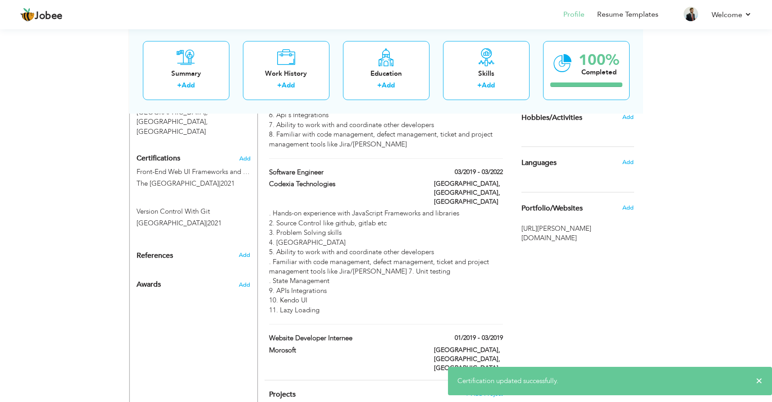
scroll to position [442, 0]
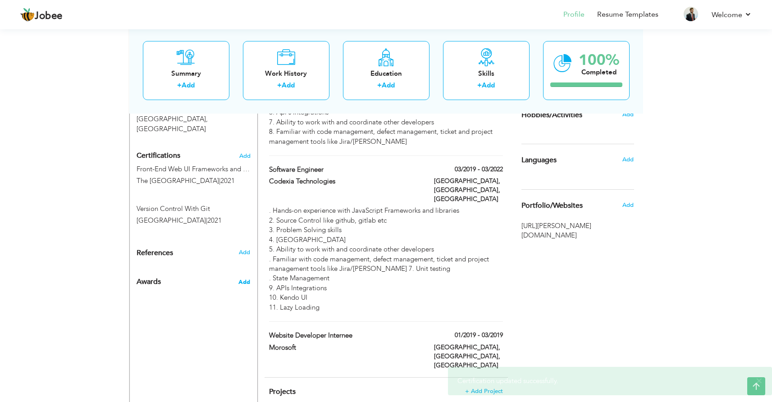
click at [239, 278] on span "Add" at bounding box center [245, 282] width 12 height 8
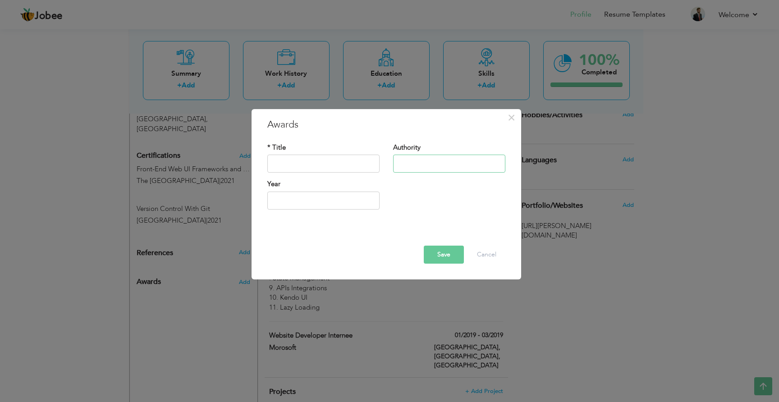
click at [410, 166] on input "text" at bounding box center [449, 164] width 112 height 18
paste input "Codexia Technologies"
type input "Codexia Technologies"
click at [310, 167] on input "text" at bounding box center [323, 164] width 112 height 18
paste input "Excellent Performance"
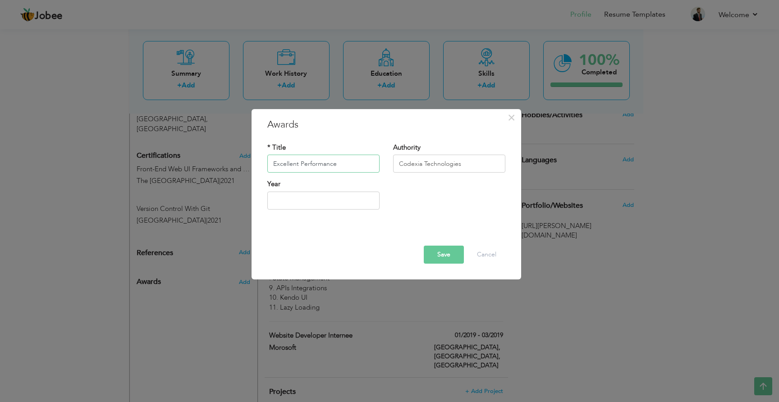
type input "Excellent Performance"
click at [298, 196] on input "text" at bounding box center [323, 201] width 112 height 18
click at [308, 204] on input "2025" at bounding box center [323, 201] width 112 height 18
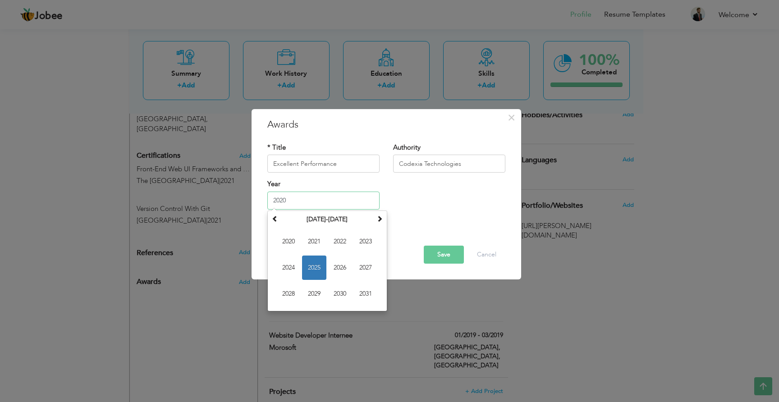
type input "2020"
click at [466, 206] on div "Year 2020 January 2025 Su Mo Tu We Th Fr Sa 29 30 31 1 2 3 4 5 6 7 8 9 10 11 12…" at bounding box center [387, 198] width 252 height 37
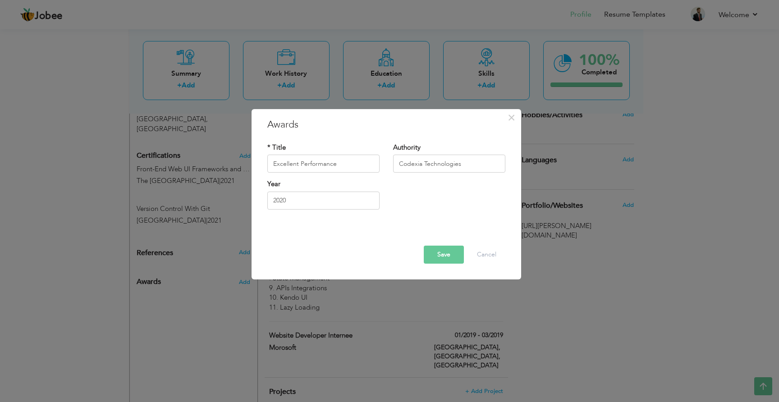
click at [448, 257] on button "Save" at bounding box center [444, 255] width 40 height 18
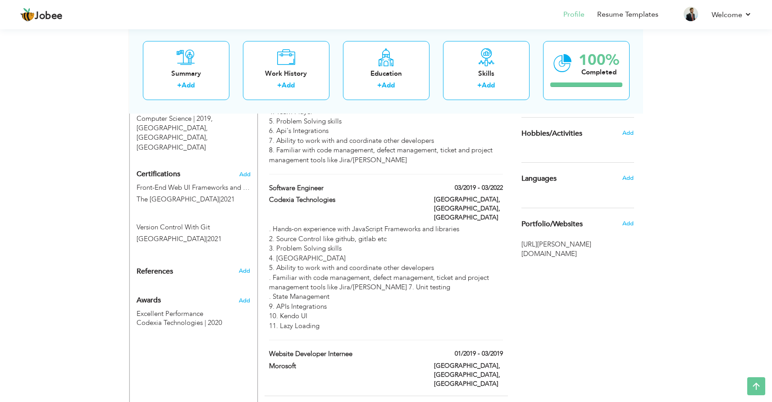
scroll to position [438, 0]
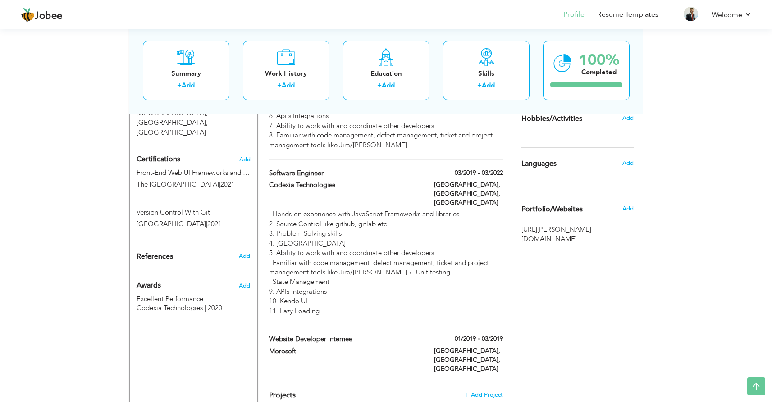
click at [239, 252] on div "References Add" at bounding box center [194, 259] width 128 height 14
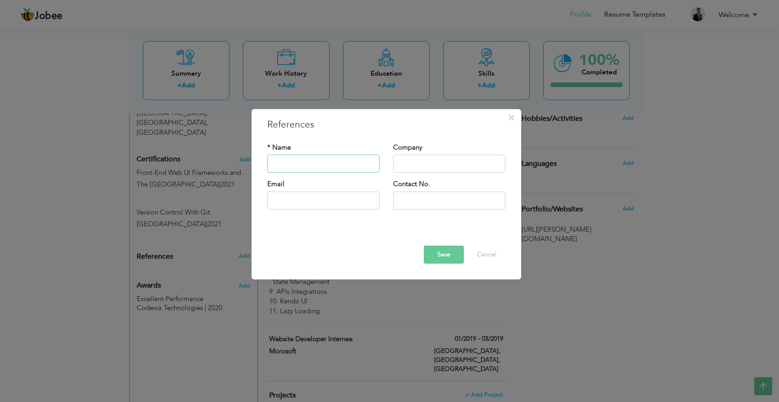
click at [315, 168] on input "text" at bounding box center [323, 164] width 112 height 18
type input "[PERSON_NAME]"
click at [409, 172] on input "text" at bounding box center [449, 164] width 112 height 18
type input "Stratagic System International"
click at [295, 209] on input "text" at bounding box center [323, 201] width 112 height 18
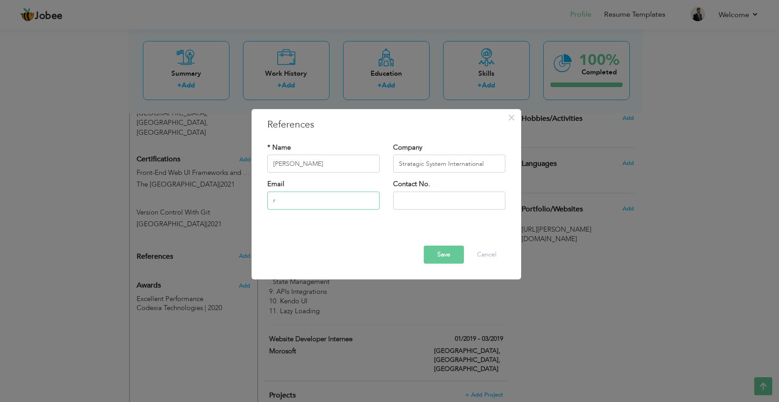
type input "roheelmustafa123@gmail.com"
type input "03204689315"
click at [349, 200] on input "roheelmustafa123@gmail.com" at bounding box center [323, 201] width 112 height 18
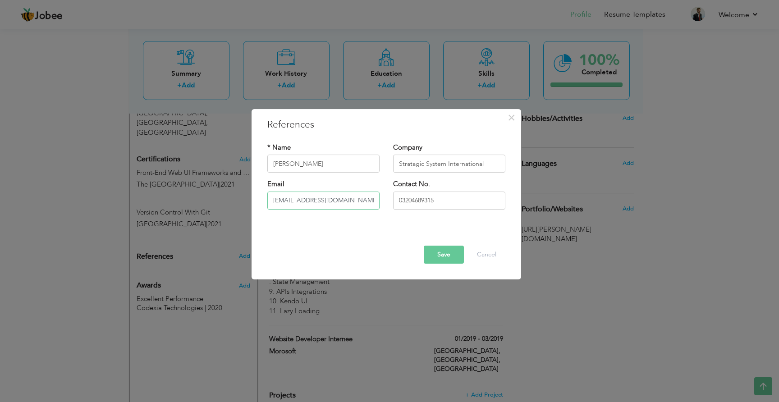
click at [349, 200] on input "roheelmustafa123@gmail.com" at bounding box center [323, 201] width 112 height 18
click at [443, 207] on input "03204689315" at bounding box center [449, 201] width 112 height 18
type input "03226675908"
click at [456, 258] on button "Save" at bounding box center [444, 255] width 40 height 18
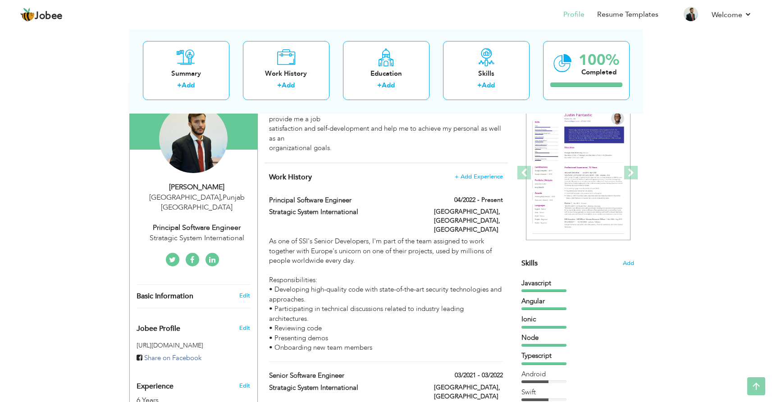
scroll to position [0, 0]
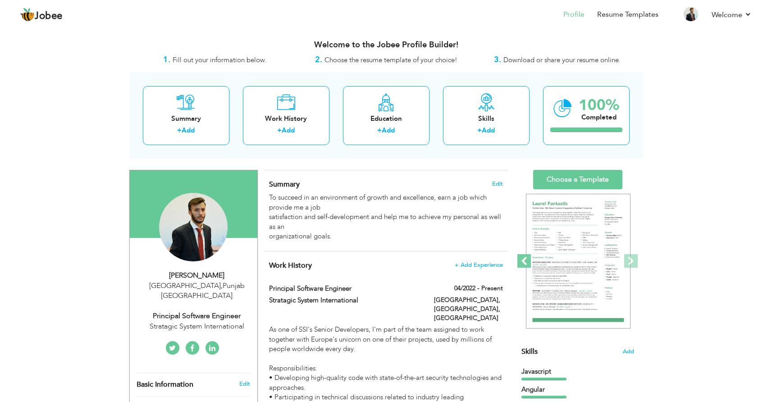
click at [529, 262] on span at bounding box center [525, 261] width 14 height 14
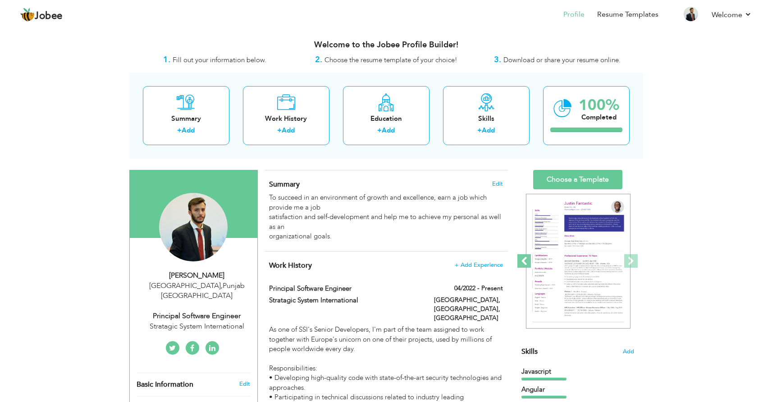
click at [529, 262] on span at bounding box center [525, 261] width 14 height 14
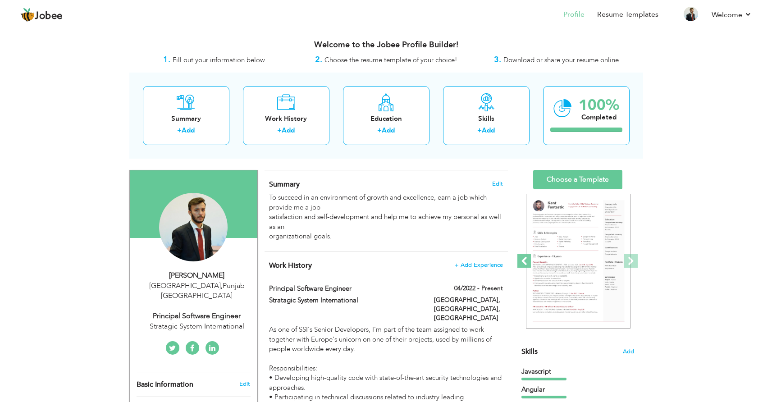
click at [529, 262] on span at bounding box center [525, 261] width 14 height 14
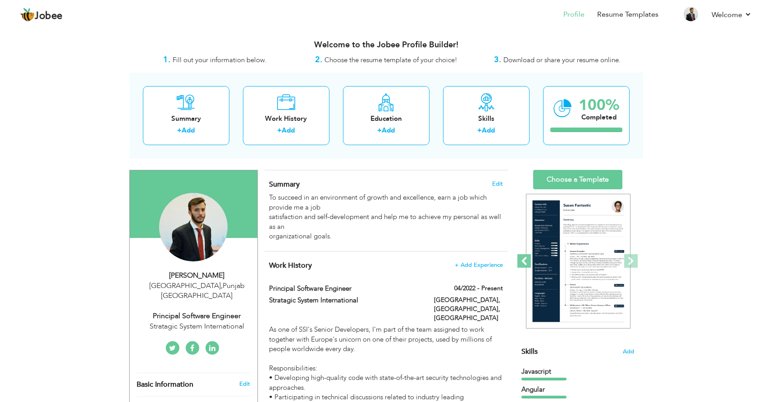
click at [529, 262] on span at bounding box center [525, 261] width 14 height 14
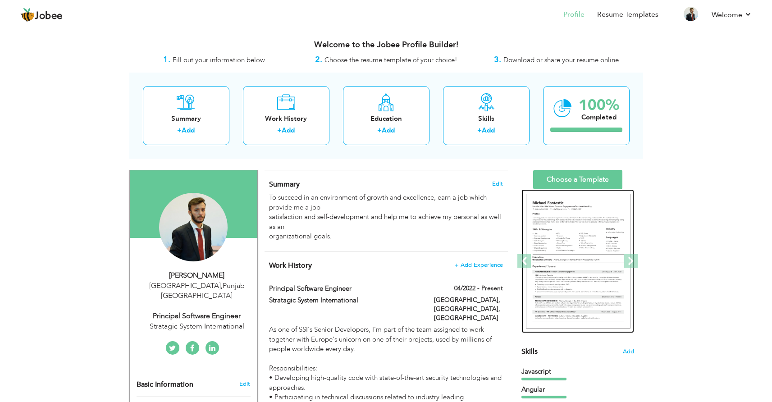
click at [578, 261] on img at bounding box center [578, 261] width 105 height 135
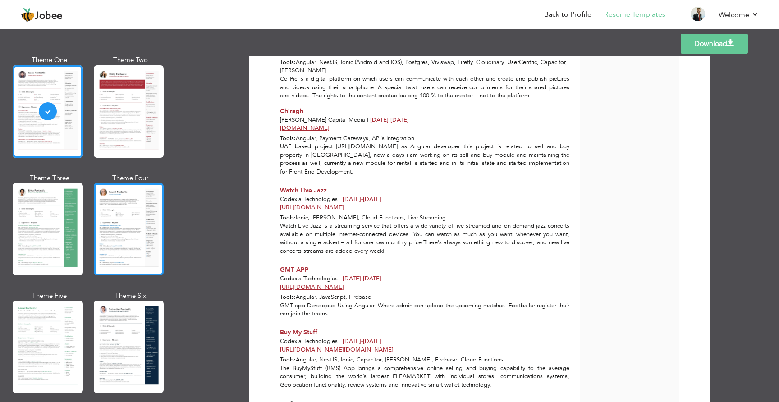
scroll to position [55, 0]
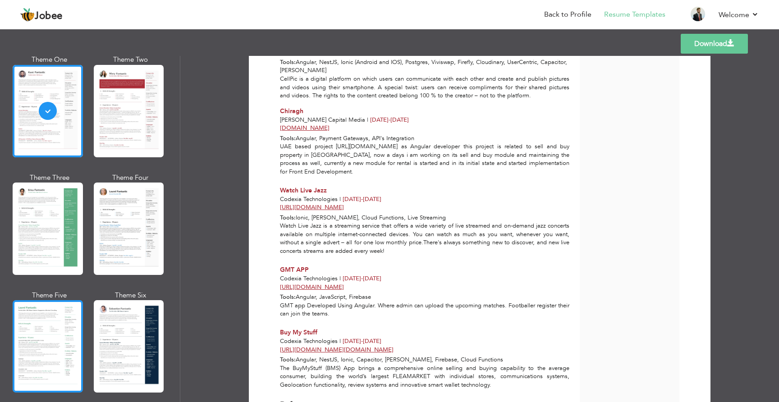
click at [80, 322] on div at bounding box center [48, 346] width 70 height 92
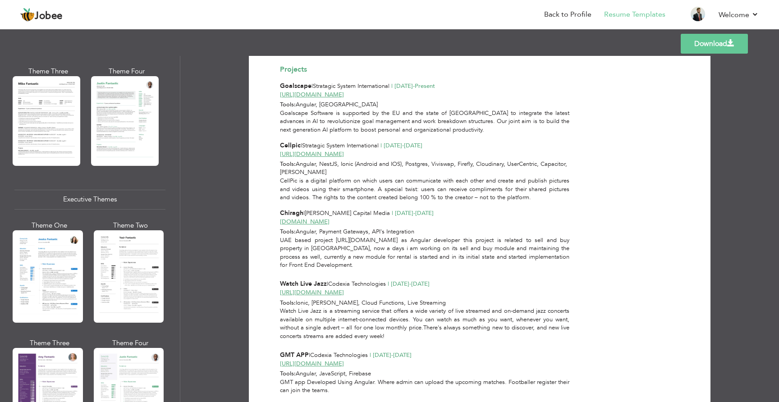
scroll to position [550, 0]
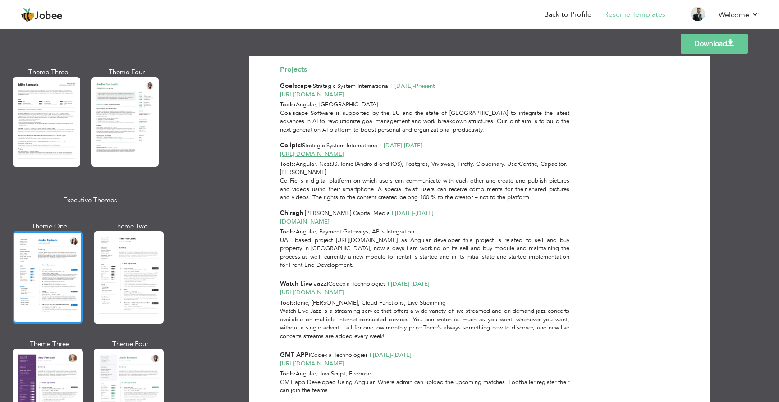
click at [63, 273] on div at bounding box center [48, 277] width 70 height 92
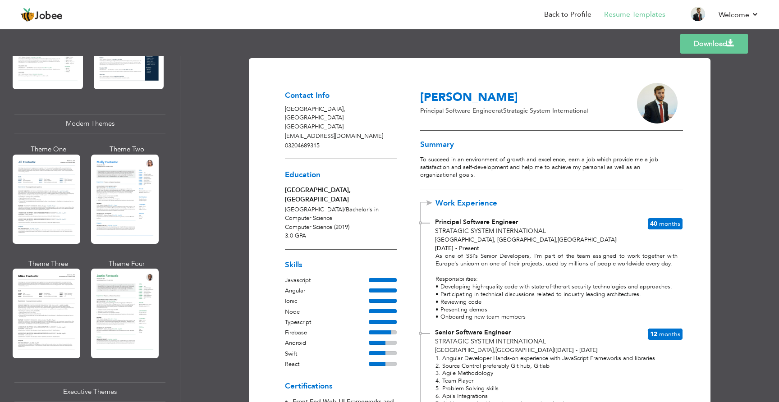
scroll to position [320, 0]
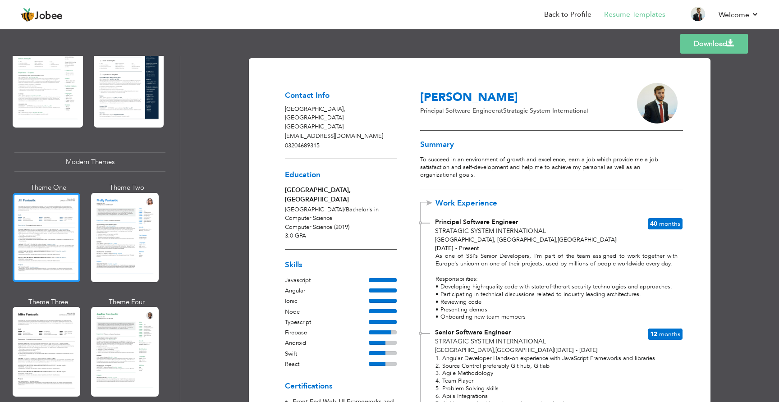
click at [59, 220] on div at bounding box center [47, 237] width 68 height 89
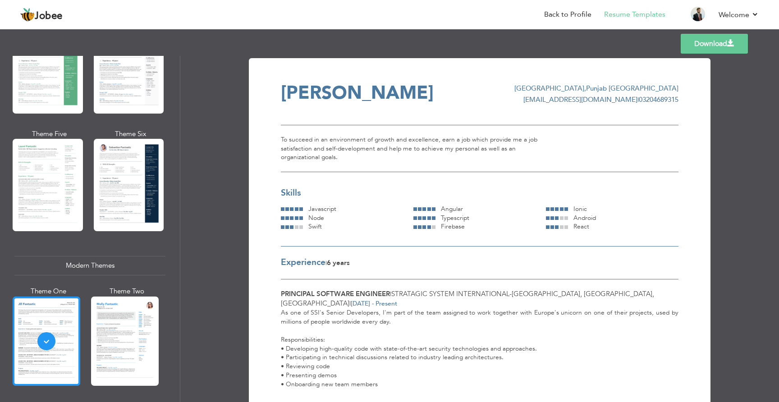
scroll to position [192, 0]
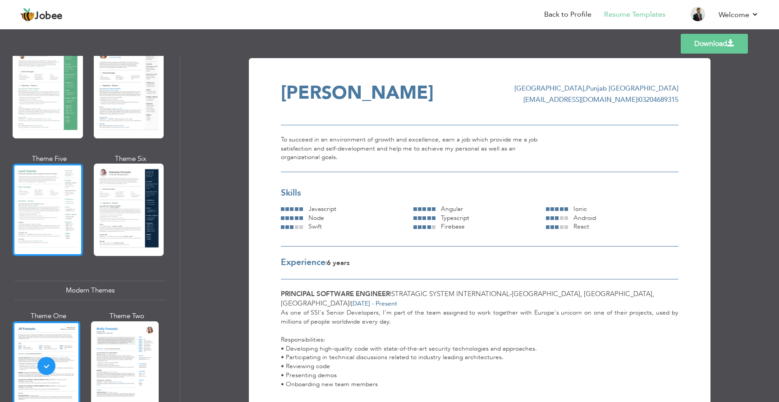
click at [53, 199] on div at bounding box center [48, 210] width 70 height 92
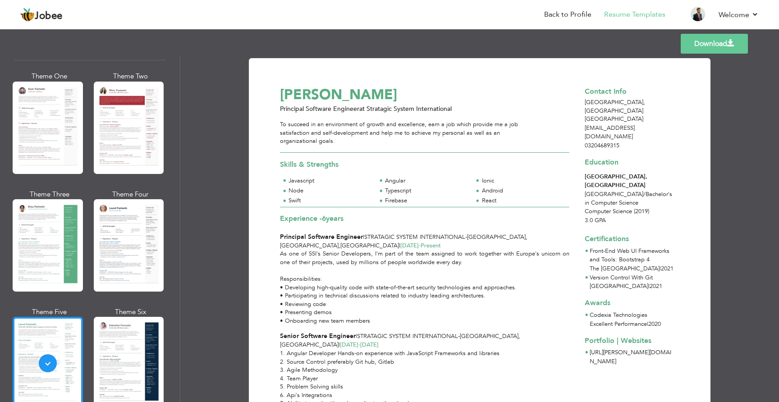
scroll to position [0, 0]
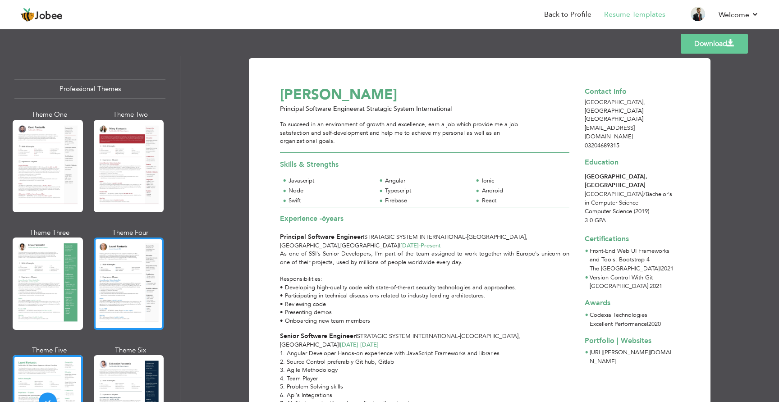
click at [120, 294] on div at bounding box center [129, 284] width 70 height 92
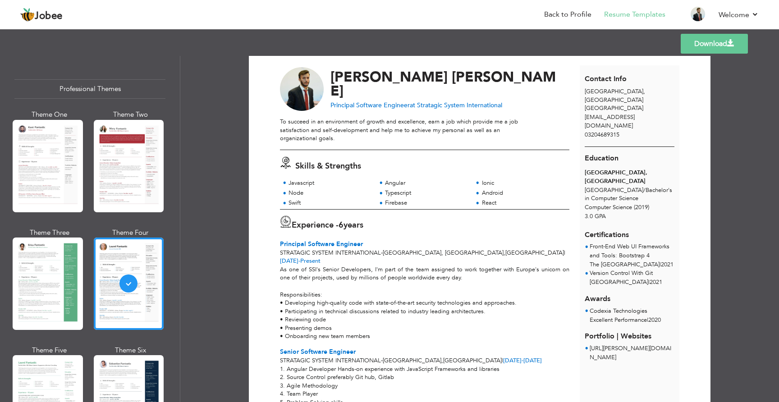
scroll to position [18, 0]
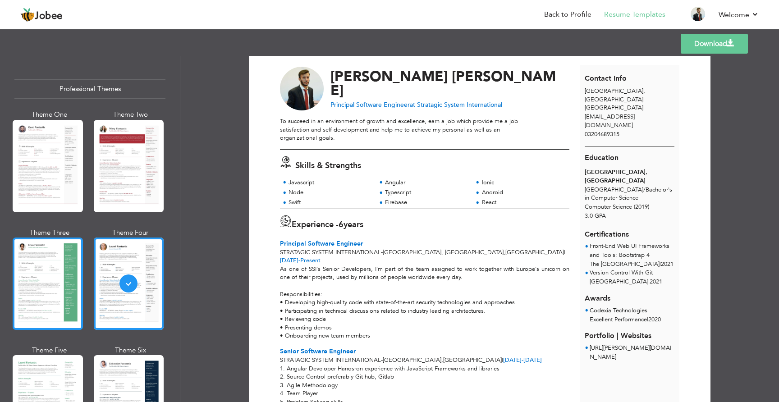
click at [55, 303] on div at bounding box center [48, 284] width 70 height 92
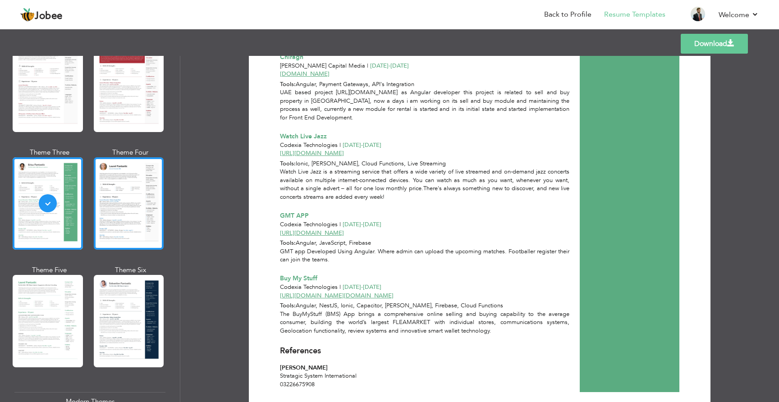
scroll to position [82, 0]
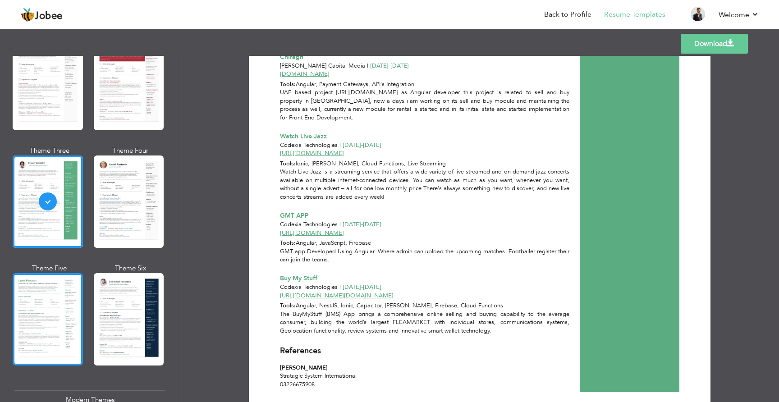
click at [50, 295] on div at bounding box center [48, 319] width 70 height 92
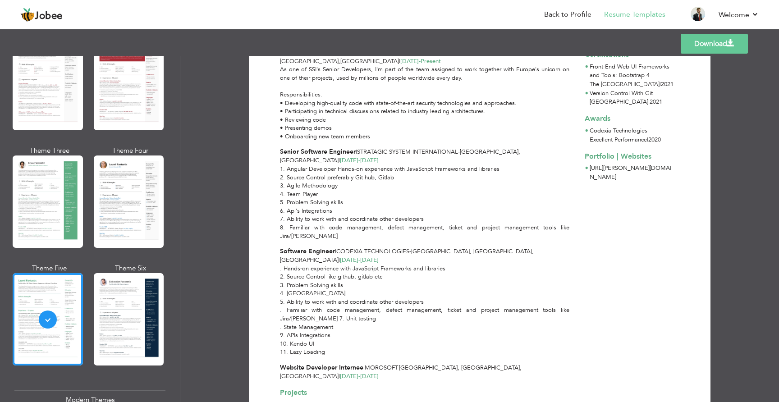
scroll to position [0, 0]
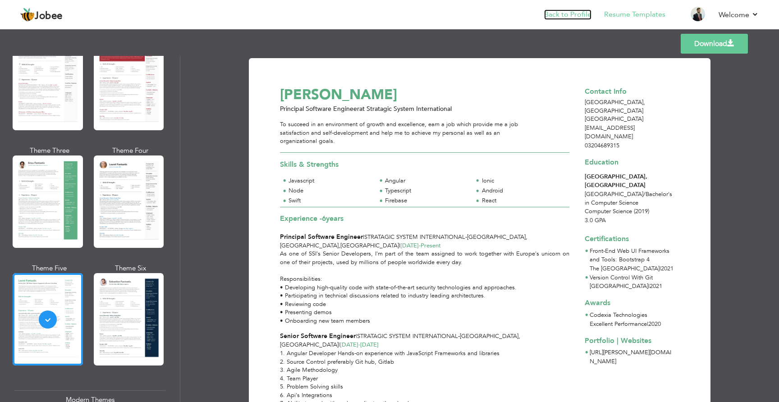
click at [577, 16] on link "Back to Profile" at bounding box center [567, 14] width 47 height 10
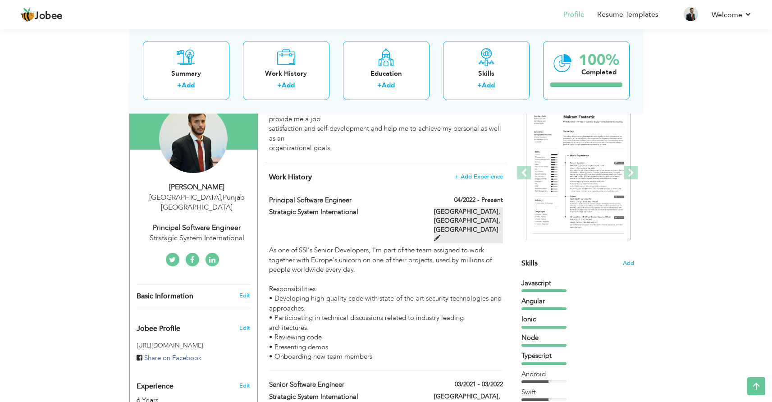
click at [441, 235] on span at bounding box center [437, 238] width 6 height 6
type input "Principal Software Engineer"
type input "Stratagic System International"
type input "04/2022"
type input "[GEOGRAPHIC_DATA]"
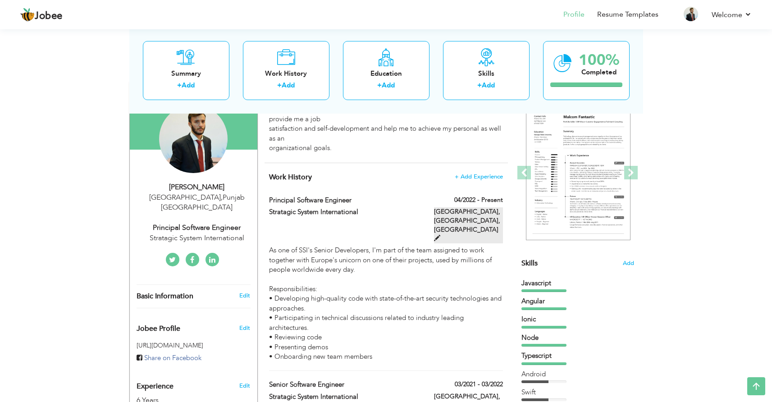
type input "[GEOGRAPHIC_DATA], [GEOGRAPHIC_DATA]"
checkbox input "true"
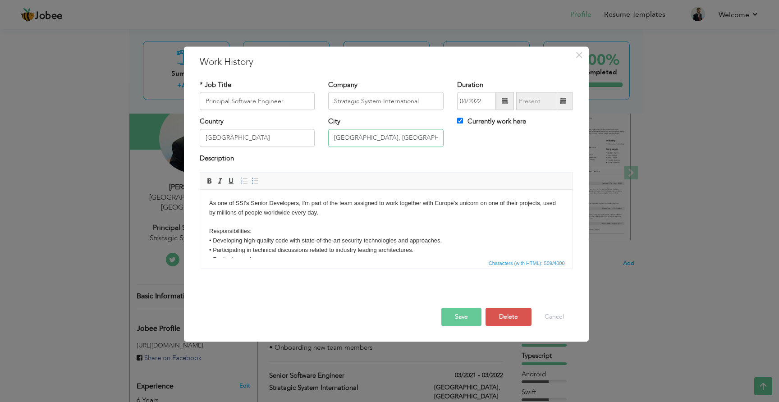
click at [398, 141] on input "[GEOGRAPHIC_DATA], [GEOGRAPHIC_DATA]" at bounding box center [385, 138] width 115 height 18
click at [379, 138] on input "[GEOGRAPHIC_DATA], [GEOGRAPHIC_DATA]" at bounding box center [385, 138] width 115 height 18
click at [380, 139] on input "[GEOGRAPHIC_DATA], [GEOGRAPHIC_DATA]" at bounding box center [385, 138] width 115 height 18
type input "[GEOGRAPHIC_DATA]"
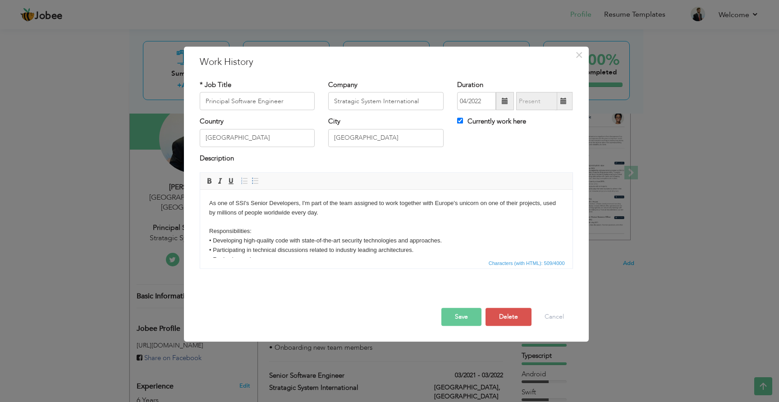
click at [456, 321] on button "Save" at bounding box center [461, 317] width 40 height 18
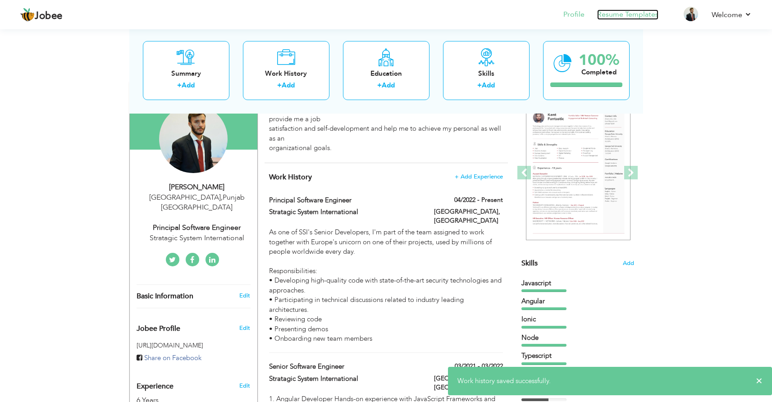
click at [629, 12] on link "Resume Templates" at bounding box center [628, 14] width 61 height 10
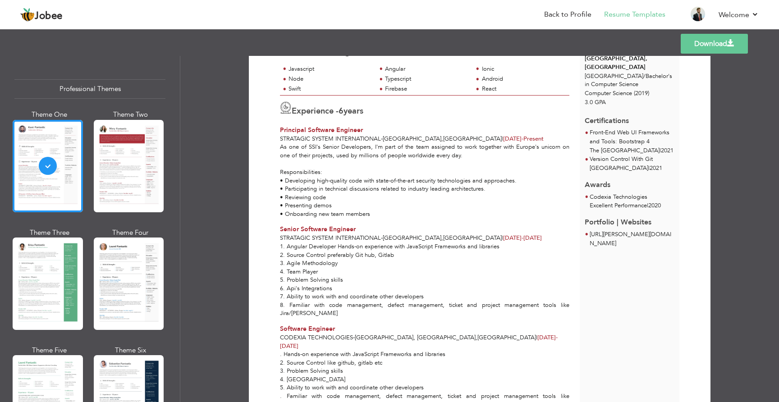
scroll to position [142, 0]
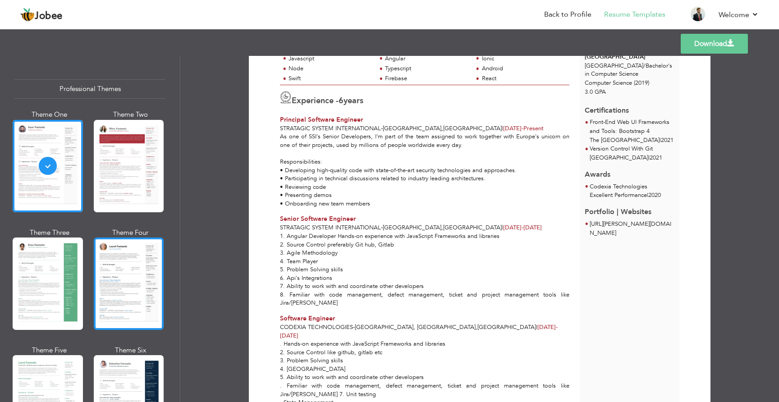
click at [147, 289] on div at bounding box center [129, 284] width 70 height 92
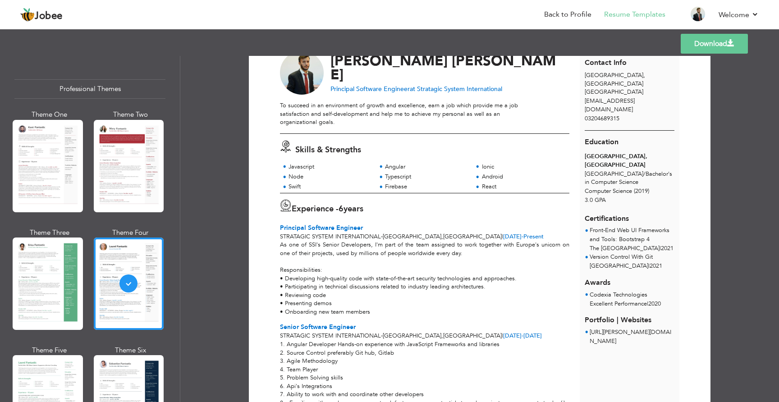
scroll to position [0, 0]
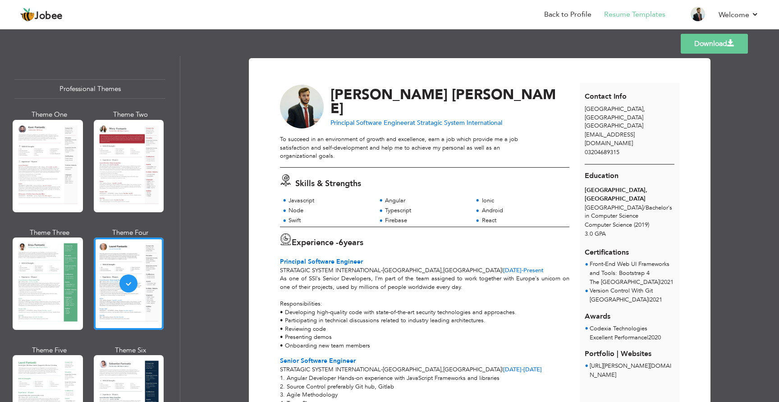
click at [716, 47] on link "Download" at bounding box center [714, 44] width 67 height 20
click at [573, 10] on link "Back to Profile" at bounding box center [567, 14] width 47 height 10
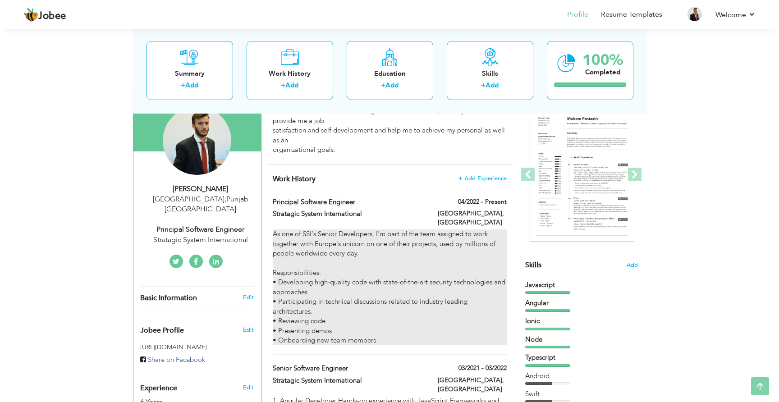
scroll to position [92, 0]
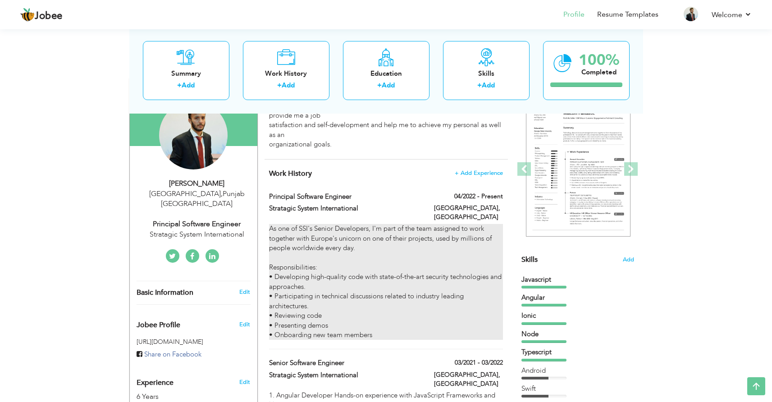
click at [401, 285] on div "As one of SSI's Senior Developers, I'm part of the team assigned to work togeth…" at bounding box center [386, 282] width 234 height 116
type input "Principal Software Engineer"
type input "Stratagic System International"
type input "04/2022"
type input "[GEOGRAPHIC_DATA]"
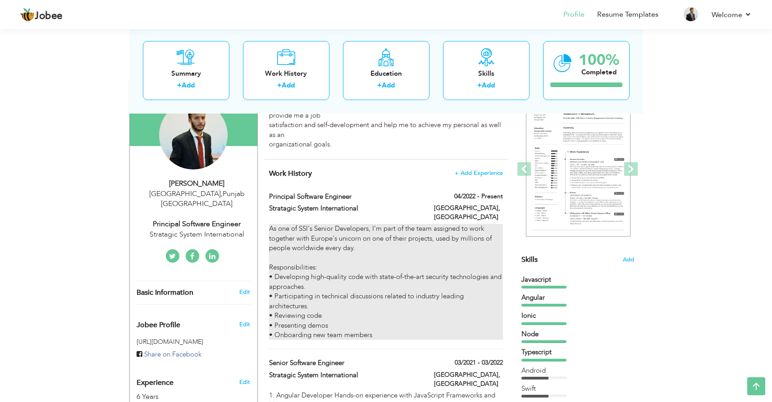
type input "Lahore"
checkbox input "true"
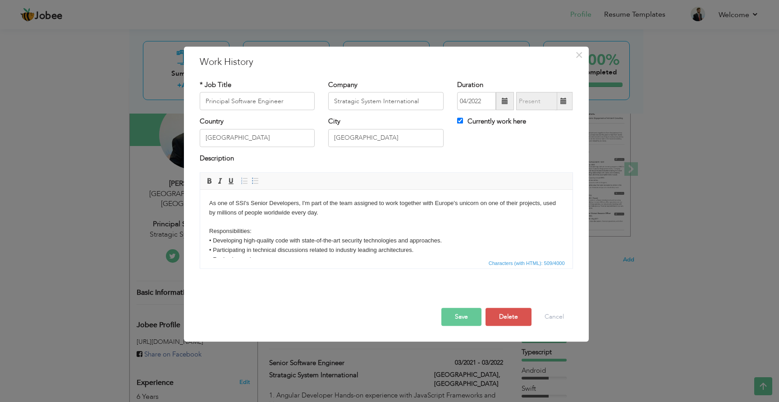
click at [226, 221] on body "As one of SSI's Senior Developers, I'm part of the team assigned to work togeth…" at bounding box center [386, 241] width 354 height 84
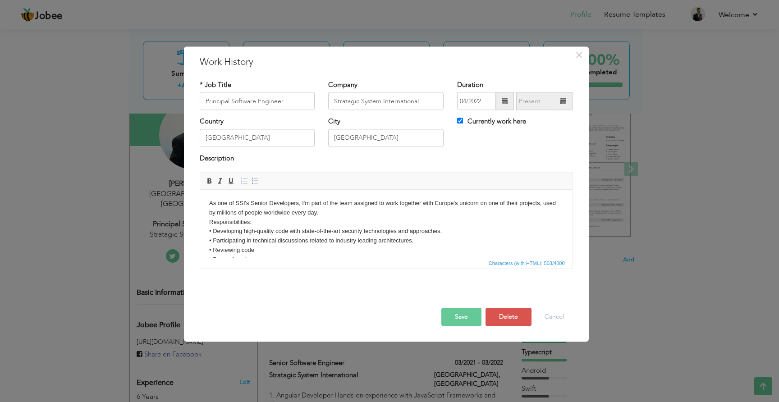
click at [212, 196] on html "As one of SSI's Senior Developers, I'm part of the team assigned to work togeth…" at bounding box center [386, 236] width 372 height 93
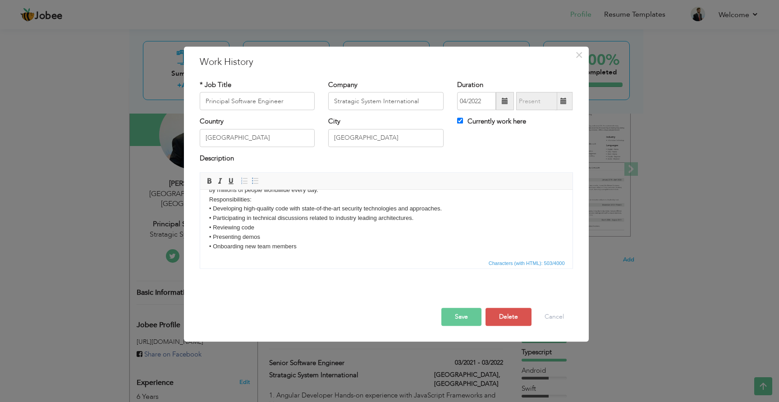
scroll to position [25, 0]
click at [462, 319] on button "Save" at bounding box center [461, 317] width 40 height 18
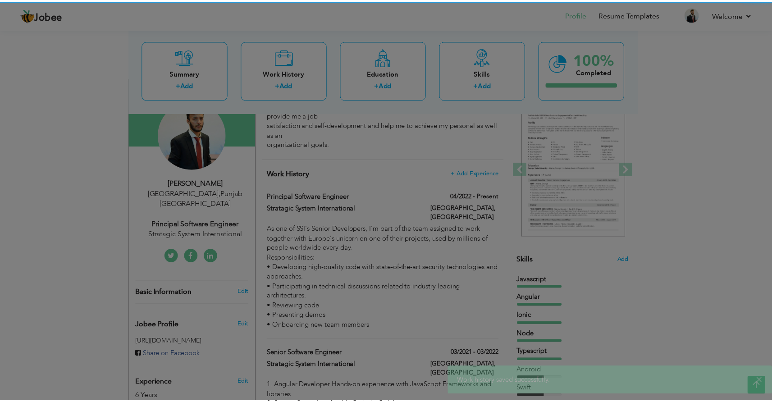
scroll to position [0, 0]
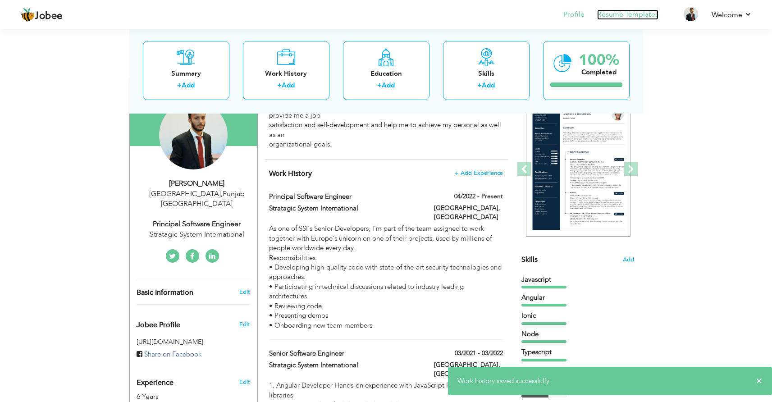
click at [643, 19] on link "Resume Templates" at bounding box center [628, 14] width 61 height 10
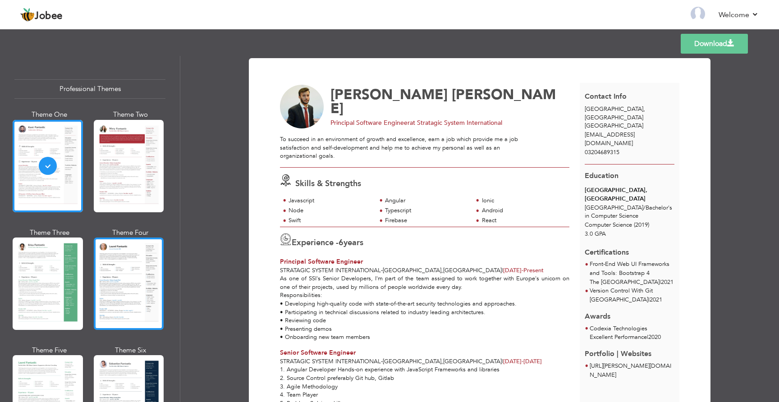
click at [145, 287] on div at bounding box center [129, 284] width 70 height 92
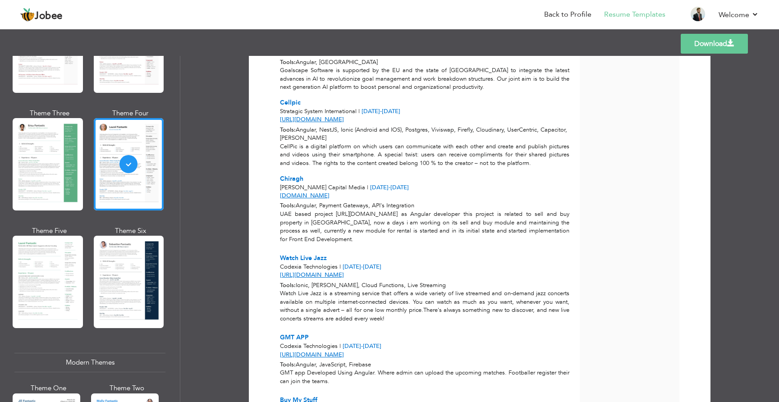
scroll to position [715, 0]
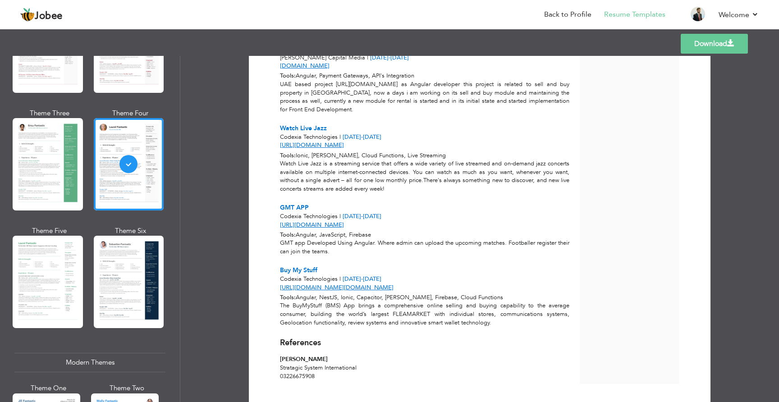
click at [707, 45] on link "Download" at bounding box center [714, 44] width 67 height 20
click at [708, 46] on link "Download" at bounding box center [714, 44] width 67 height 20
click at [554, 21] on li "Back to Profile" at bounding box center [562, 15] width 60 height 24
click at [558, 18] on link "Back to Profile" at bounding box center [567, 14] width 47 height 10
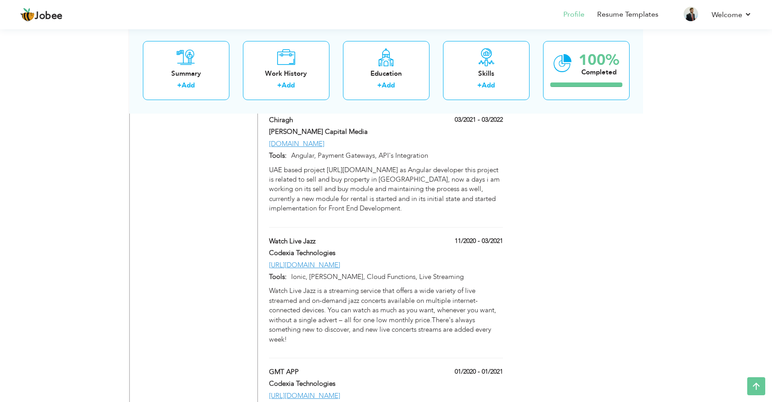
scroll to position [962, 0]
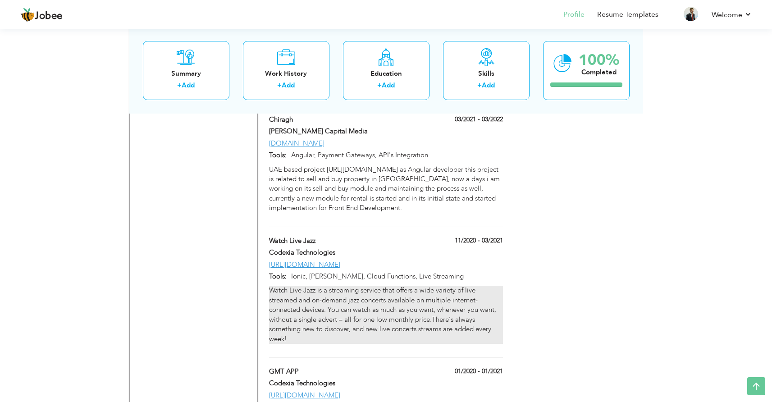
click at [439, 286] on p "Watch Live Jazz is a streaming service that offers a wide variety of live strea…" at bounding box center [386, 315] width 234 height 58
type input "Watch Live Jazz"
type input "Codexia Technologies"
type input "11/2020"
type input "03/2021"
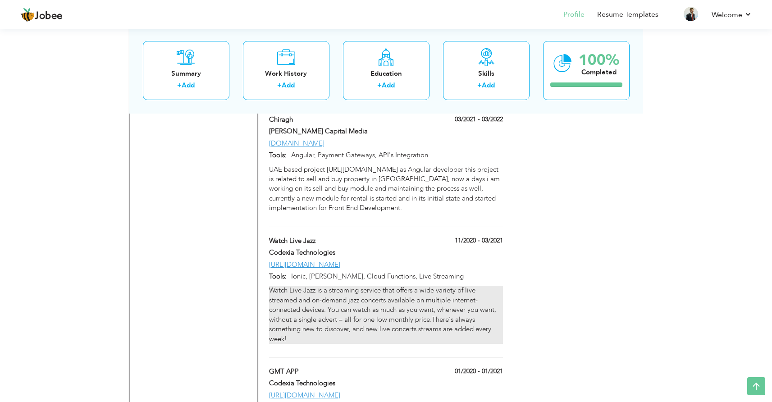
type input "[URL][DOMAIN_NAME]"
type input "Ionic, [PERSON_NAME], Cloud Functions, Live Streaming"
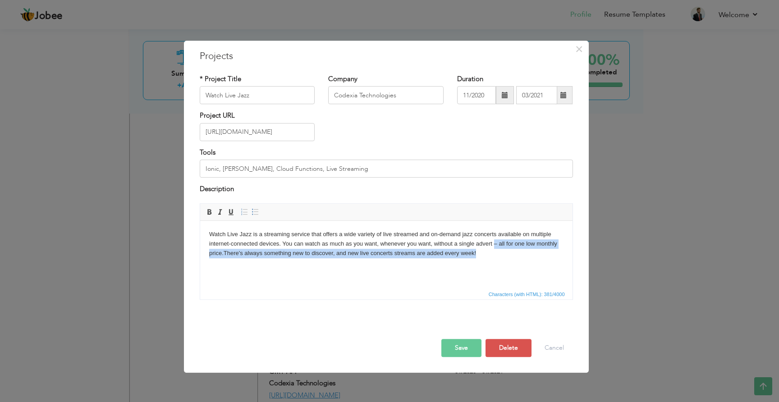
drag, startPoint x: 494, startPoint y: 245, endPoint x: 529, endPoint y: 270, distance: 42.0
click at [529, 267] on html "Watch Live Jazz is a streaming service that offers a wide variety of live strea…" at bounding box center [386, 244] width 372 height 46
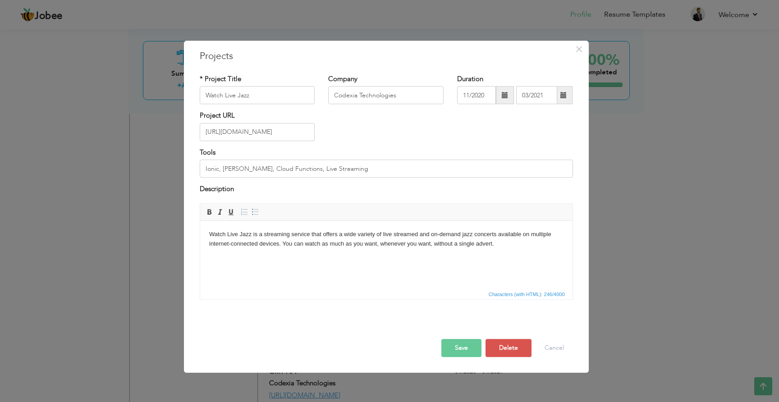
click at [473, 341] on button "Save" at bounding box center [461, 348] width 40 height 18
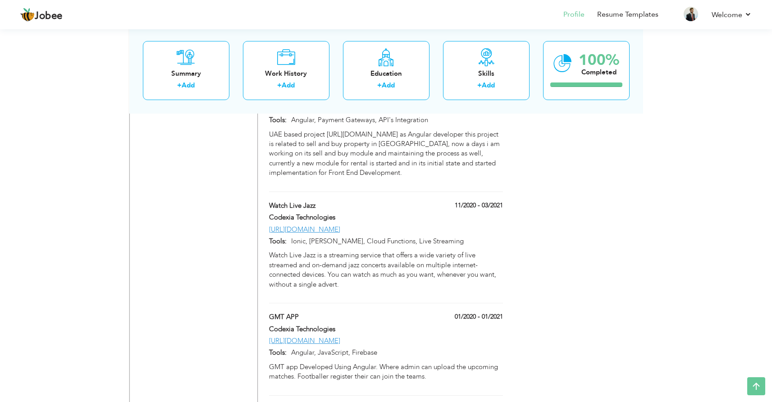
scroll to position [997, 0]
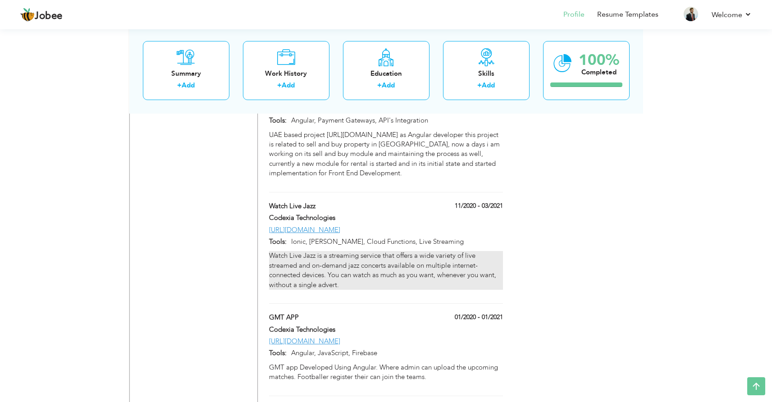
click at [414, 251] on p "Watch Live Jazz is a streaming service that offers a wide variety of live strea…" at bounding box center [386, 270] width 234 height 39
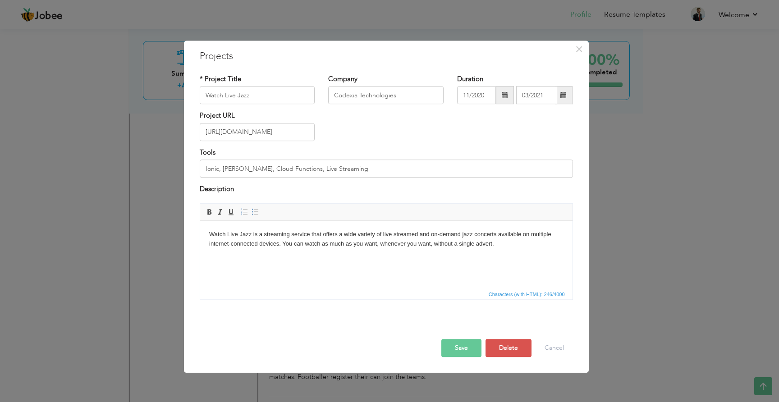
click at [464, 356] on button "Save" at bounding box center [461, 348] width 40 height 18
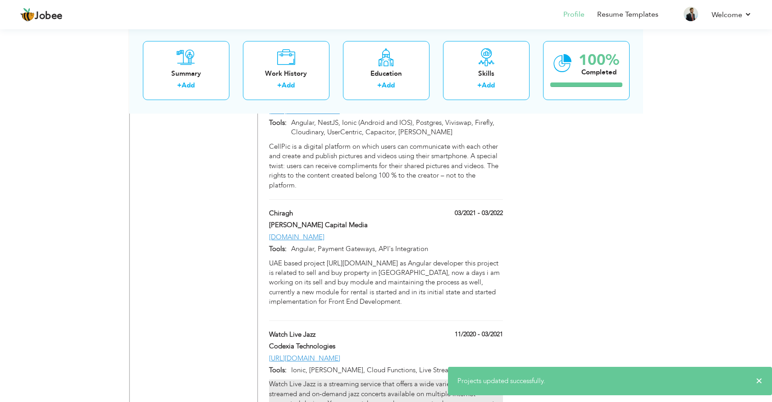
scroll to position [868, 0]
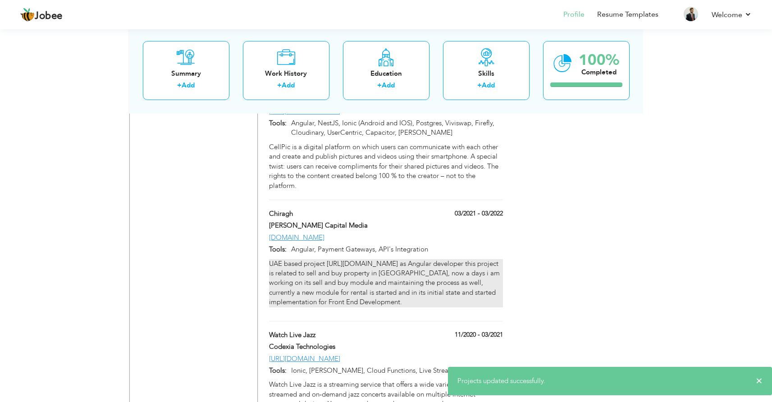
click at [420, 259] on p "UAE based project https://chiragh.com/ as Angular developer this project is rel…" at bounding box center [386, 283] width 234 height 48
type input "Chiragh"
type input "[PERSON_NAME] Capital Media"
type input "03/2021"
type input "03/2022"
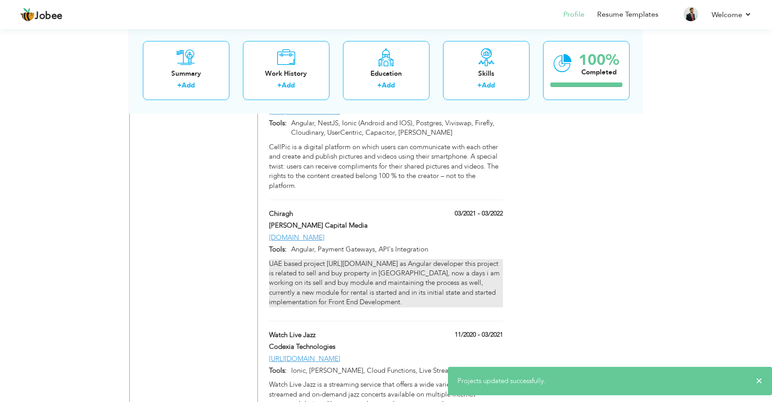
type input "[DOMAIN_NAME]"
type input "Angular, Payment Gateways, API's Integration"
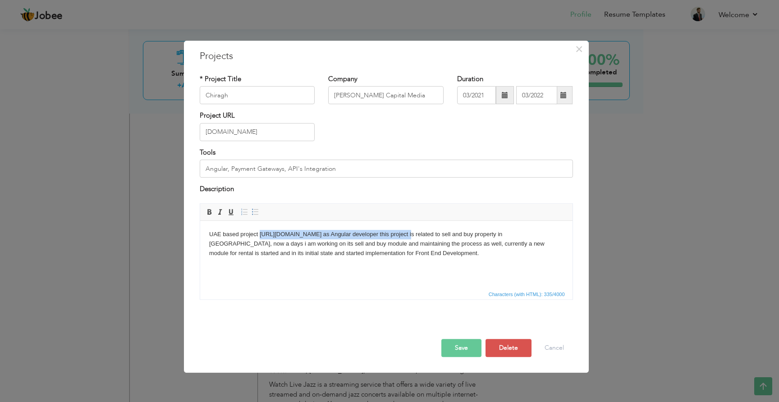
drag, startPoint x: 268, startPoint y: 236, endPoint x: 397, endPoint y: 235, distance: 129.0
click at [397, 235] on p "UAE based project https://chiragh.com/ as Angular developer this project is rel…" at bounding box center [386, 244] width 354 height 28
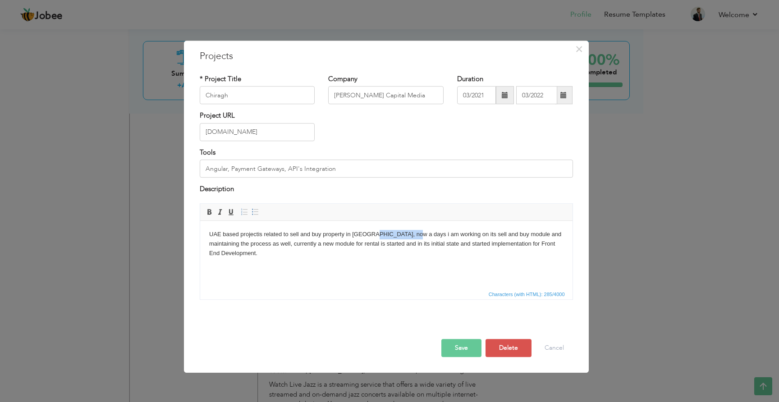
drag, startPoint x: 373, startPoint y: 234, endPoint x: 411, endPoint y: 234, distance: 37.9
click at [411, 234] on p "UAE based project is related to sell and buy property in UAE, now a days i am w…" at bounding box center [386, 244] width 354 height 28
drag, startPoint x: 227, startPoint y: 243, endPoint x: 521, endPoint y: 242, distance: 293.6
click at [521, 242] on p "UAE based project is related to sell and buy property in UAE, i worked on its s…" at bounding box center [386, 244] width 354 height 28
click at [453, 343] on button "Save" at bounding box center [461, 348] width 40 height 18
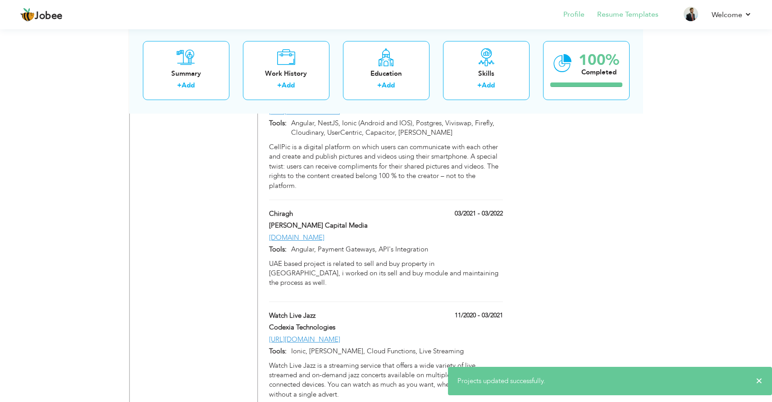
click at [642, 8] on li "Resume Templates" at bounding box center [622, 15] width 74 height 24
click at [644, 14] on link "Resume Templates" at bounding box center [628, 14] width 61 height 10
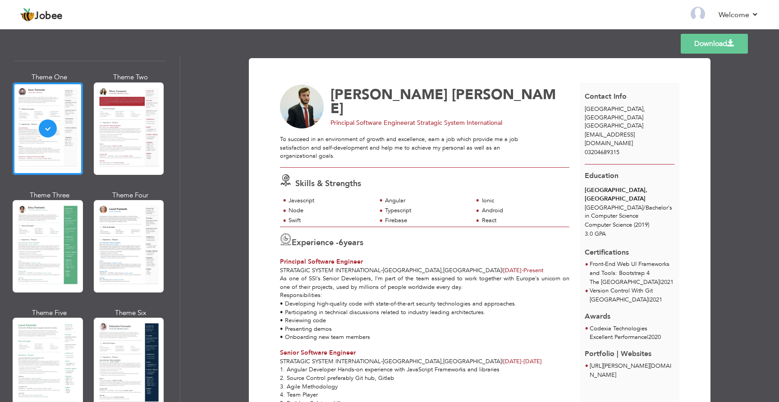
scroll to position [38, 0]
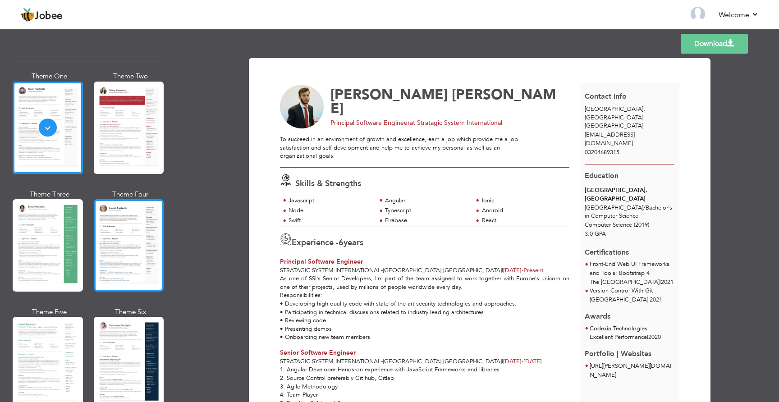
click at [134, 254] on div at bounding box center [129, 245] width 70 height 92
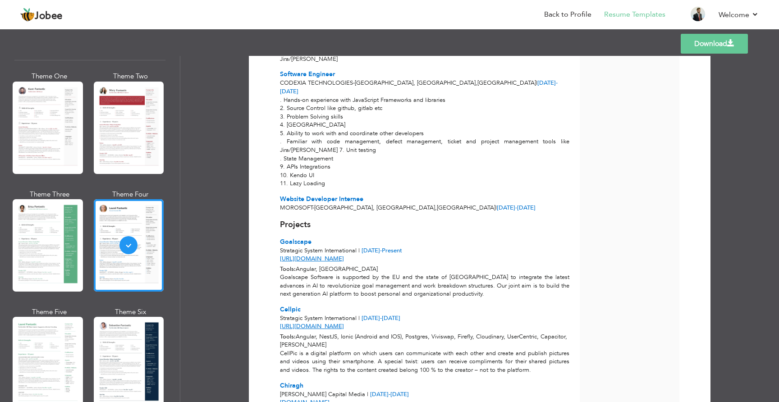
scroll to position [0, 0]
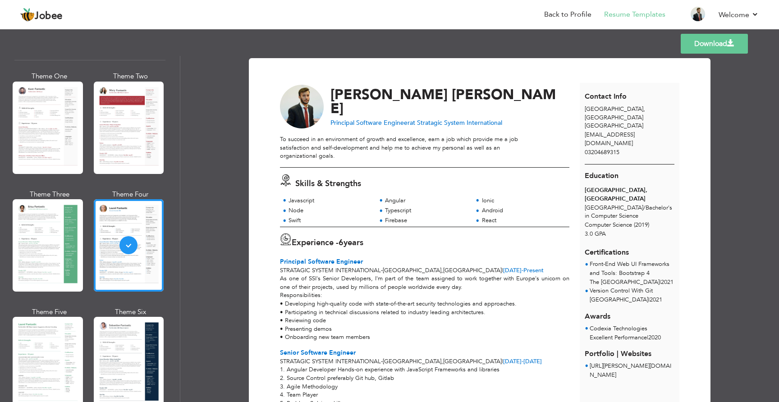
click at [694, 48] on link "Download" at bounding box center [714, 44] width 67 height 20
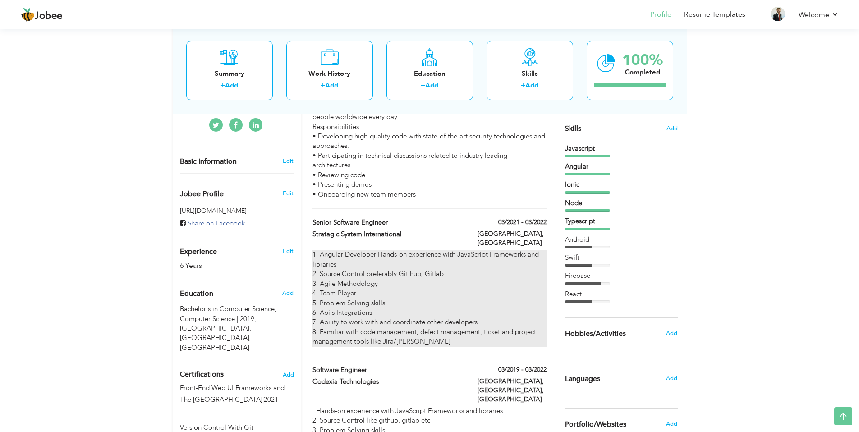
click at [474, 273] on div "1. Angular Developer Hands-on experience with JavaScript Frameworks and librari…" at bounding box center [430, 298] width 234 height 97
type input "Senior Software Engineer"
type input "Stratagic System International"
type input "03/2021"
type input "03/2022"
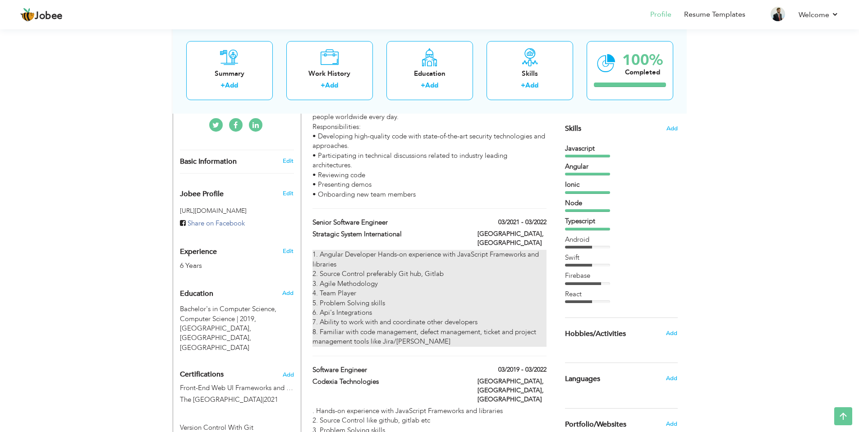
type input "[GEOGRAPHIC_DATA]"
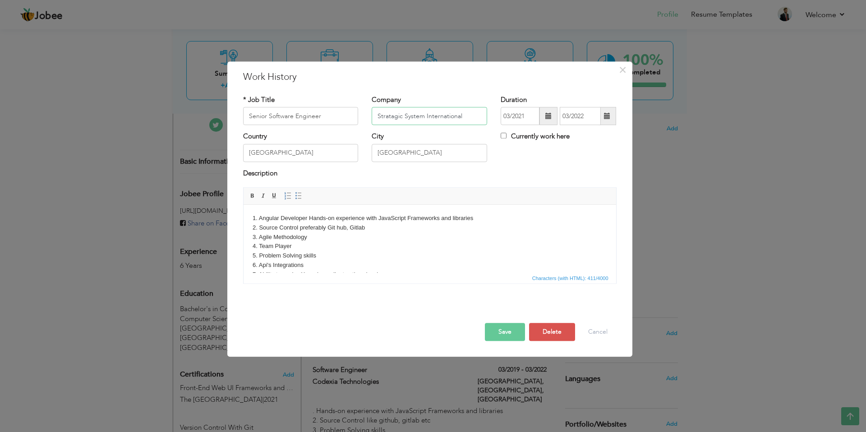
click at [418, 118] on input "Stratagic System International" at bounding box center [429, 116] width 115 height 18
type input "[PERSON_NAME] Capital Media"
click at [511, 339] on button "Save" at bounding box center [505, 332] width 40 height 18
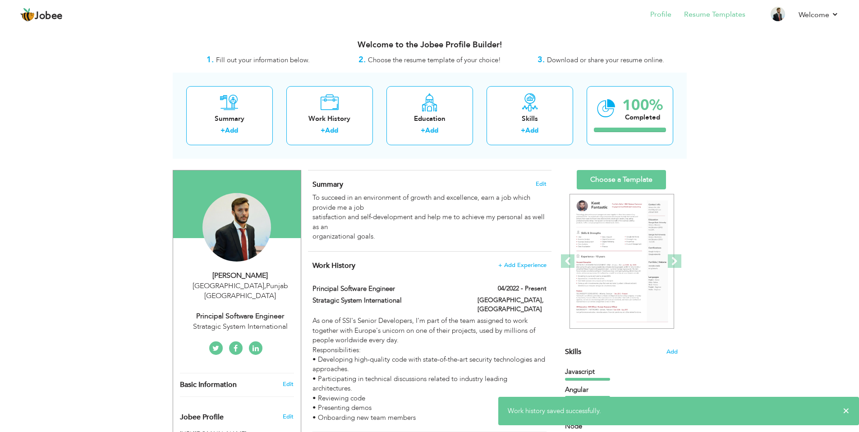
click at [705, 20] on li "Resume Templates" at bounding box center [708, 15] width 74 height 24
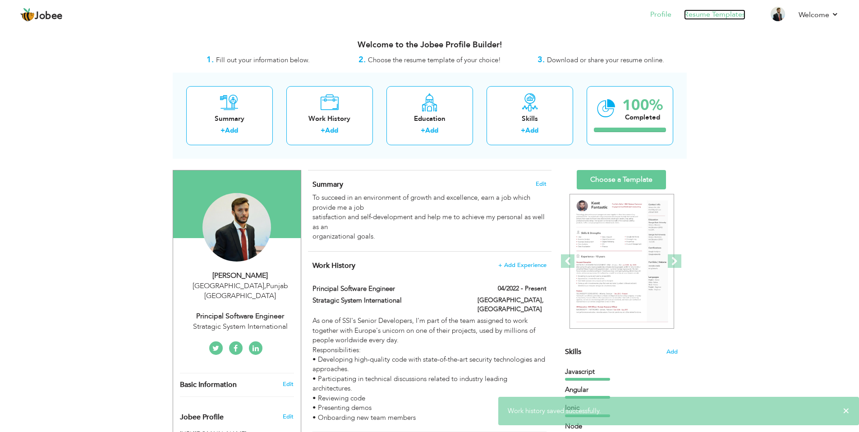
click at [707, 17] on link "Resume Templates" at bounding box center [714, 14] width 61 height 10
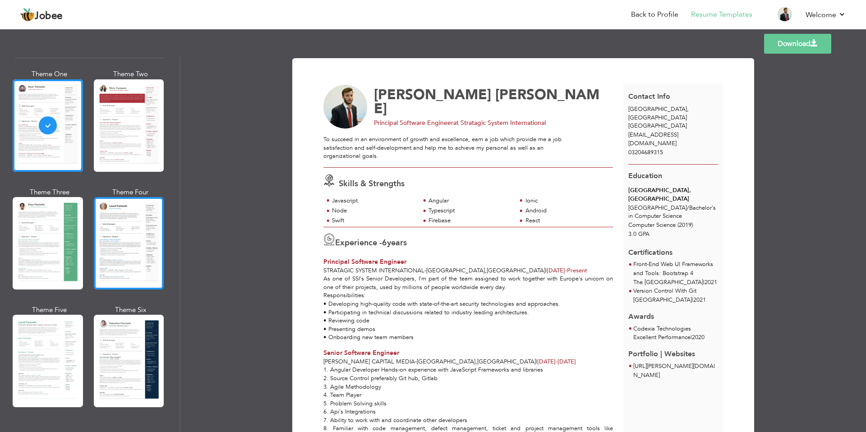
scroll to position [59, 0]
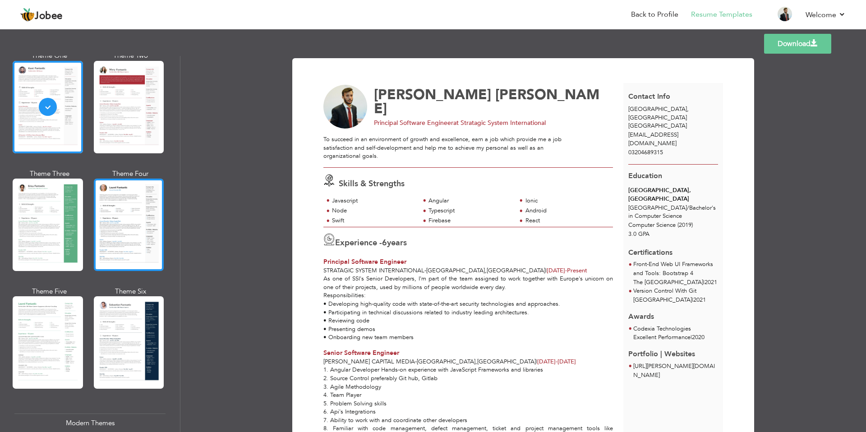
click at [114, 240] on div at bounding box center [129, 225] width 70 height 92
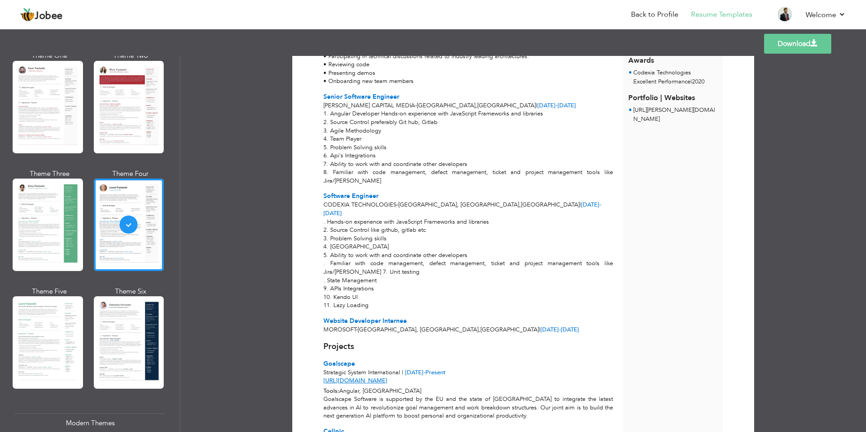
scroll to position [0, 0]
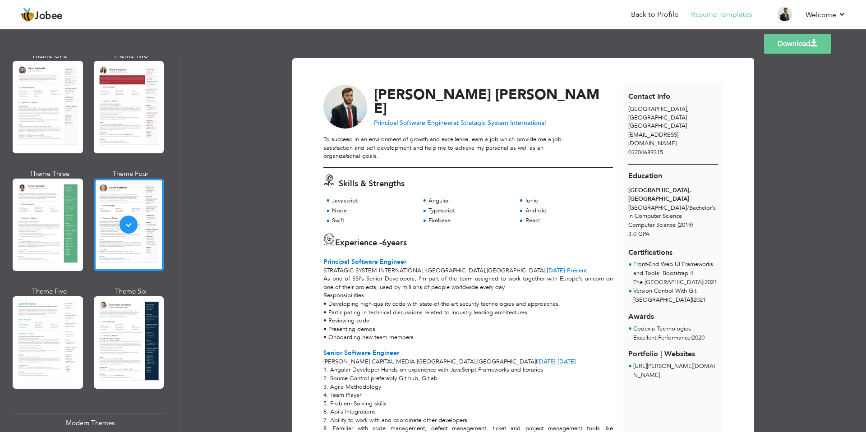
click at [811, 50] on link "Download" at bounding box center [797, 44] width 67 height 20
